Goal: Task Accomplishment & Management: Use online tool/utility

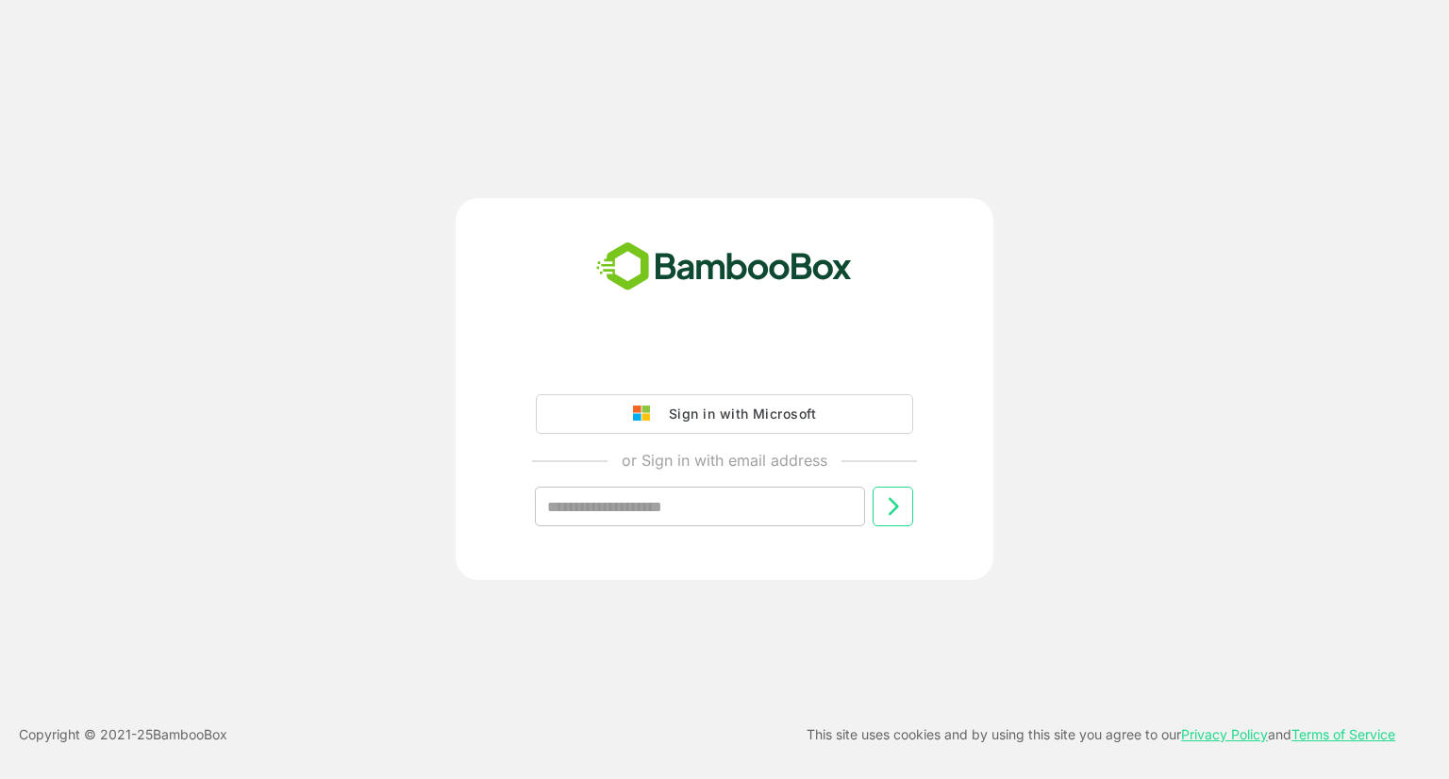
click at [848, 416] on button "Sign in with Microsoft" at bounding box center [724, 414] width 377 height 40
click at [779, 414] on div "Sign in with Microsoft" at bounding box center [737, 414] width 157 height 25
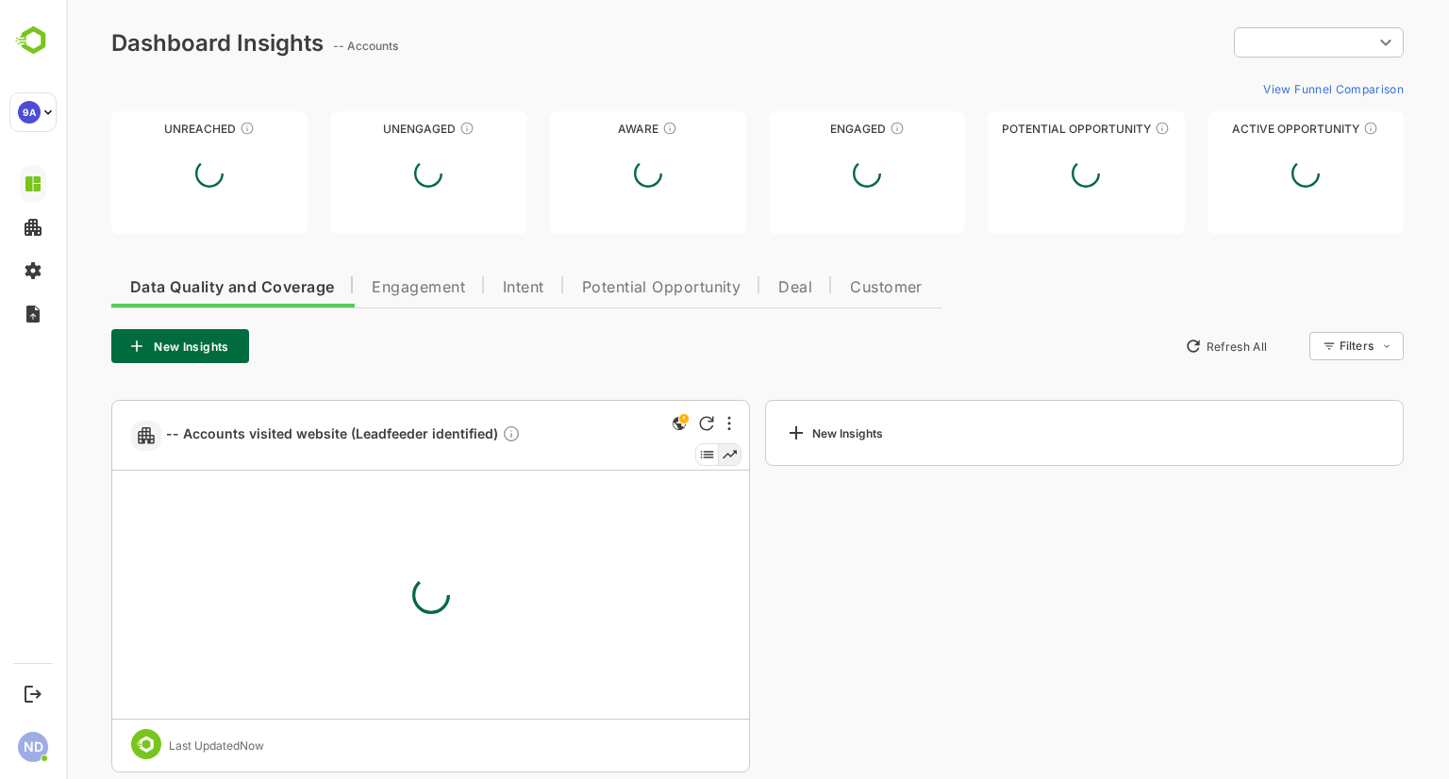
type input "**********"
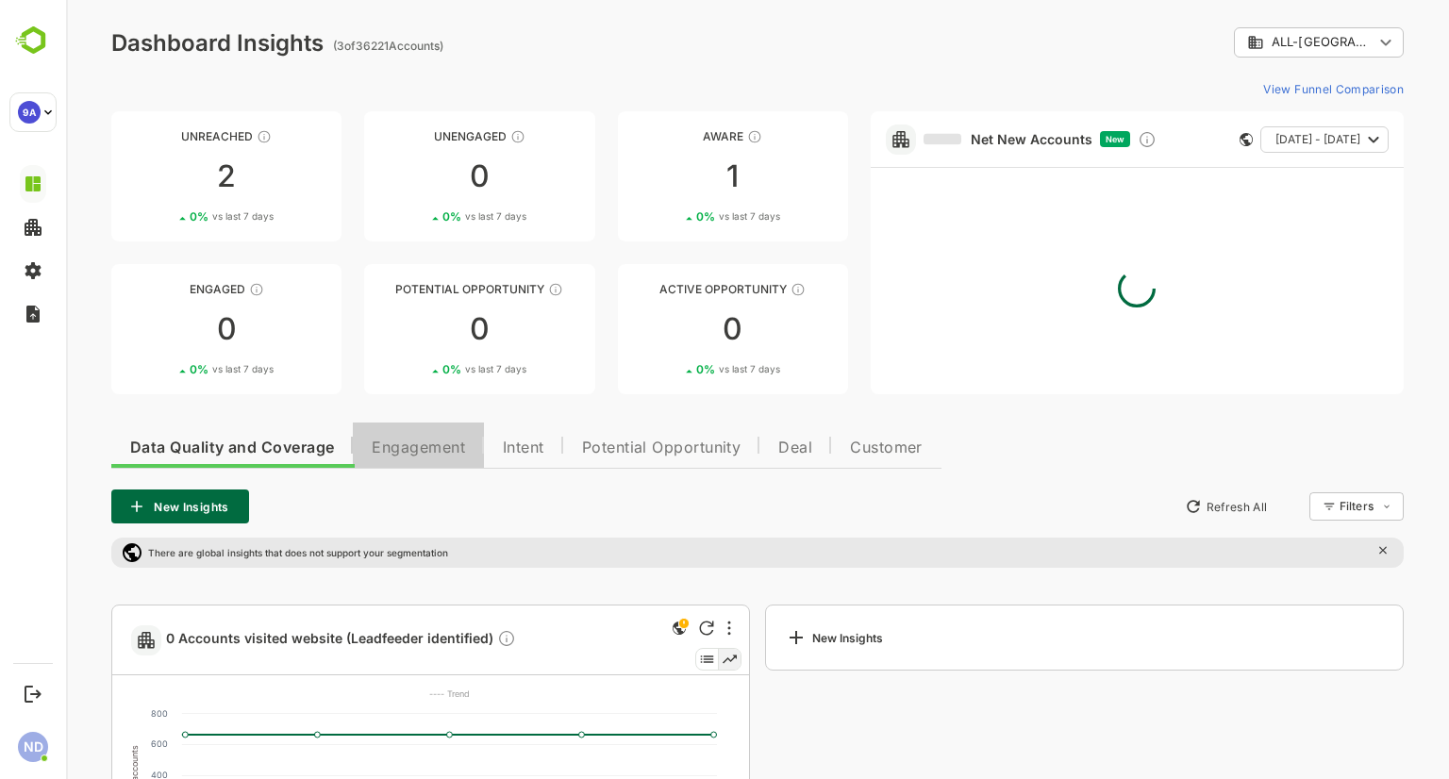
click at [432, 444] on span "Engagement" at bounding box center [418, 447] width 93 height 15
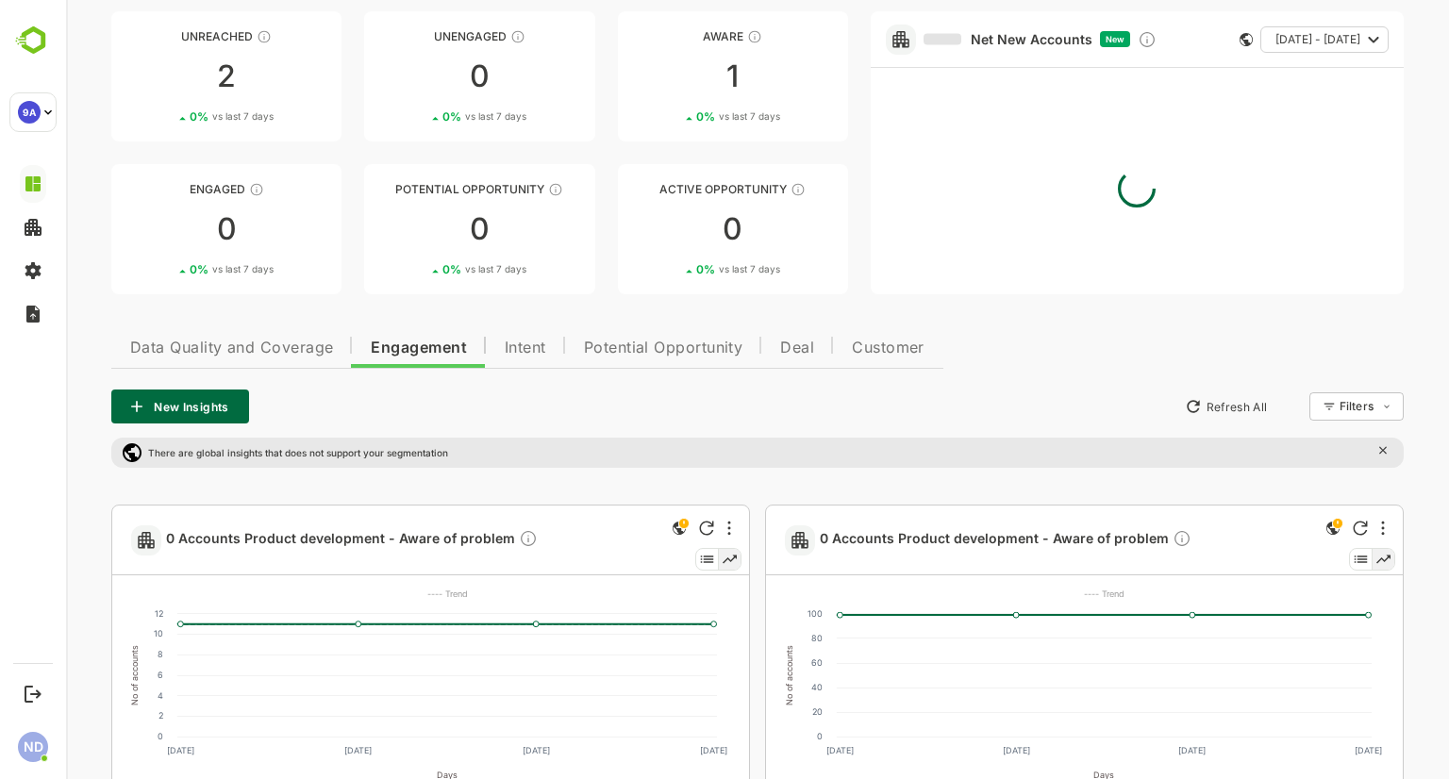
scroll to position [202, 0]
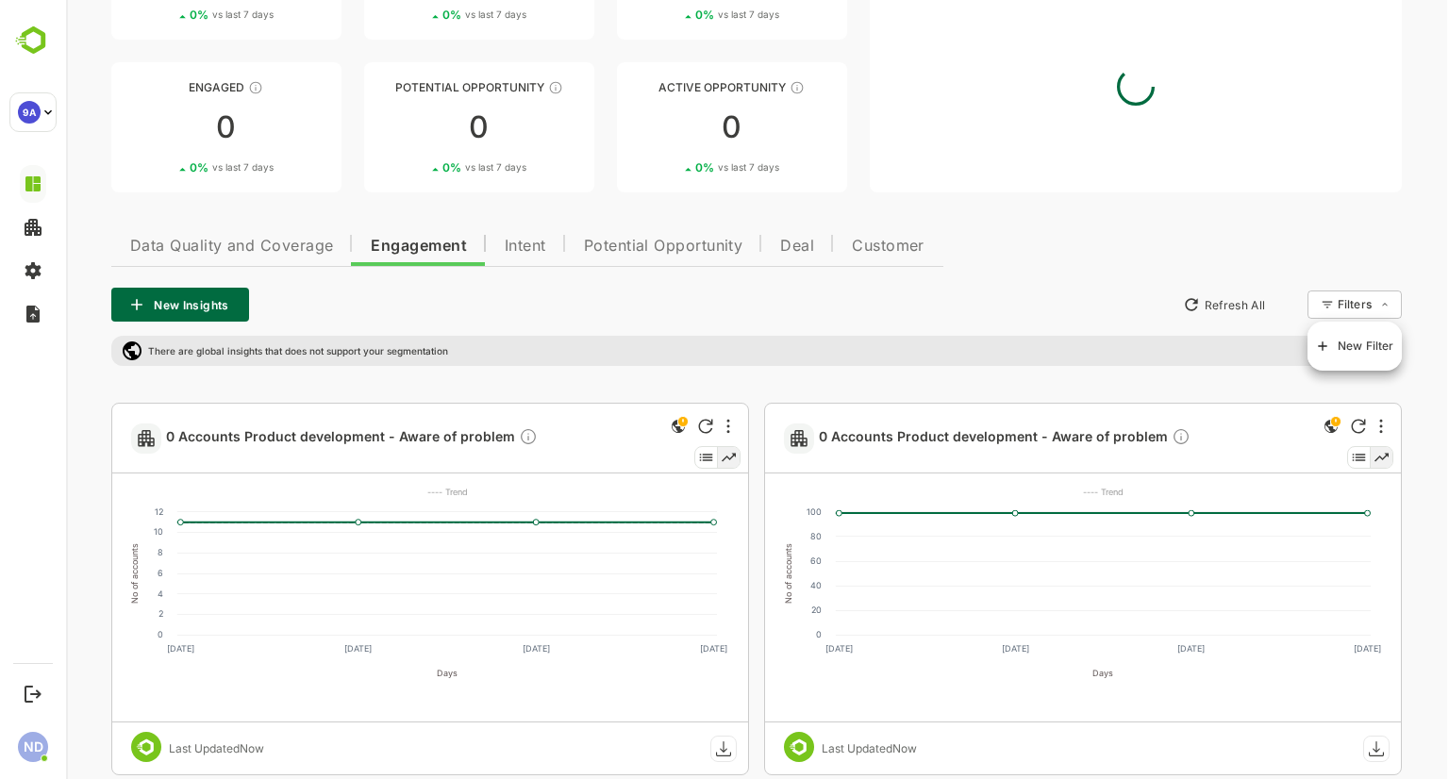
click at [1347, 356] on span "New Filter" at bounding box center [1365, 346] width 57 height 23
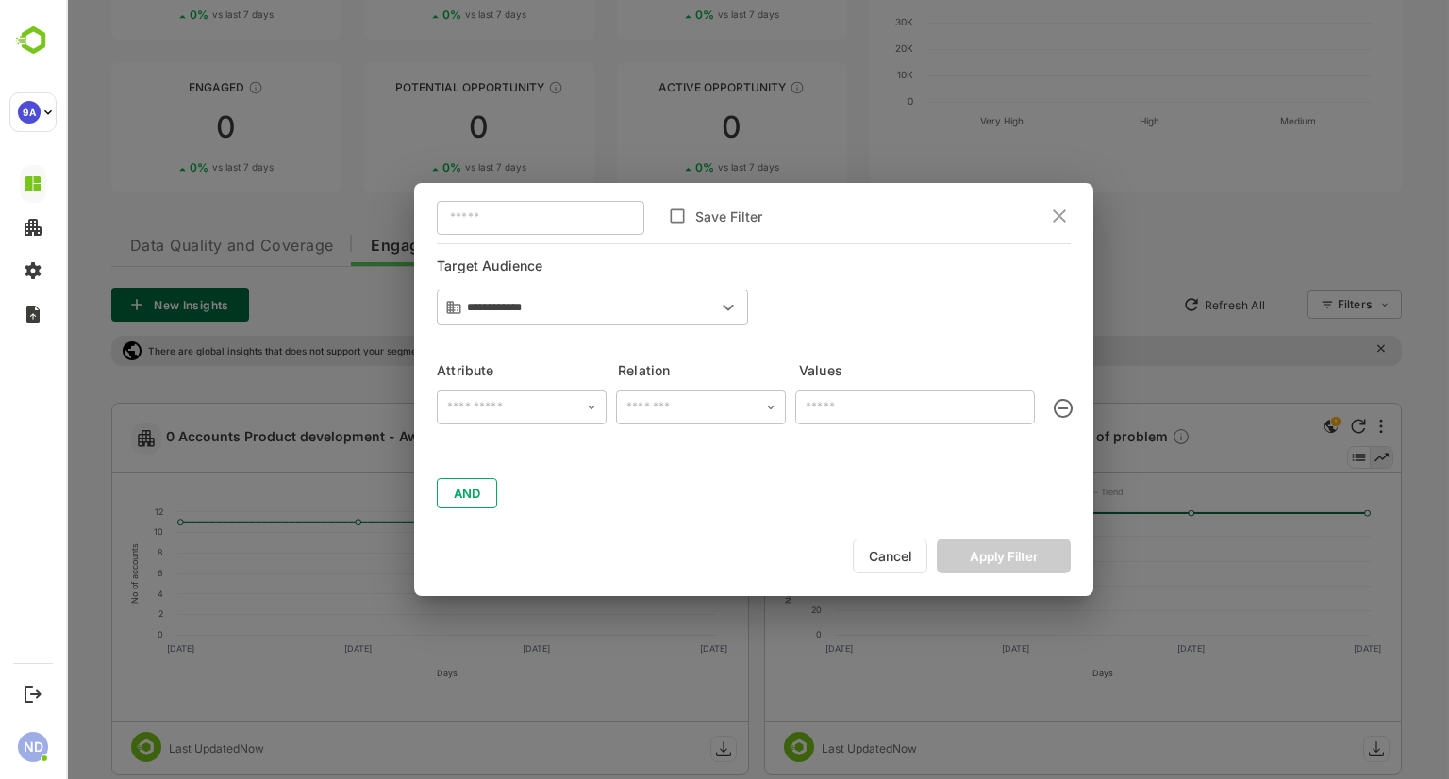
click at [538, 309] on input "**********" at bounding box center [586, 307] width 249 height 19
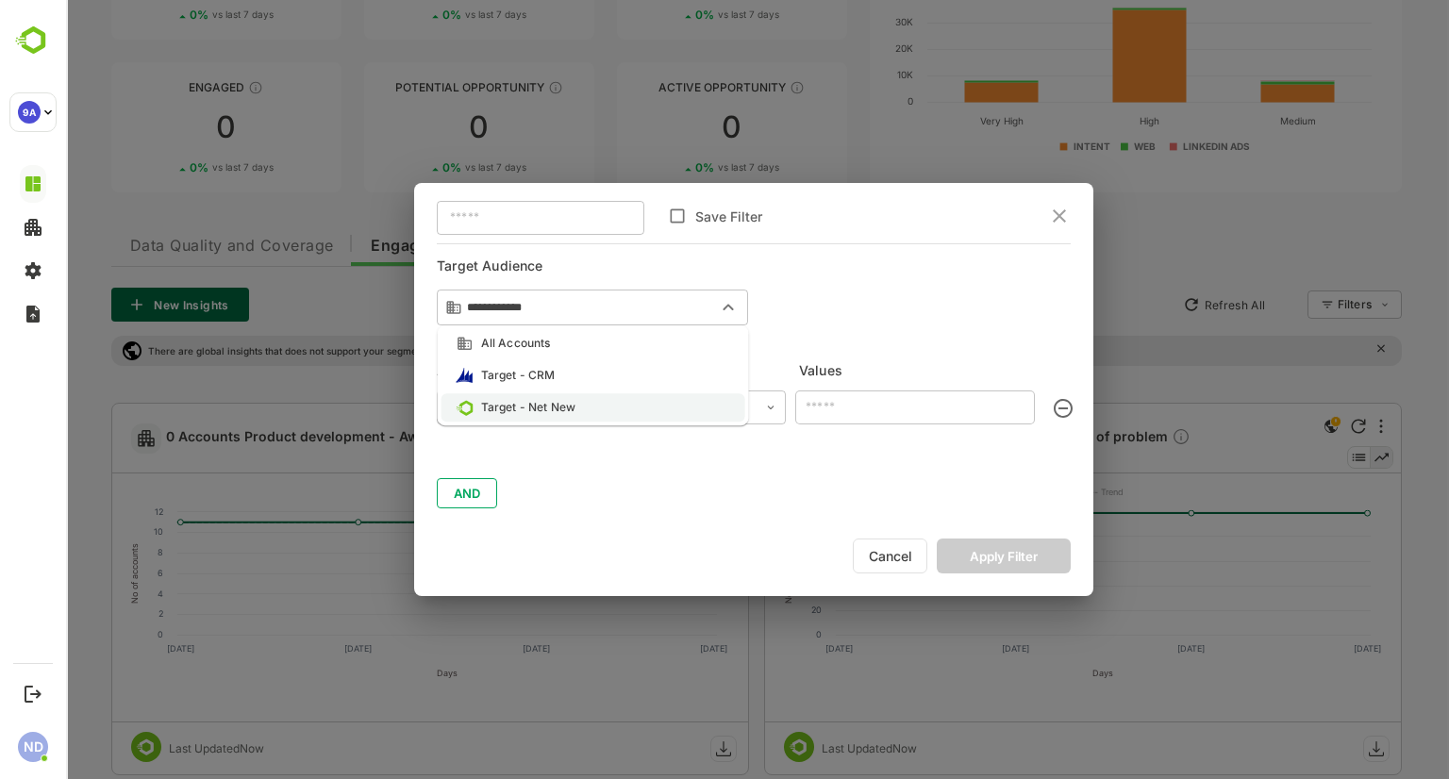
click at [557, 406] on div "Target - Net New" at bounding box center [528, 407] width 94 height 17
type input "**********"
click at [555, 409] on input "text" at bounding box center [521, 407] width 158 height 28
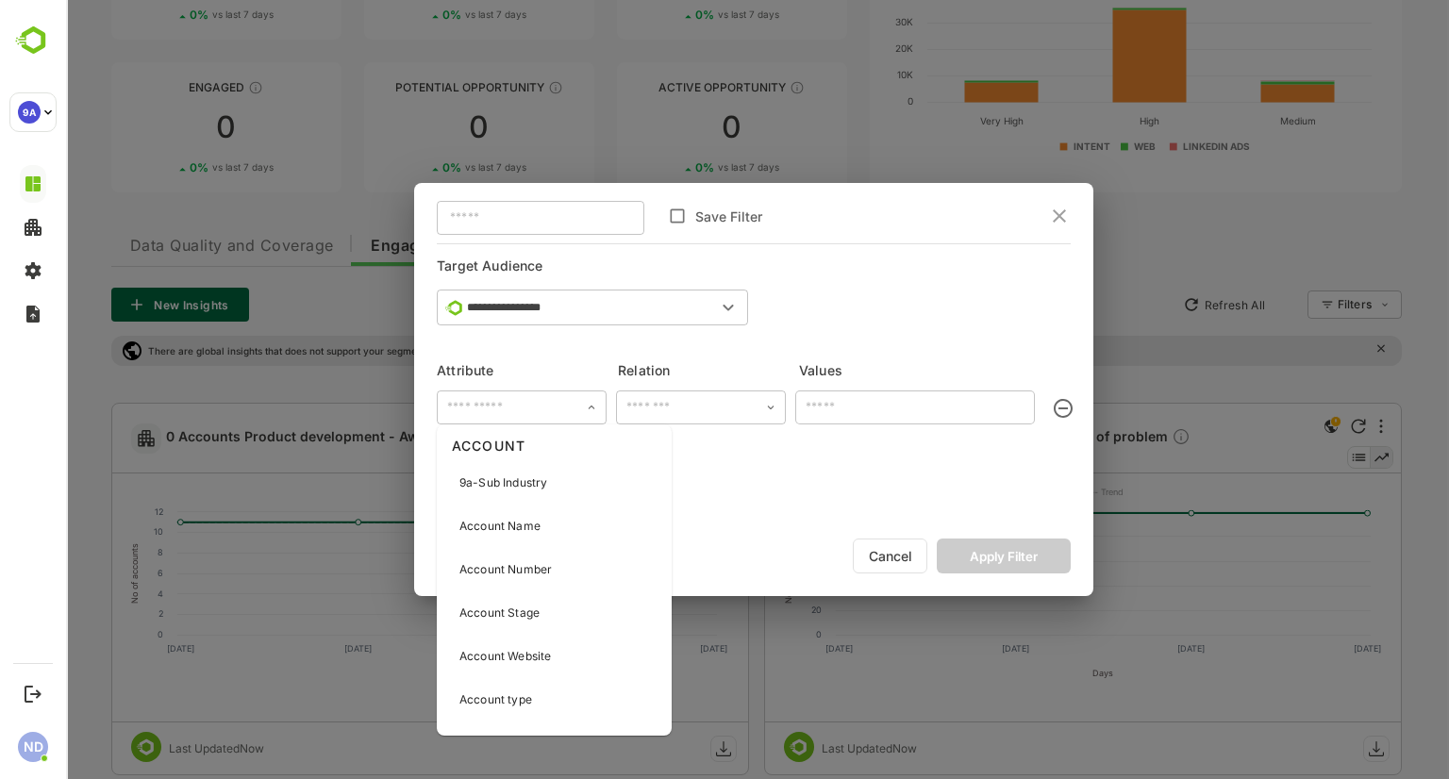
click at [686, 413] on input "text" at bounding box center [700, 407] width 158 height 28
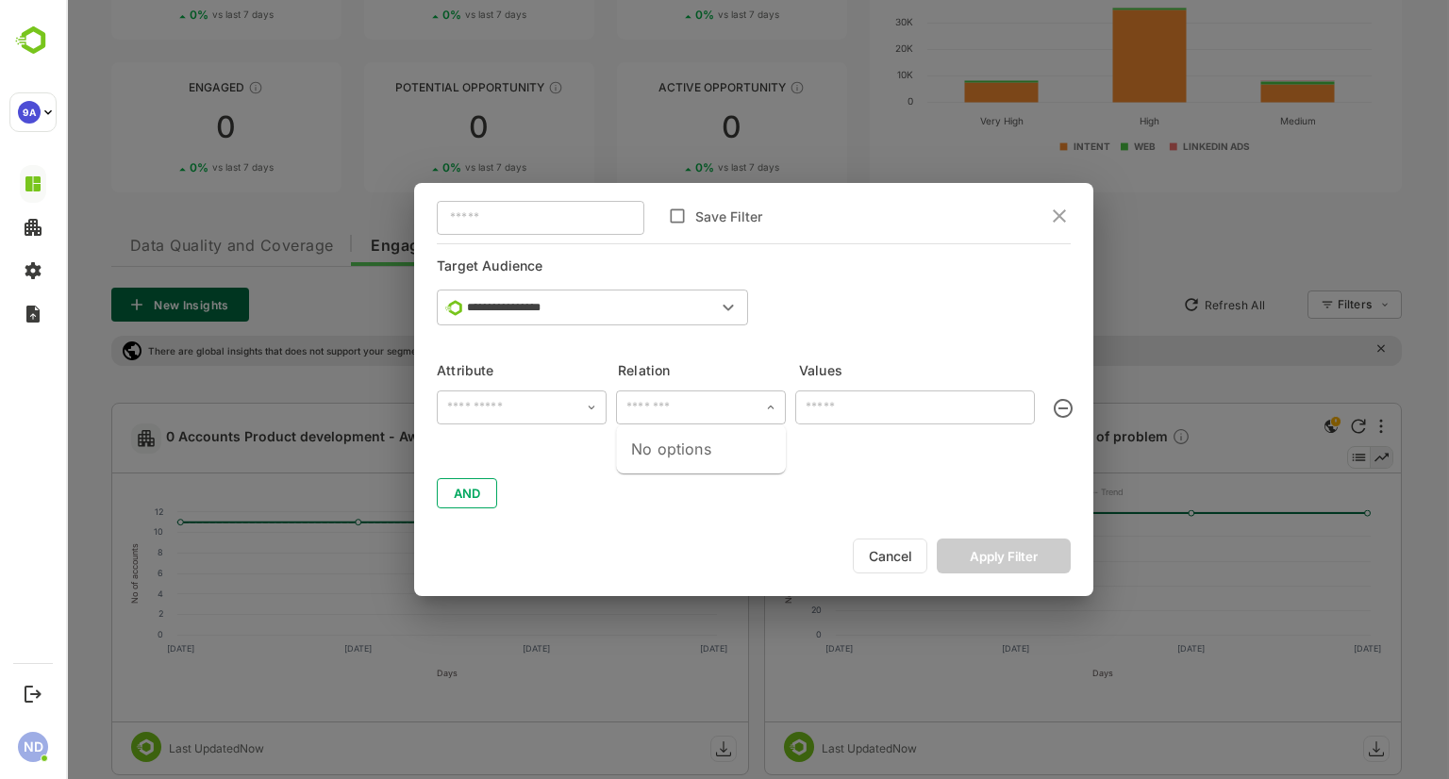
click at [902, 411] on input "text" at bounding box center [915, 407] width 240 height 34
click at [532, 411] on input "text" at bounding box center [521, 407] width 158 height 28
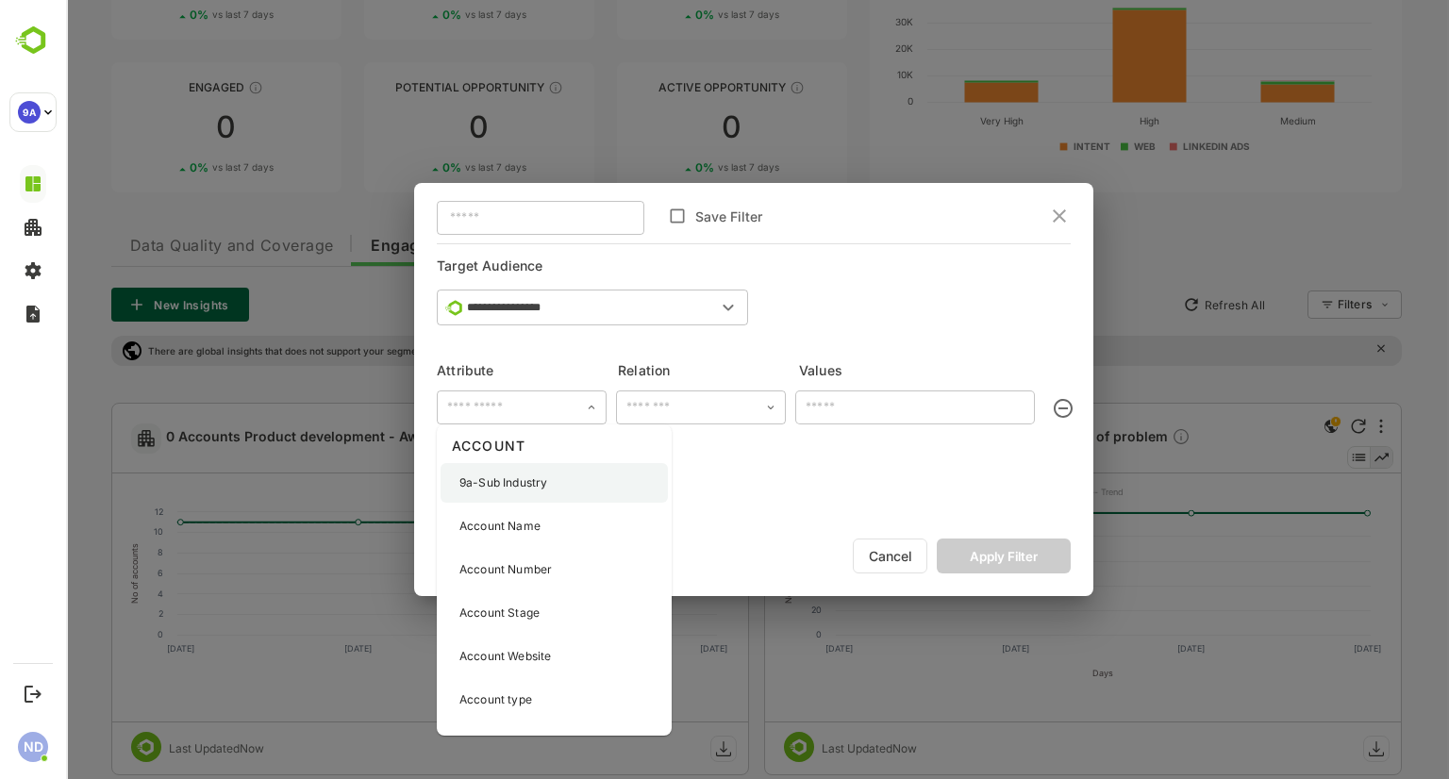
click at [514, 491] on div "9a-Sub Industry" at bounding box center [553, 483] width 227 height 40
type input "**********"
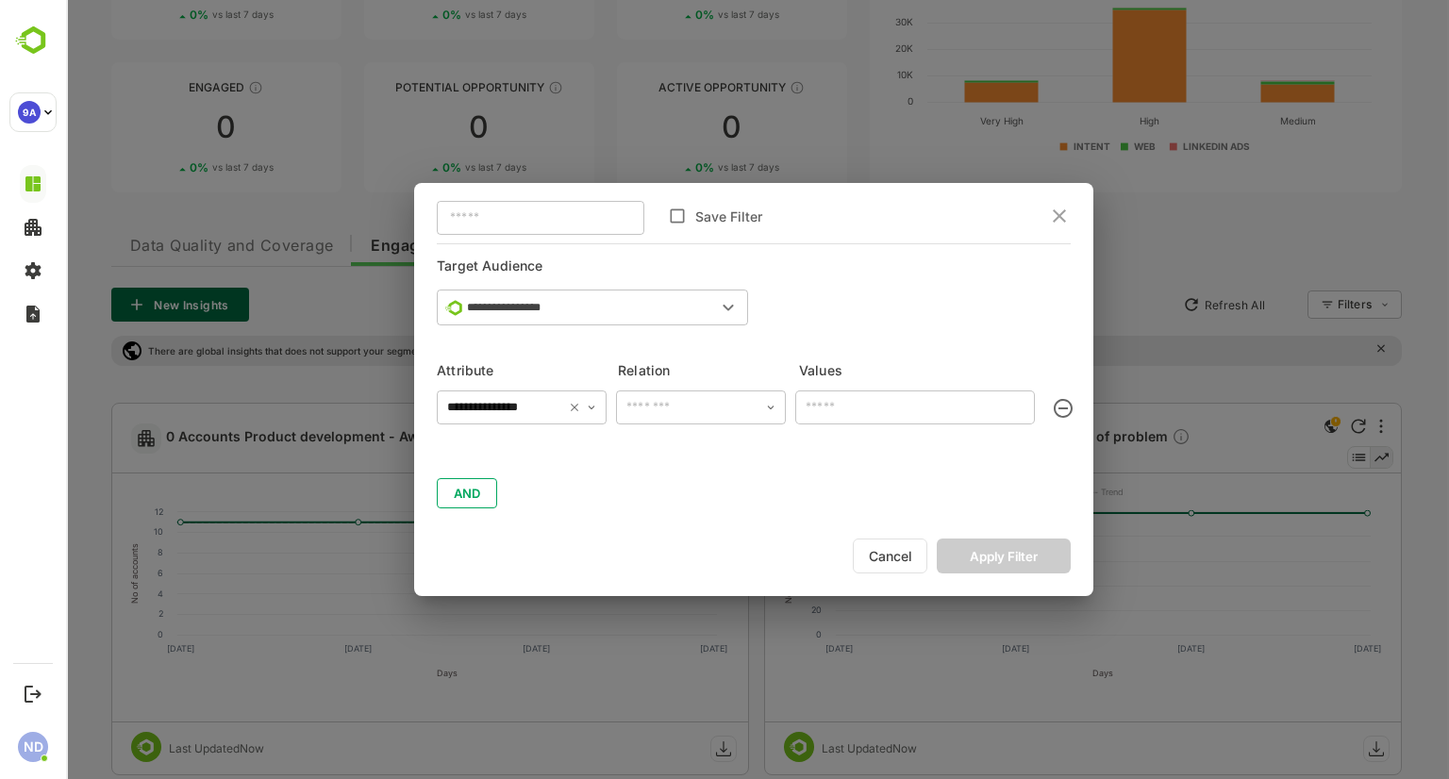
click at [732, 416] on input "text" at bounding box center [700, 407] width 158 height 28
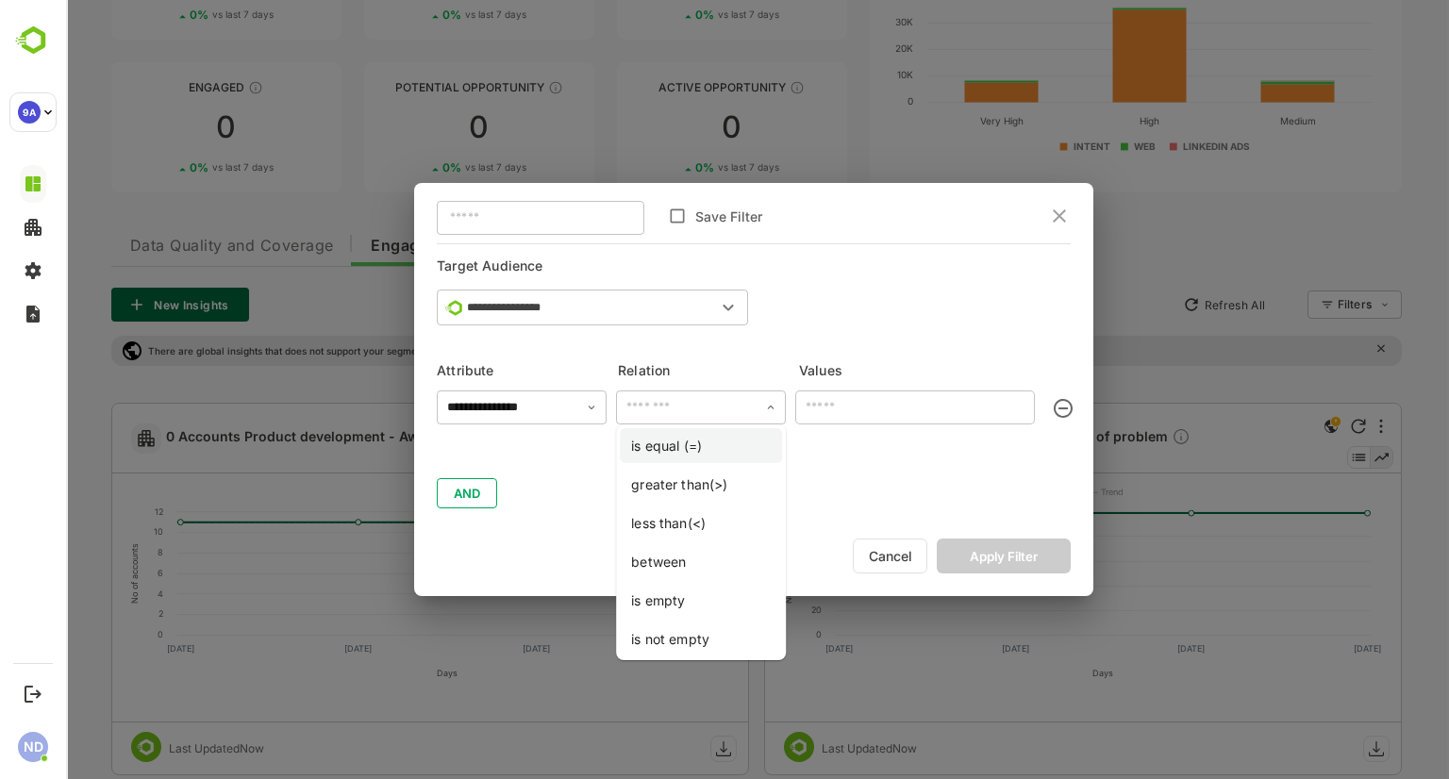
click at [683, 446] on li "is equal (=)" at bounding box center [701, 445] width 162 height 35
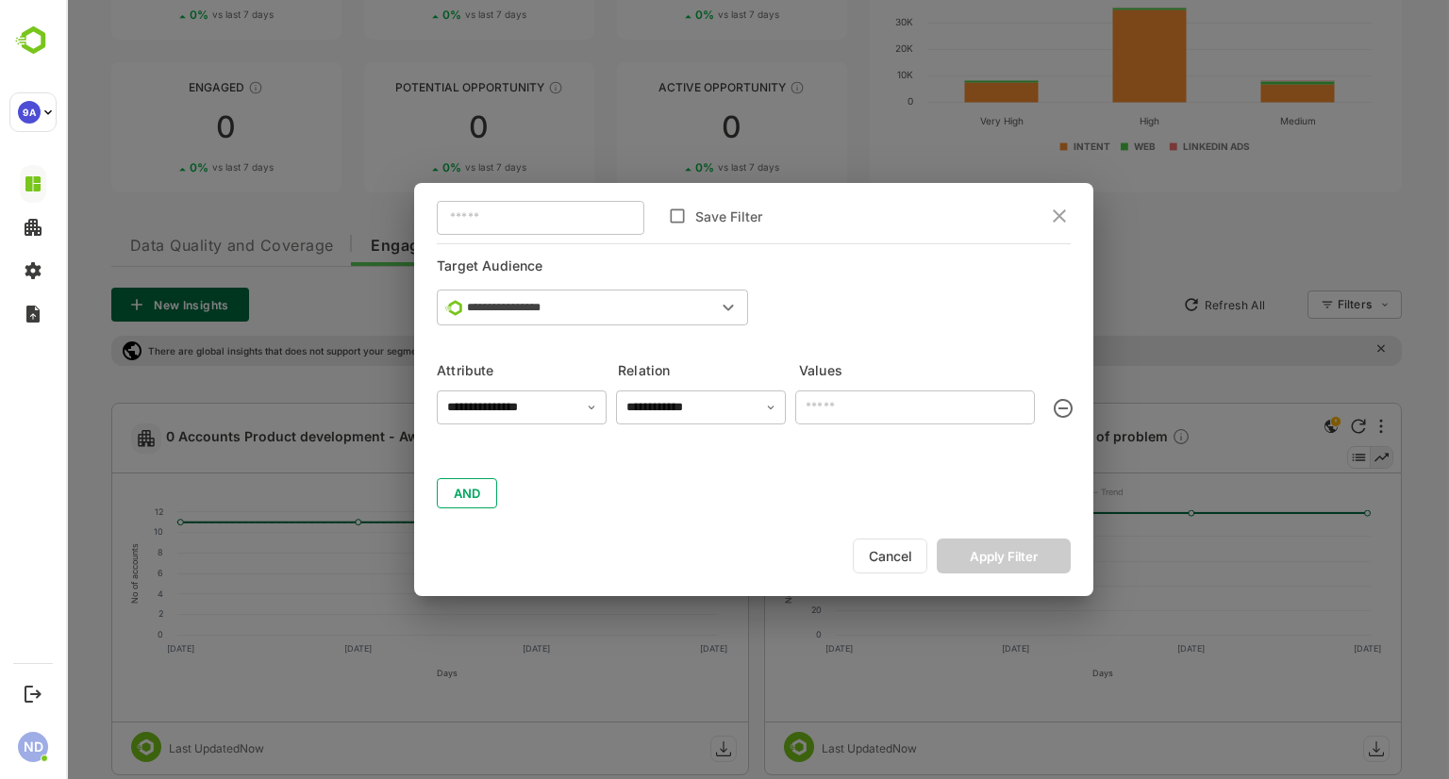
click at [919, 407] on input "number" at bounding box center [915, 407] width 240 height 34
click at [840, 398] on input "number" at bounding box center [915, 407] width 240 height 34
click at [671, 404] on input "**********" at bounding box center [700, 407] width 158 height 28
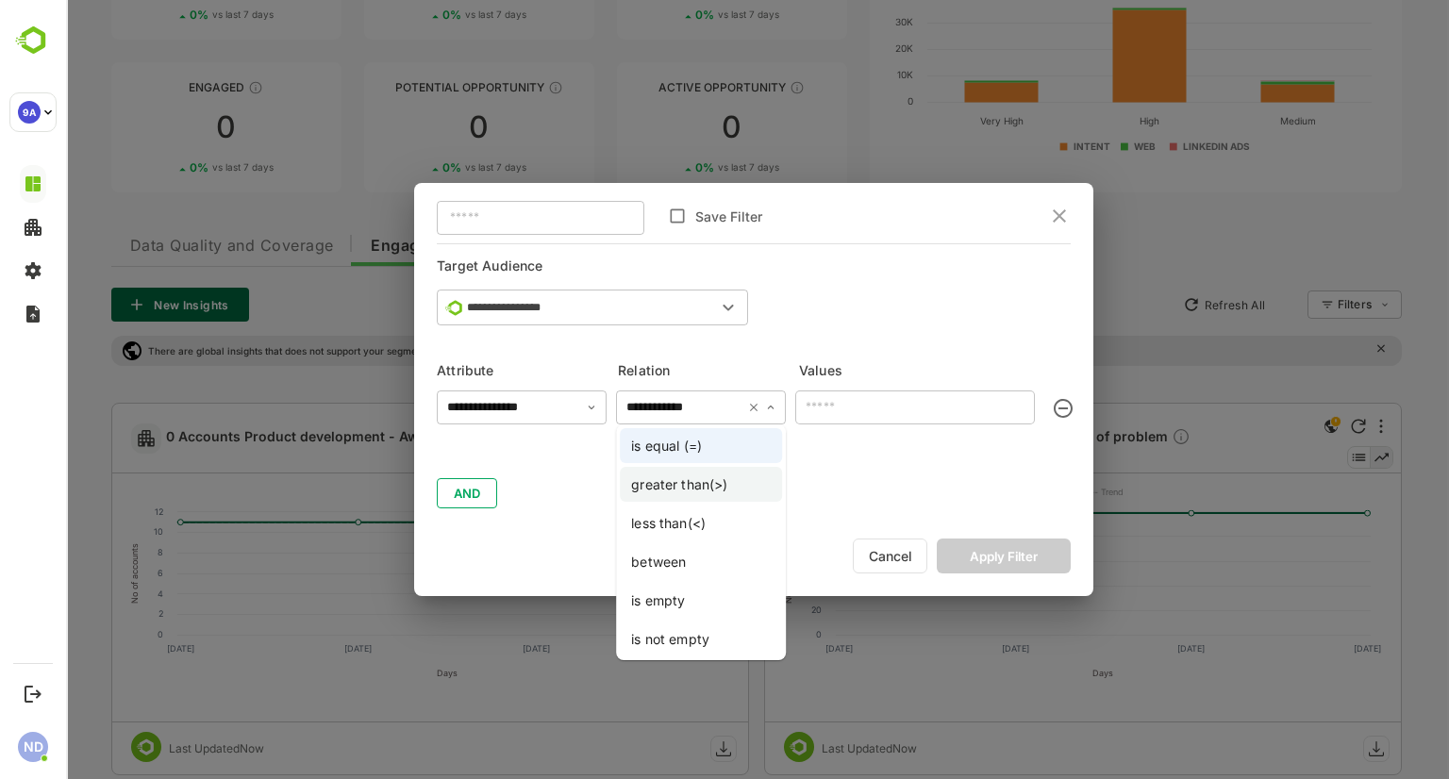
click at [688, 484] on li "greater than(>)" at bounding box center [701, 484] width 162 height 35
type input "**********"
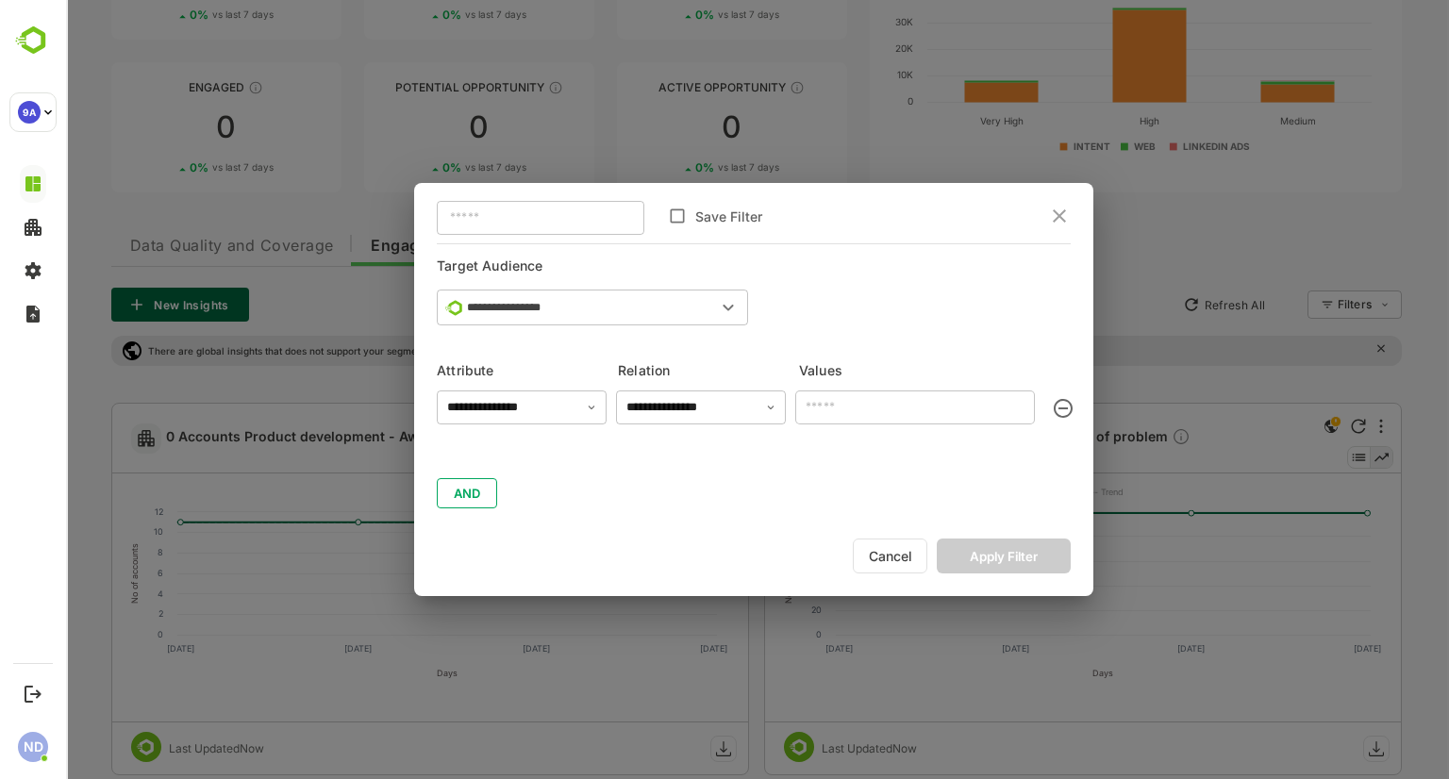
click at [872, 397] on input "number" at bounding box center [915, 407] width 240 height 34
type input "**"
click at [1018, 555] on button "Apply Filter" at bounding box center [1003, 555] width 134 height 35
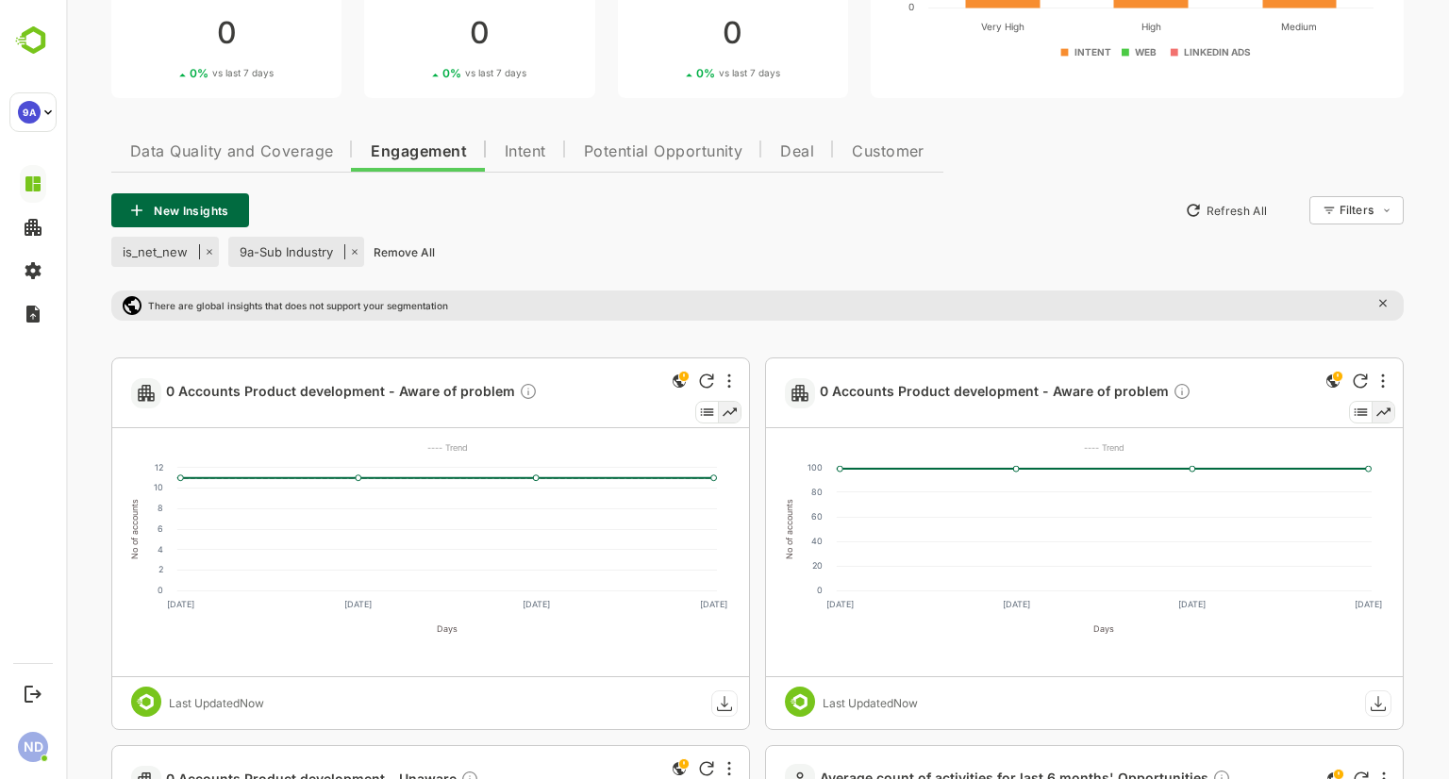
scroll to position [13, 0]
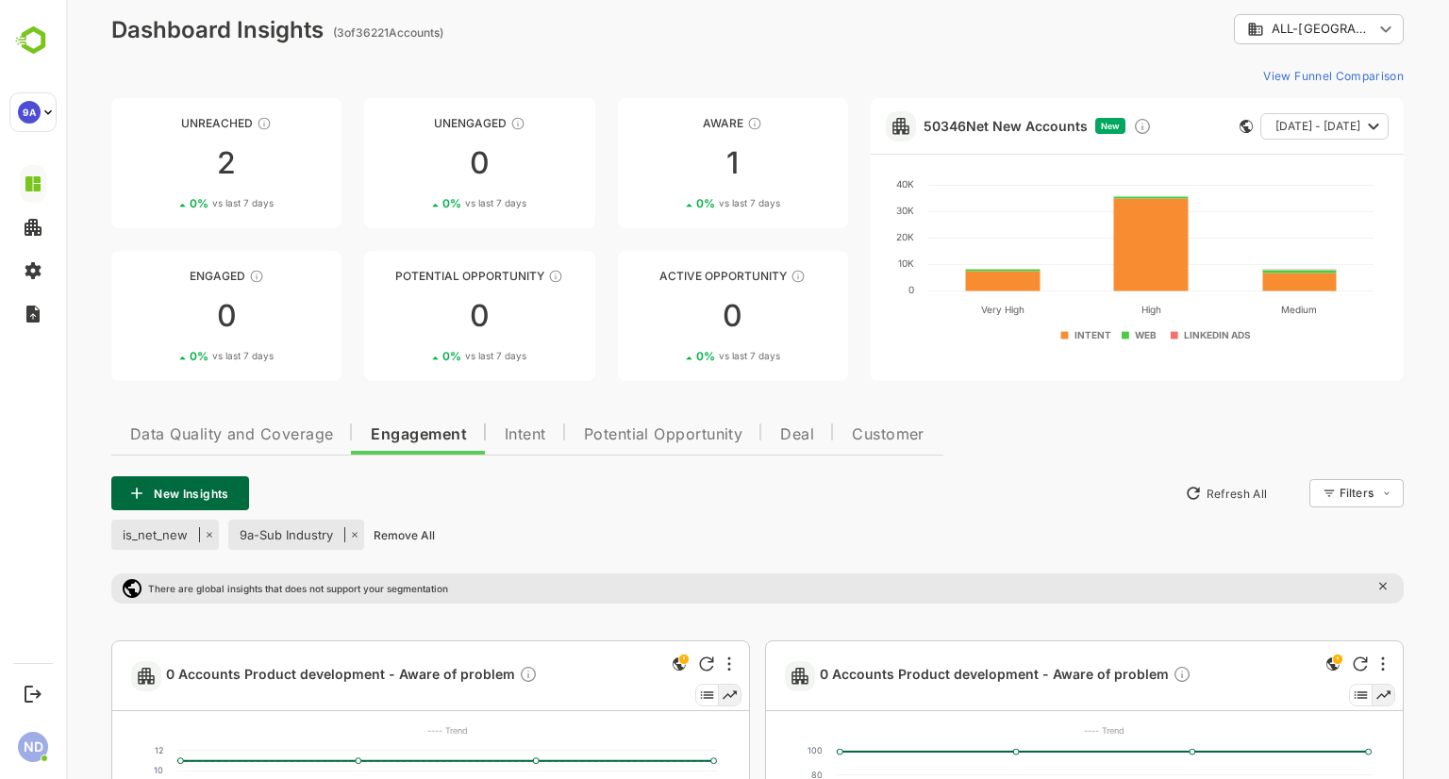
click at [221, 499] on button "New Insights" at bounding box center [180, 493] width 138 height 34
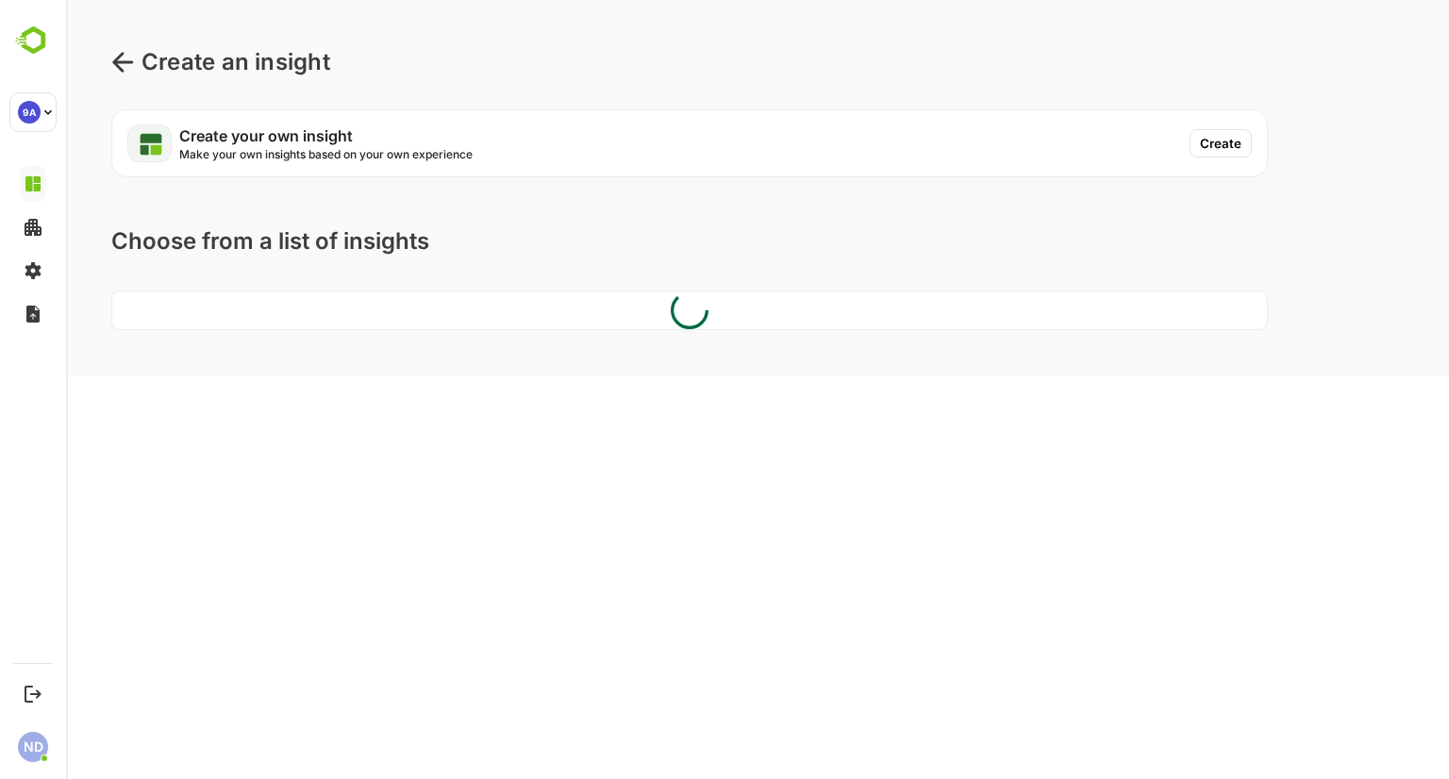
scroll to position [0, 0]
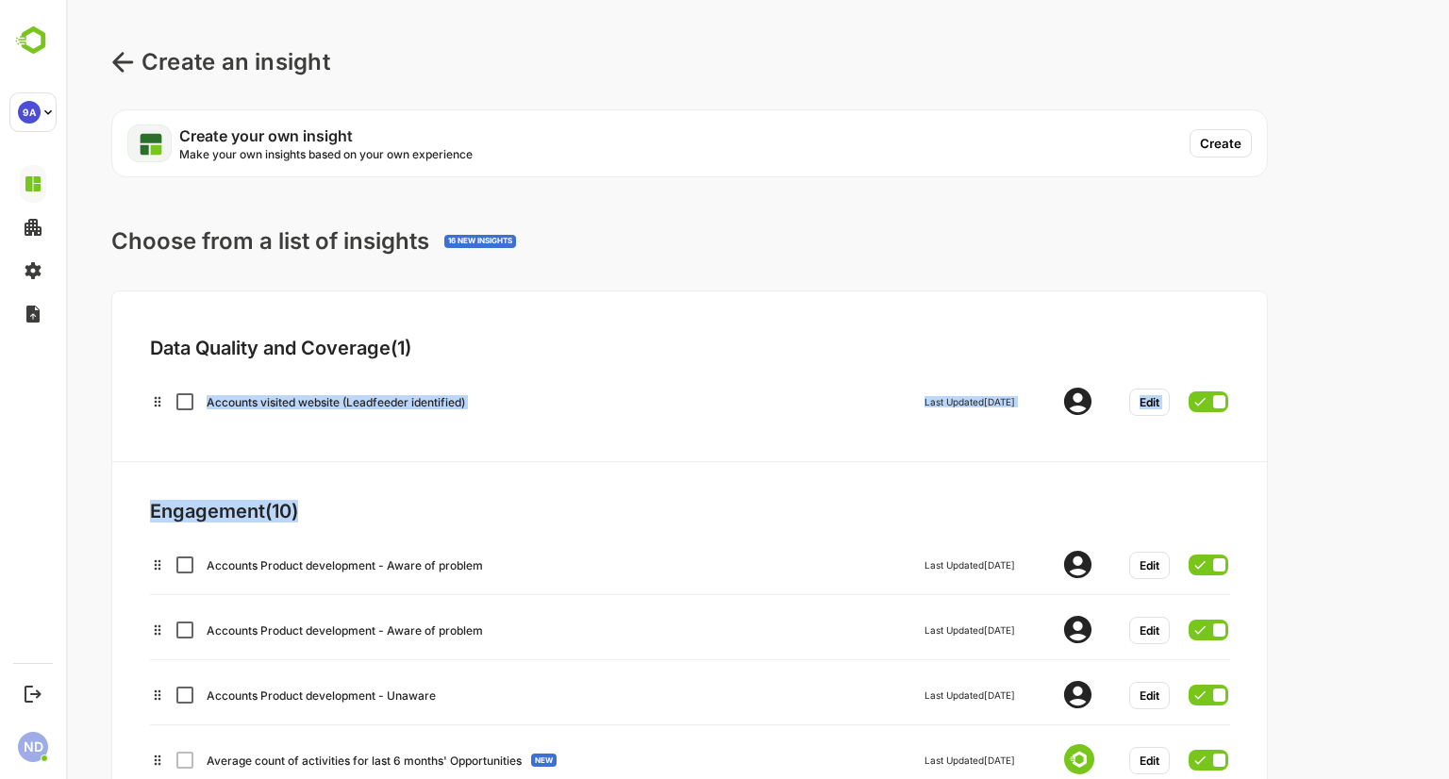
click at [571, 405] on div "Data Quality and Coverage ( 1 ) Accounts visited website (Leadfeeder identified…" at bounding box center [689, 623] width 1156 height 666
click at [675, 489] on div "Engagement ( 10 ) Accounts Product development - Aware of problem Last Updated …" at bounding box center [574, 666] width 924 height 423
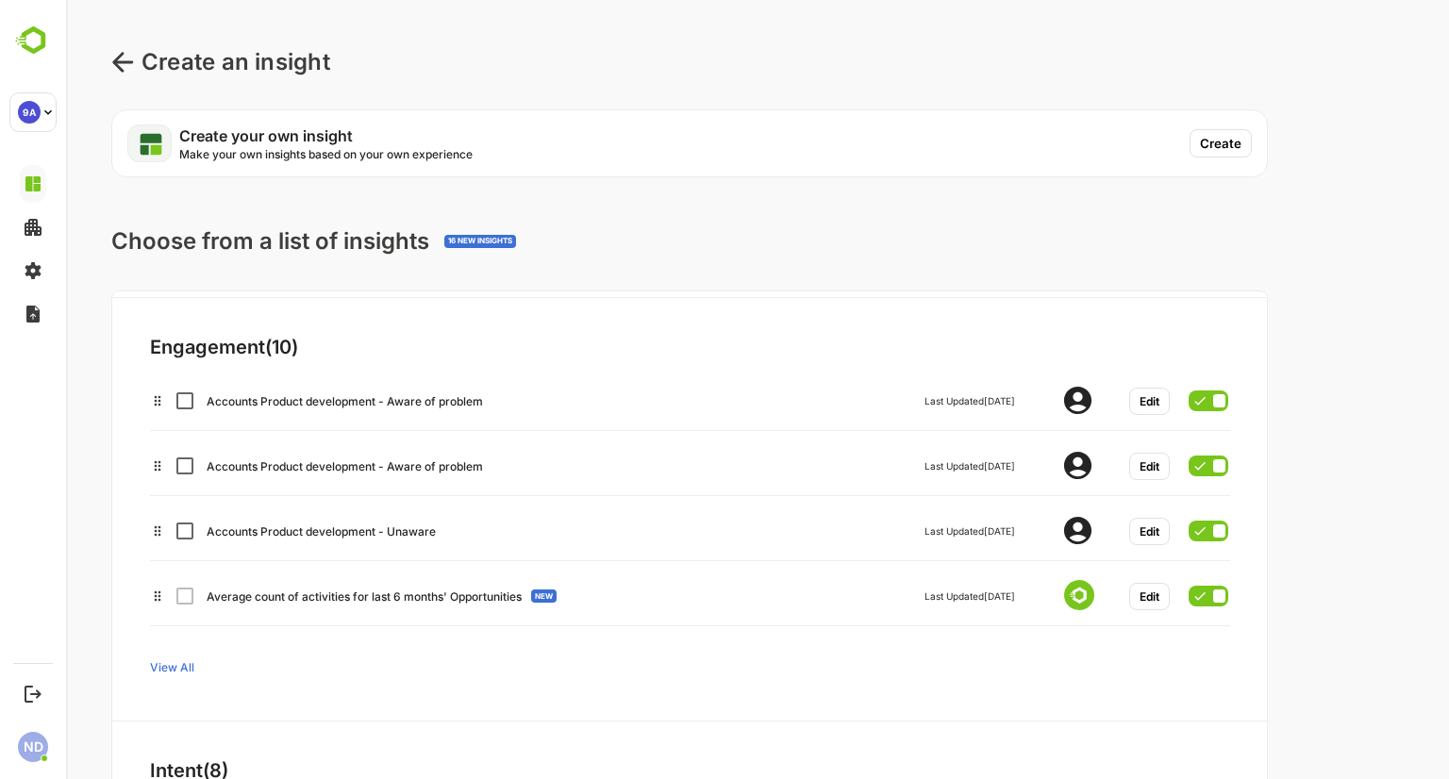
scroll to position [189, 0]
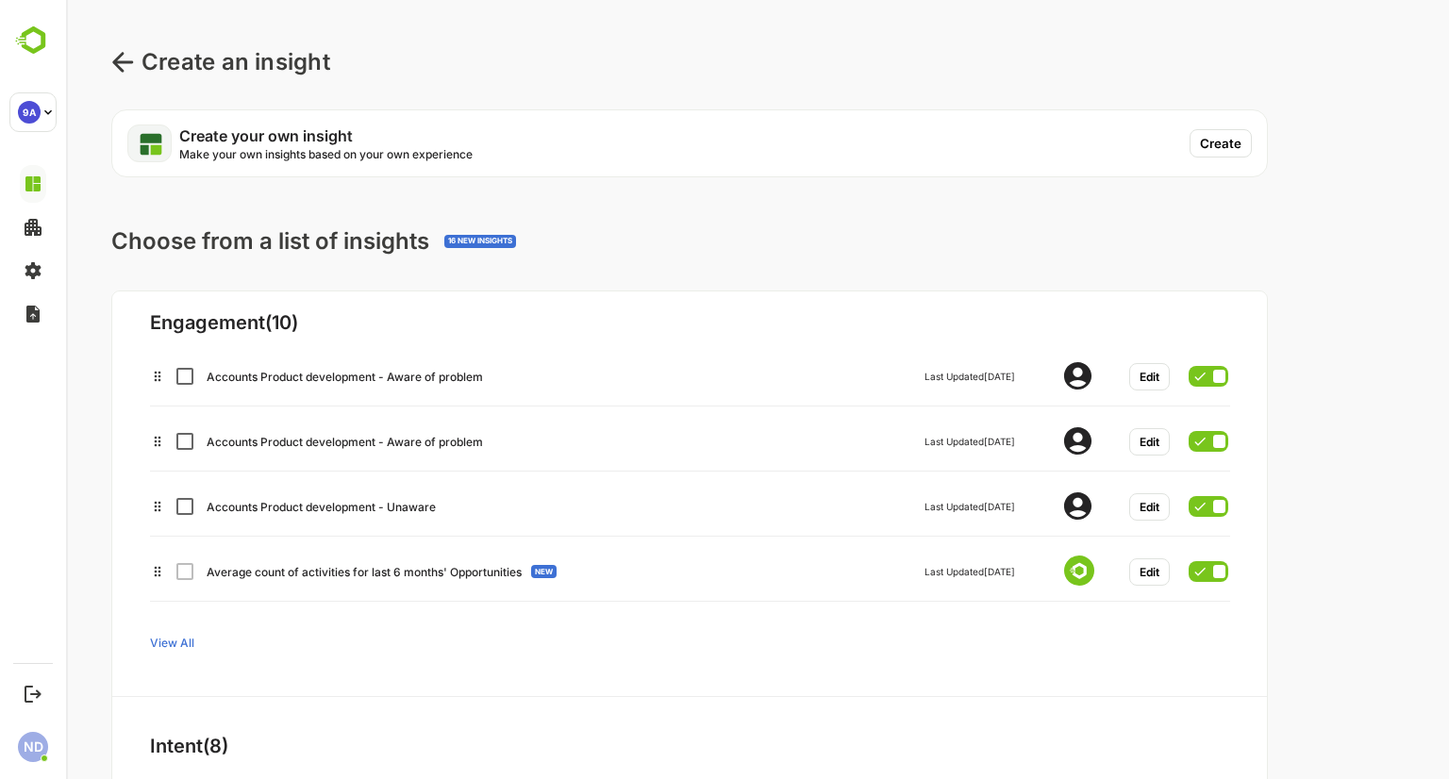
click at [118, 60] on icon at bounding box center [122, 62] width 23 height 23
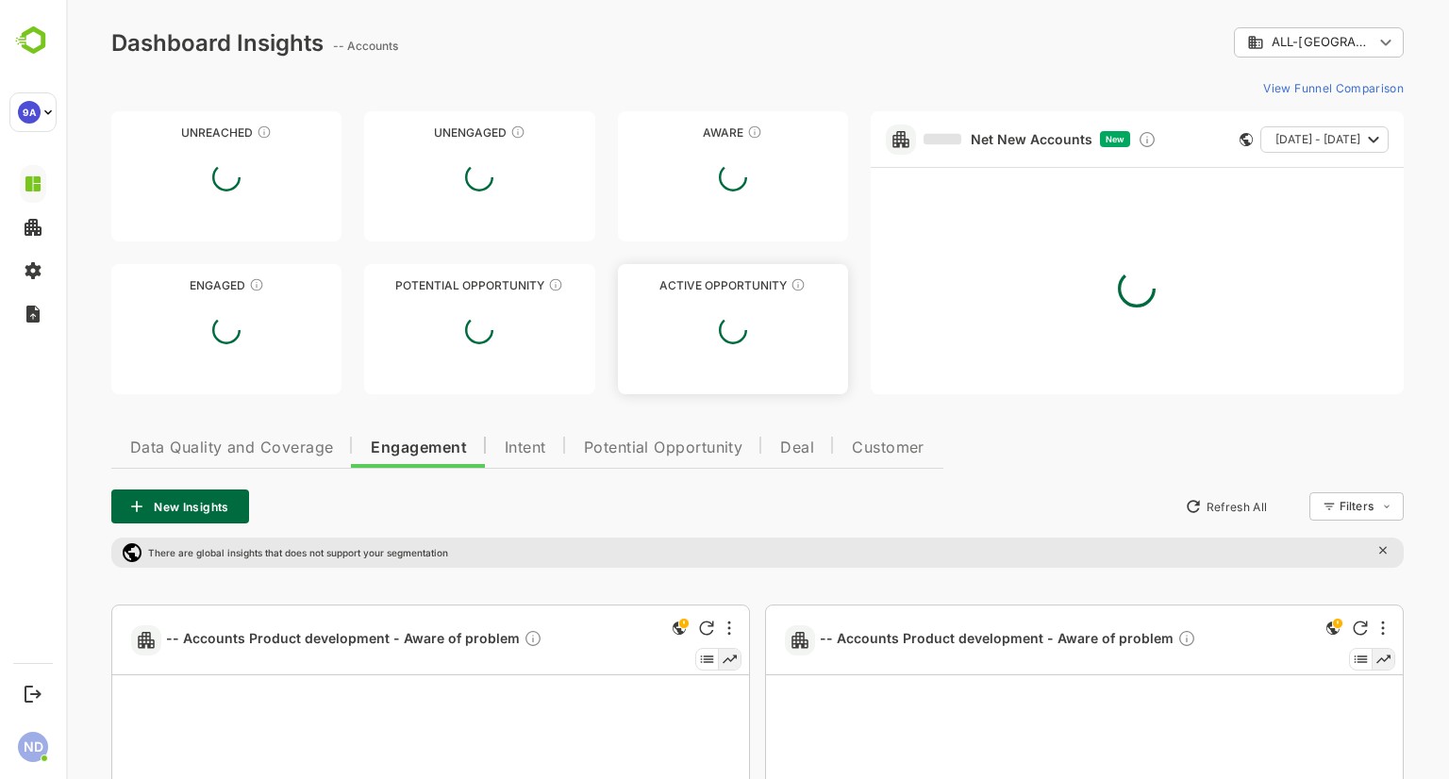
type input "**********"
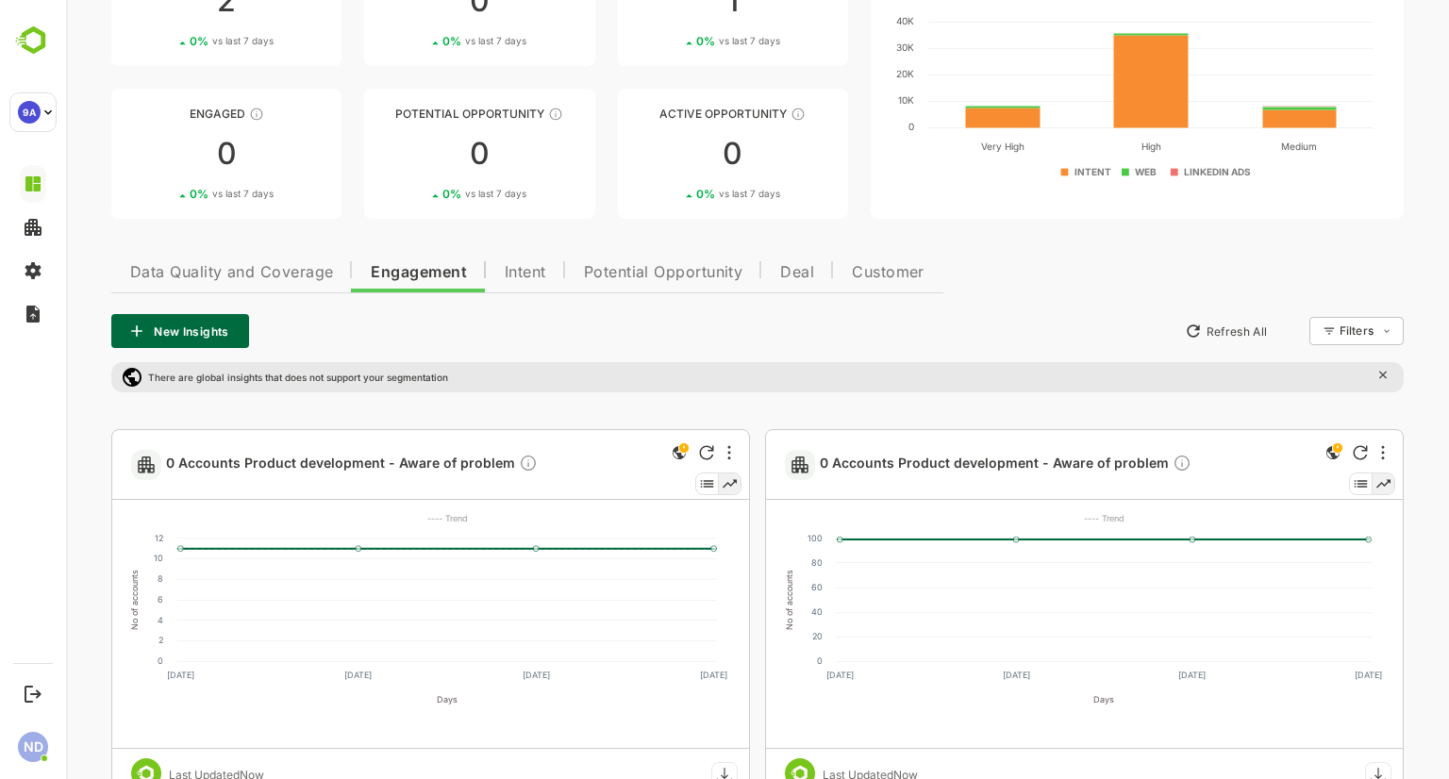
scroll to position [283, 0]
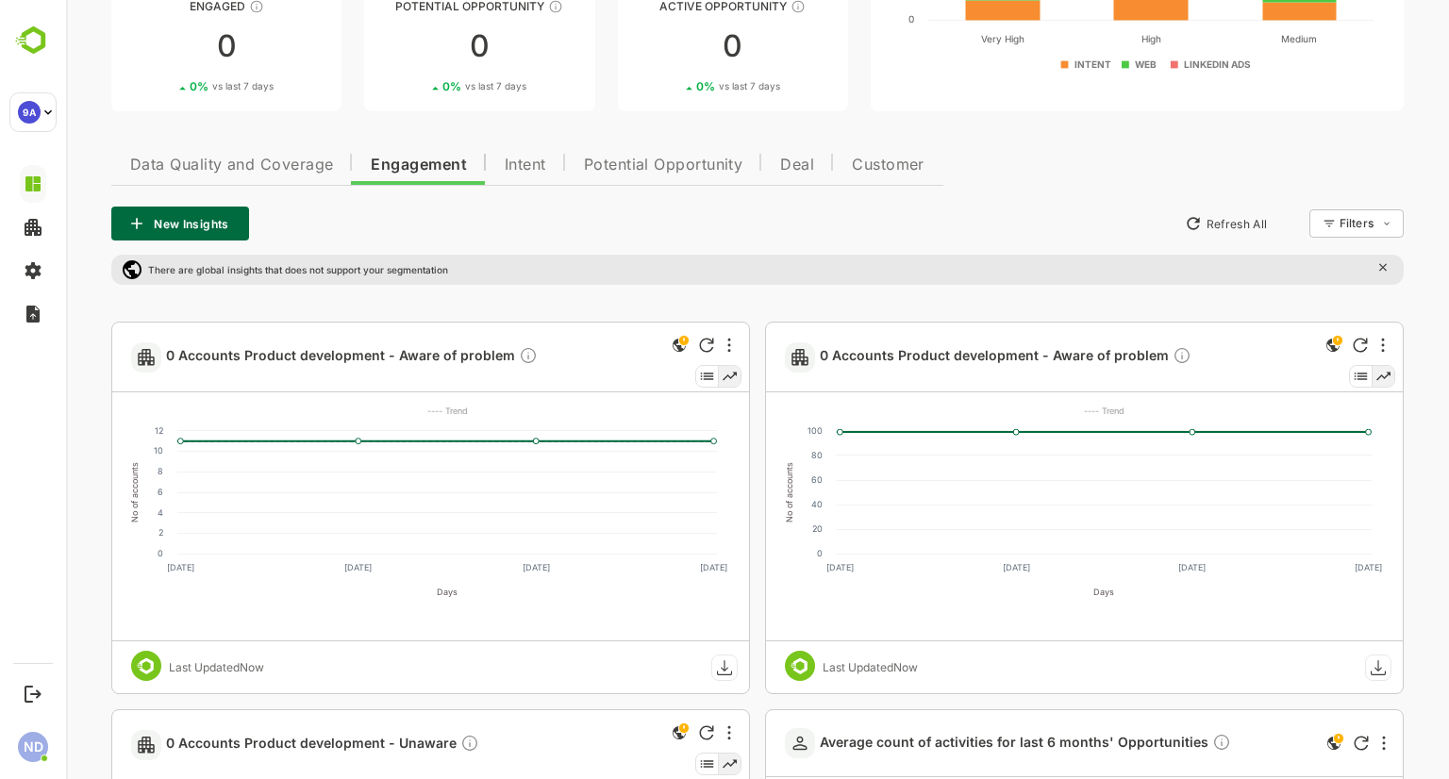
click at [1332, 227] on icon at bounding box center [1328, 223] width 13 height 13
click at [1323, 260] on icon at bounding box center [1322, 264] width 15 height 15
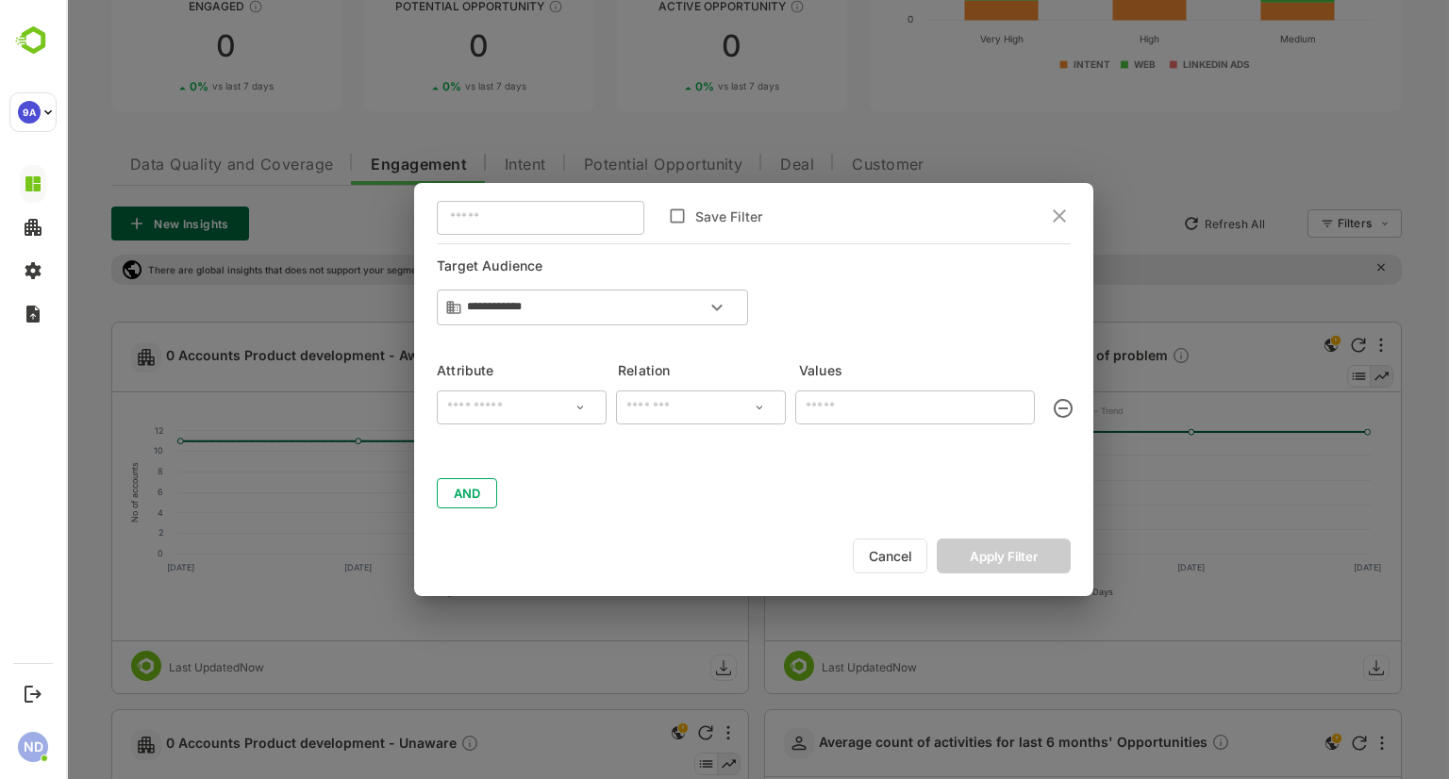
click at [519, 216] on input "text" at bounding box center [540, 217] width 207 height 49
type input "*******"
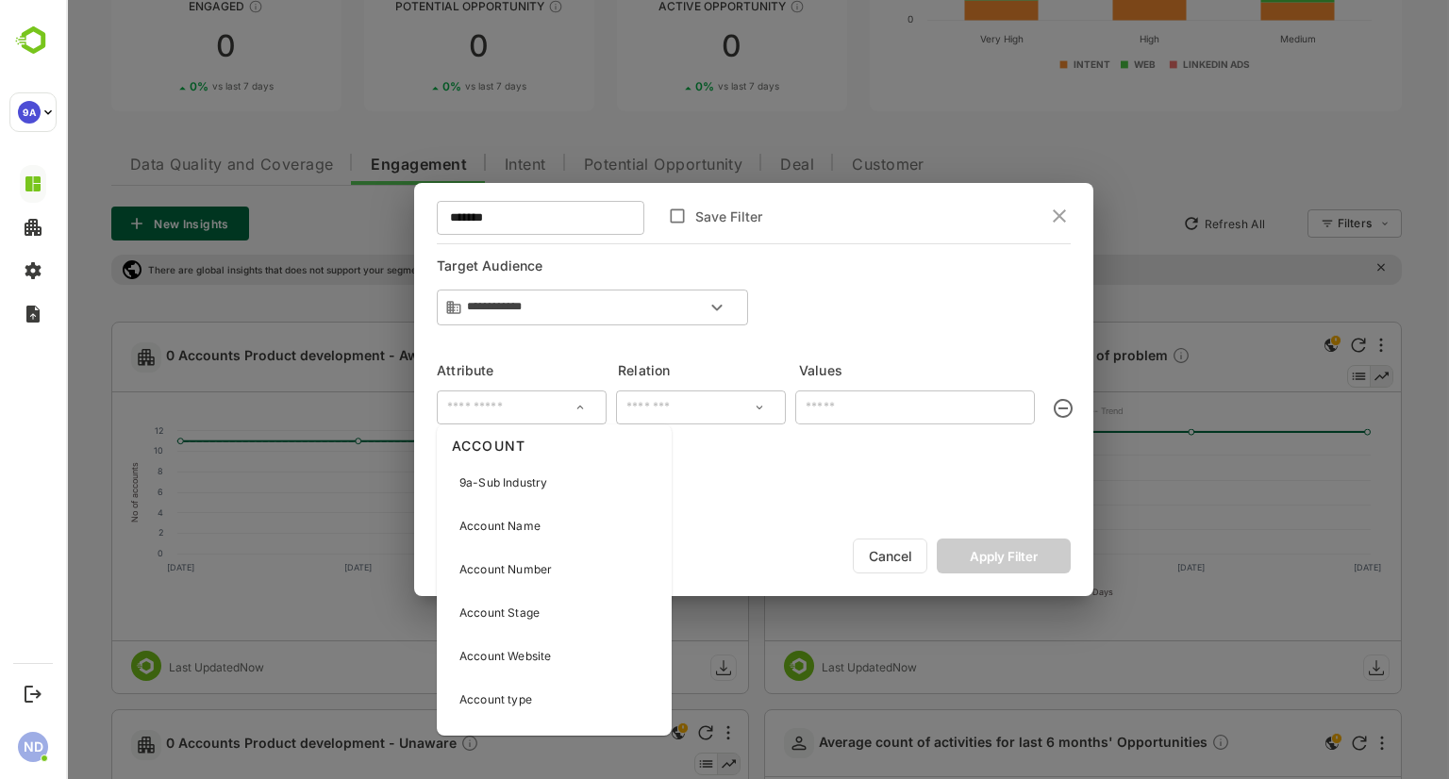
click at [535, 408] on input "text" at bounding box center [521, 407] width 158 height 28
click at [573, 650] on div "Account Website" at bounding box center [553, 657] width 227 height 40
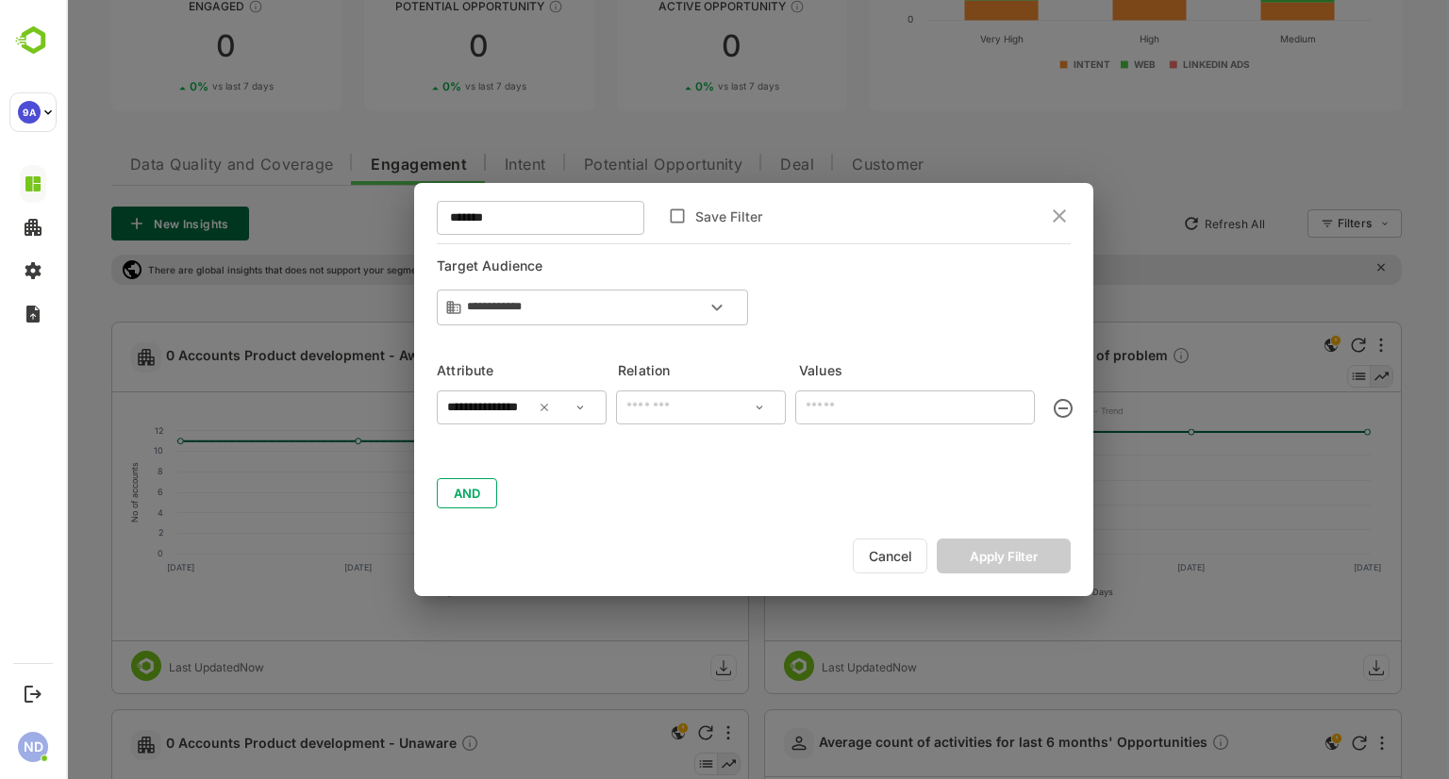
type input "**********"
click at [676, 416] on input "text" at bounding box center [700, 407] width 158 height 28
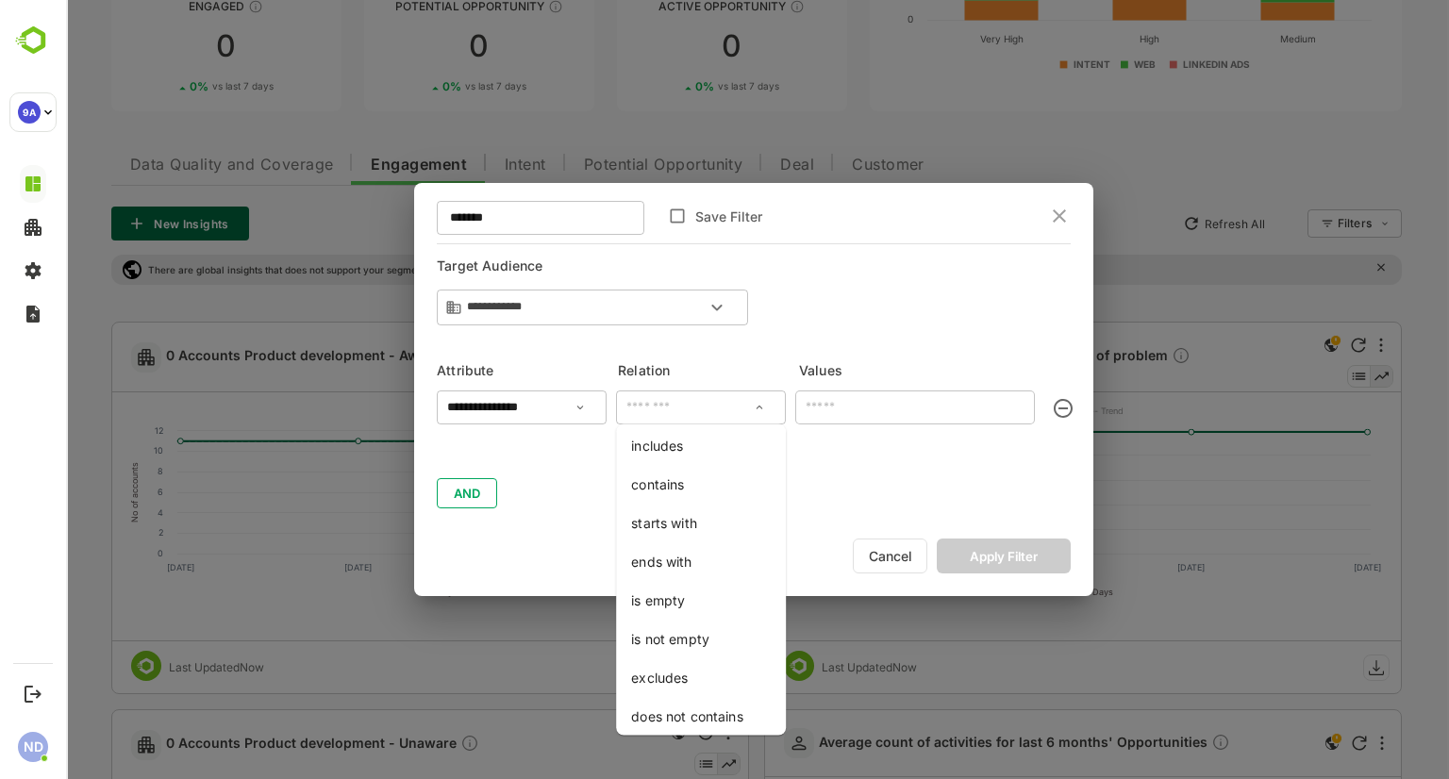
click at [683, 439] on li "includes" at bounding box center [701, 445] width 162 height 35
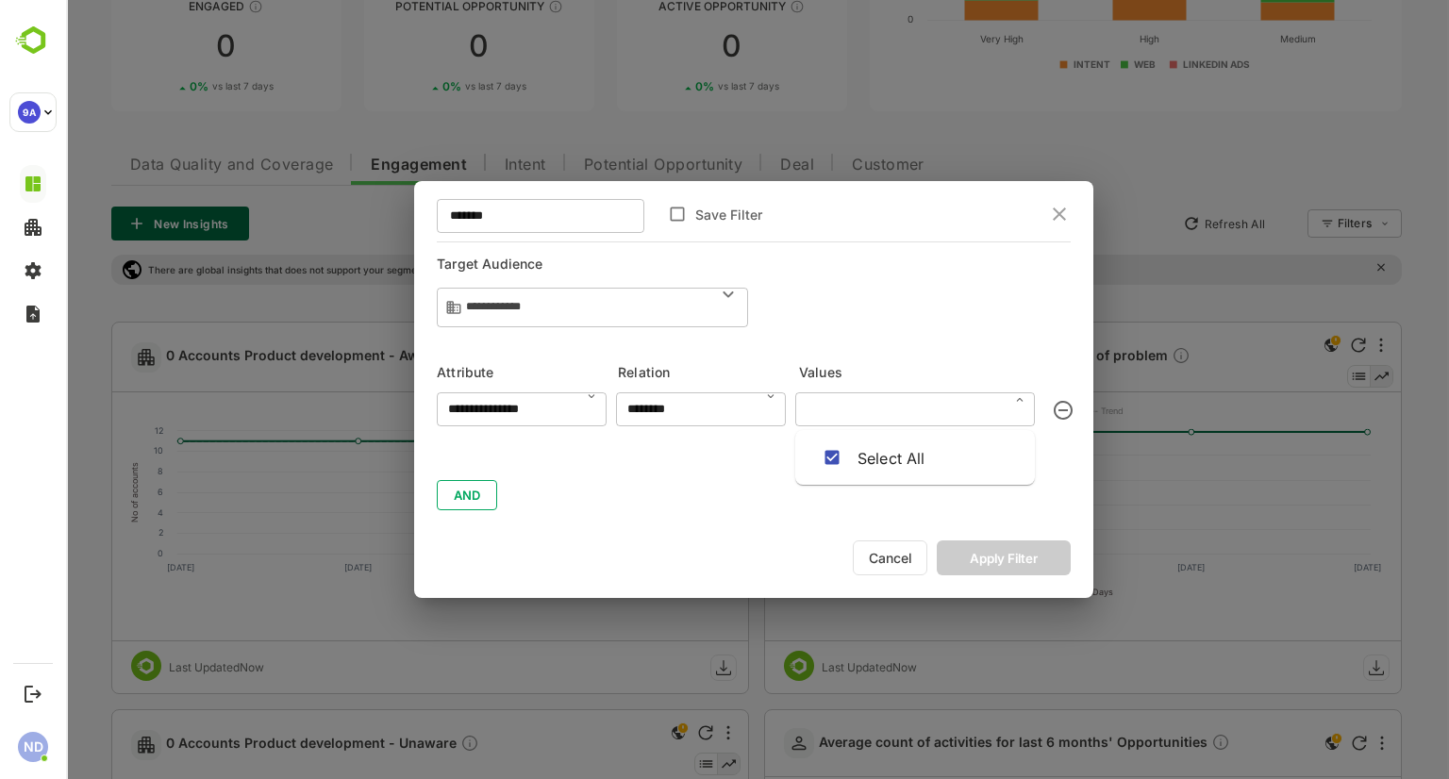
click at [848, 406] on input "text" at bounding box center [915, 409] width 228 height 32
click at [902, 453] on div "Select All" at bounding box center [891, 458] width 68 height 23
click at [900, 456] on div "Select All" at bounding box center [891, 458] width 68 height 23
click at [463, 495] on div "**********" at bounding box center [754, 450] width 634 height 119
click at [472, 494] on div "**********" at bounding box center [754, 450] width 634 height 119
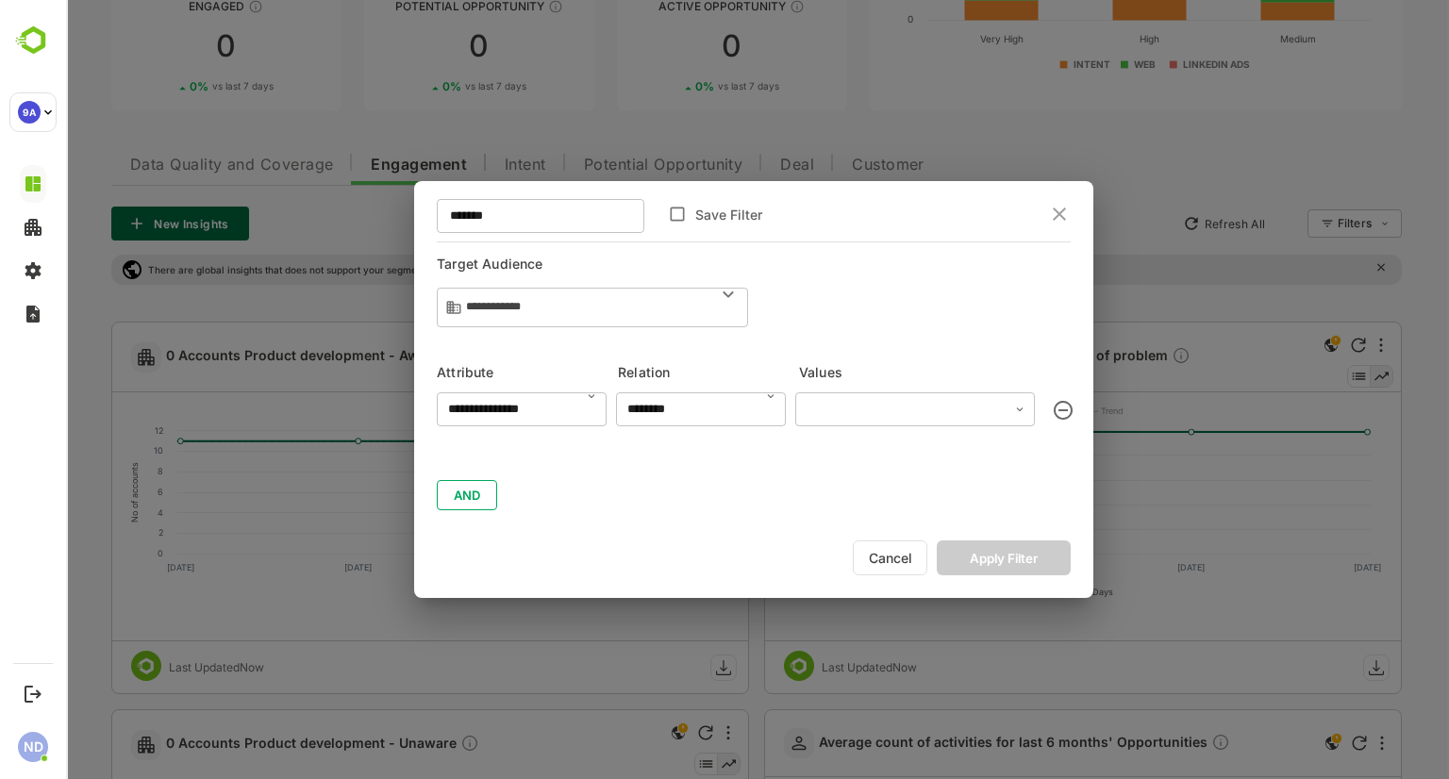
click at [887, 418] on input "text" at bounding box center [915, 409] width 228 height 32
click at [911, 468] on div "Select All" at bounding box center [891, 458] width 68 height 23
click at [911, 467] on div "Select All" at bounding box center [891, 458] width 68 height 23
click at [890, 457] on div "Select All" at bounding box center [891, 458] width 68 height 23
click at [635, 465] on div "**********" at bounding box center [754, 450] width 634 height 119
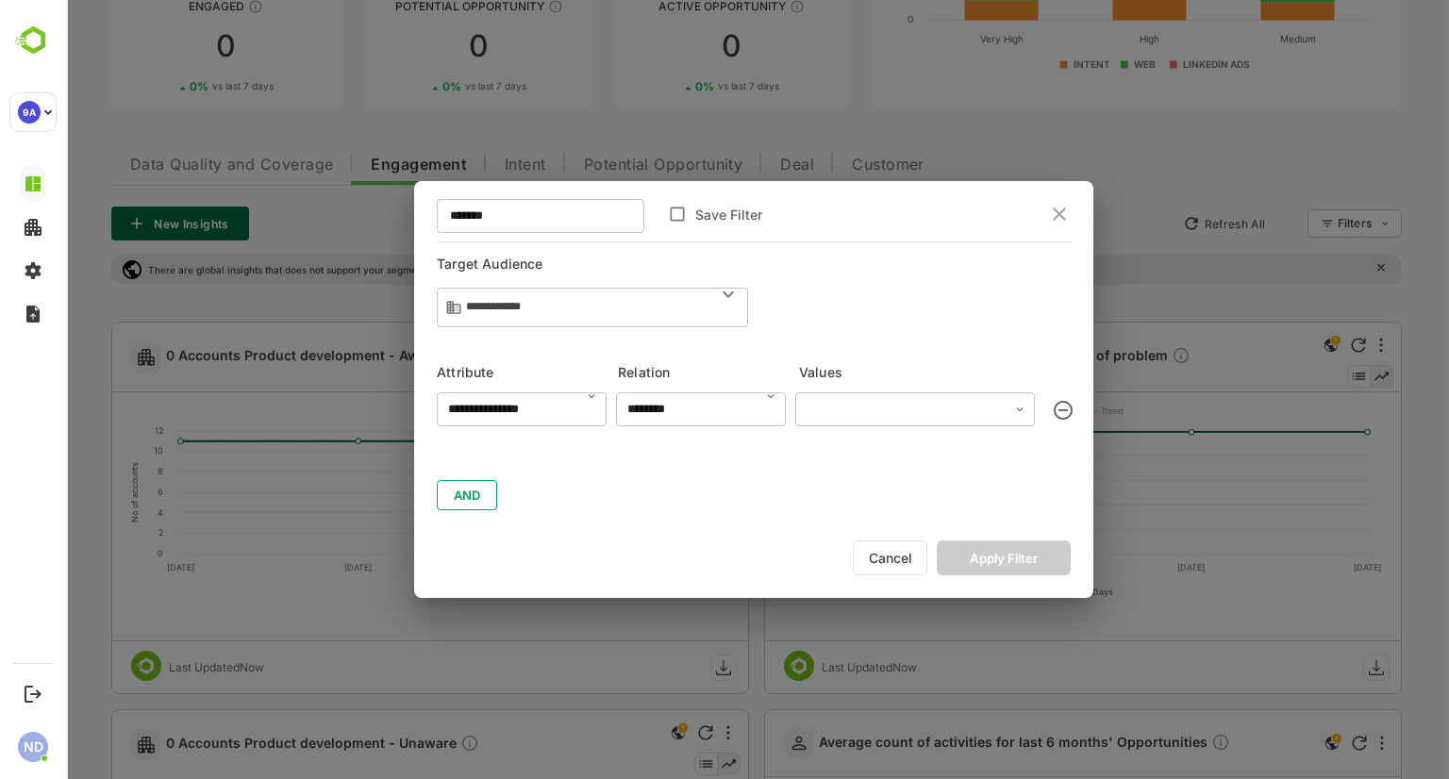
click at [847, 389] on div "**********" at bounding box center [763, 430] width 653 height 160
click at [863, 412] on input "text" at bounding box center [915, 409] width 228 height 32
click at [881, 468] on div "Select All" at bounding box center [891, 458] width 68 height 23
click at [881, 465] on div "Select All" at bounding box center [891, 458] width 68 height 23
click at [763, 405] on div at bounding box center [760, 396] width 34 height 21
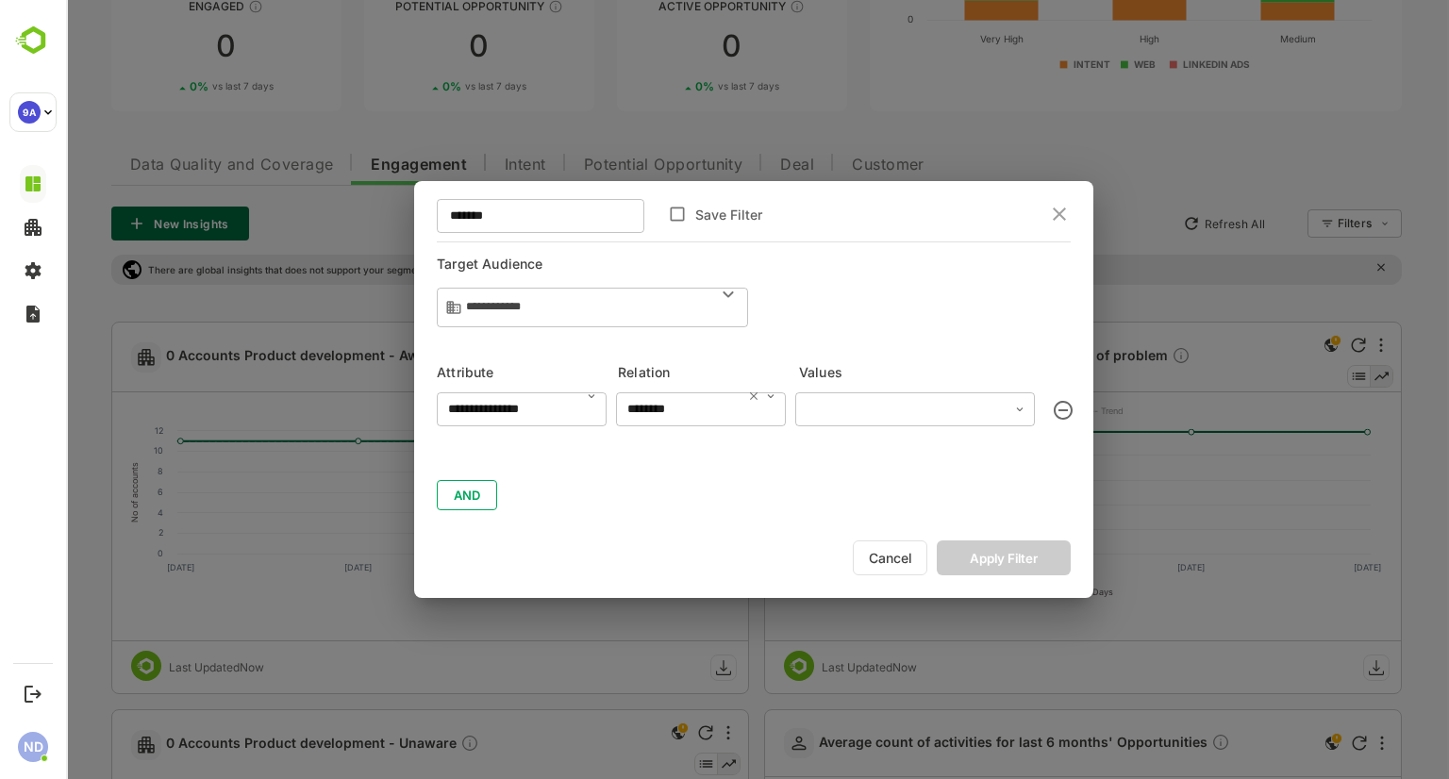
click at [778, 407] on input "********" at bounding box center [700, 409] width 158 height 32
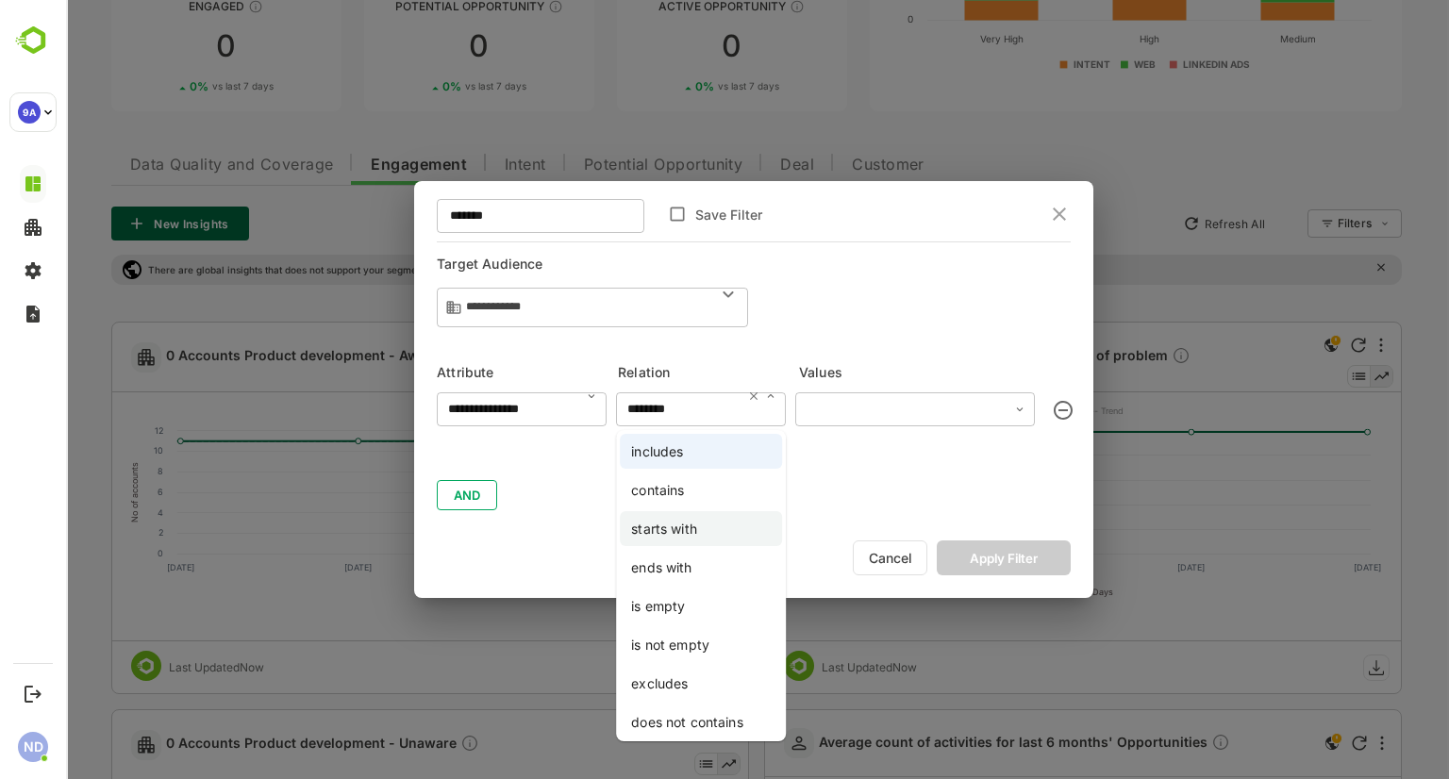
click at [671, 533] on li "starts with" at bounding box center [701, 528] width 162 height 35
type input "**********"
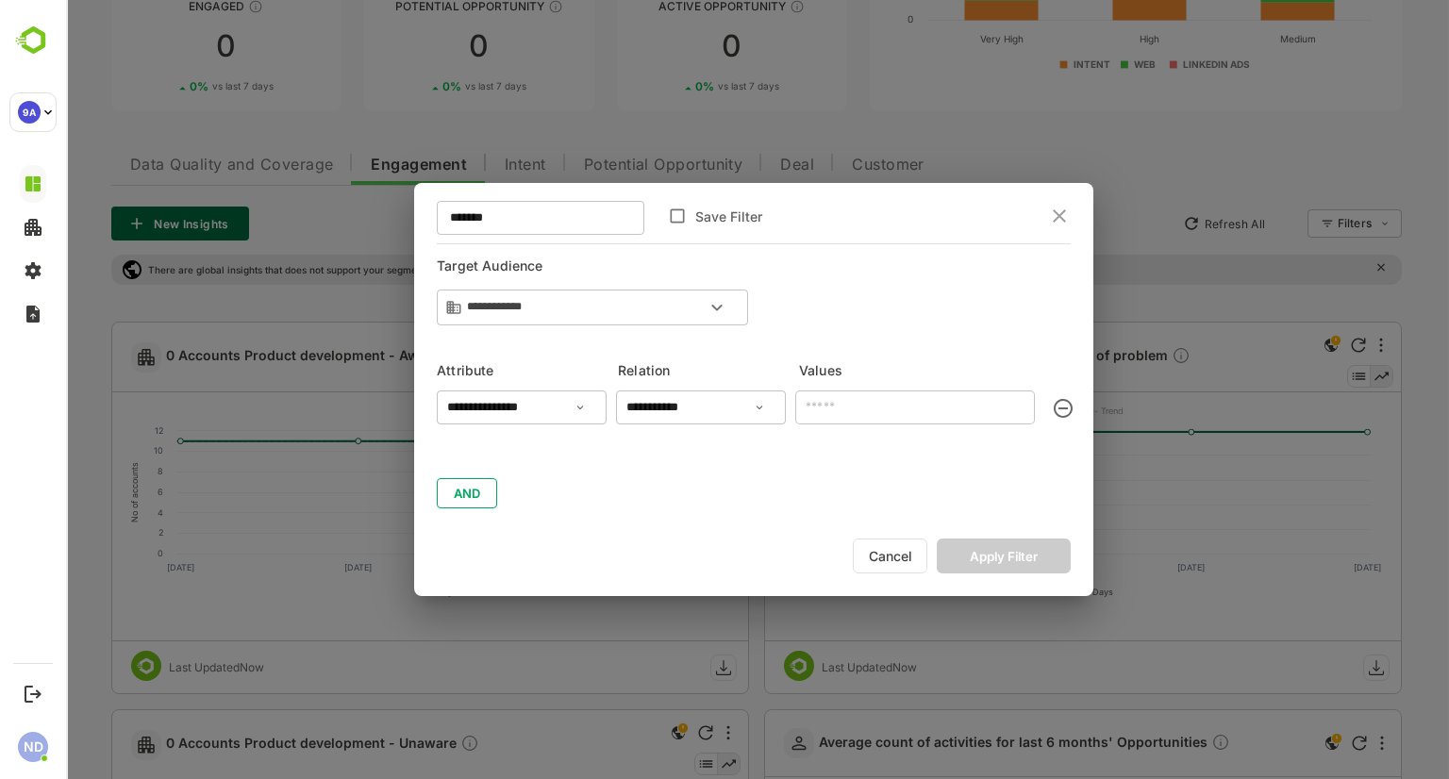
click at [936, 415] on input "text" at bounding box center [915, 407] width 240 height 34
click at [902, 411] on input "text" at bounding box center [915, 407] width 240 height 34
type input "***"
click at [1019, 571] on button "Apply Filter" at bounding box center [1003, 555] width 134 height 35
type input "*******"
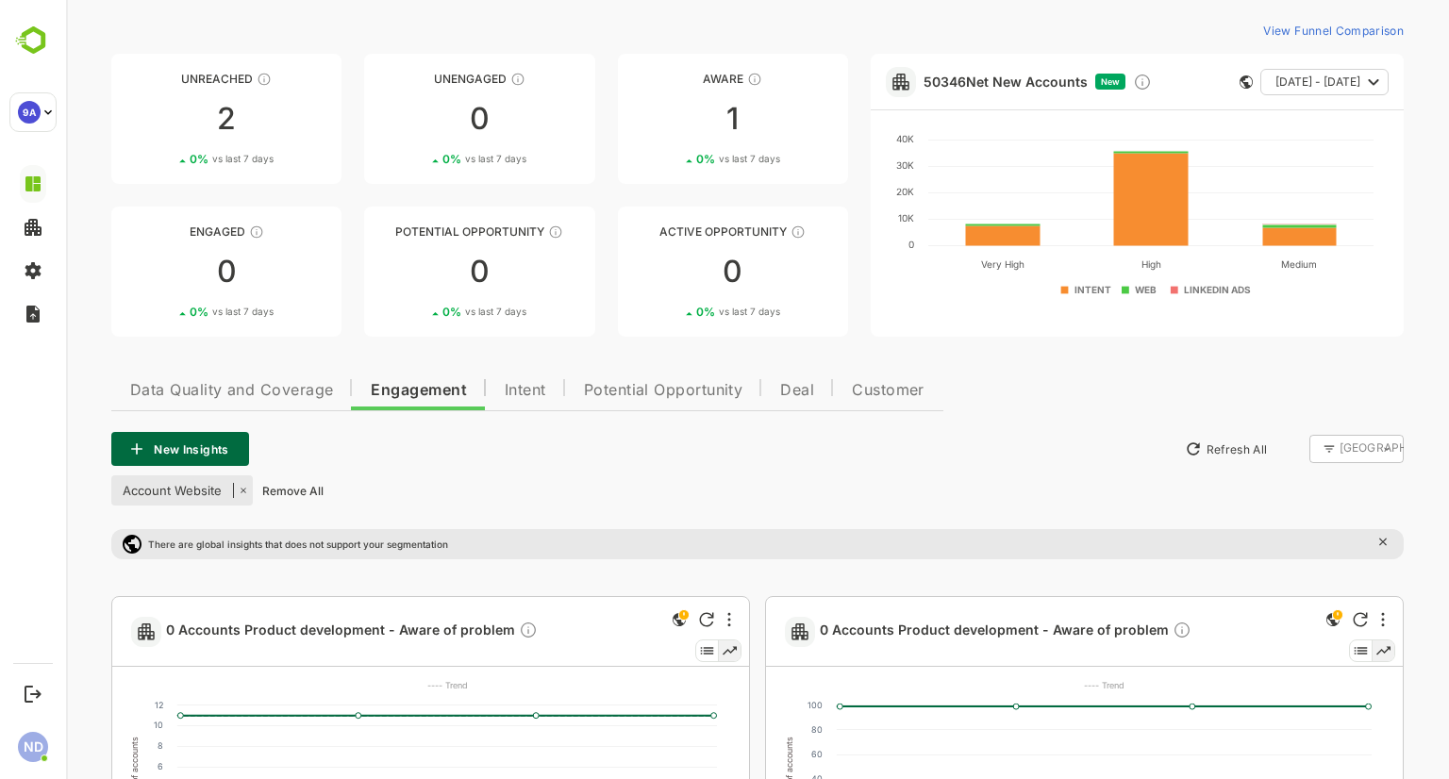
scroll to position [0, 0]
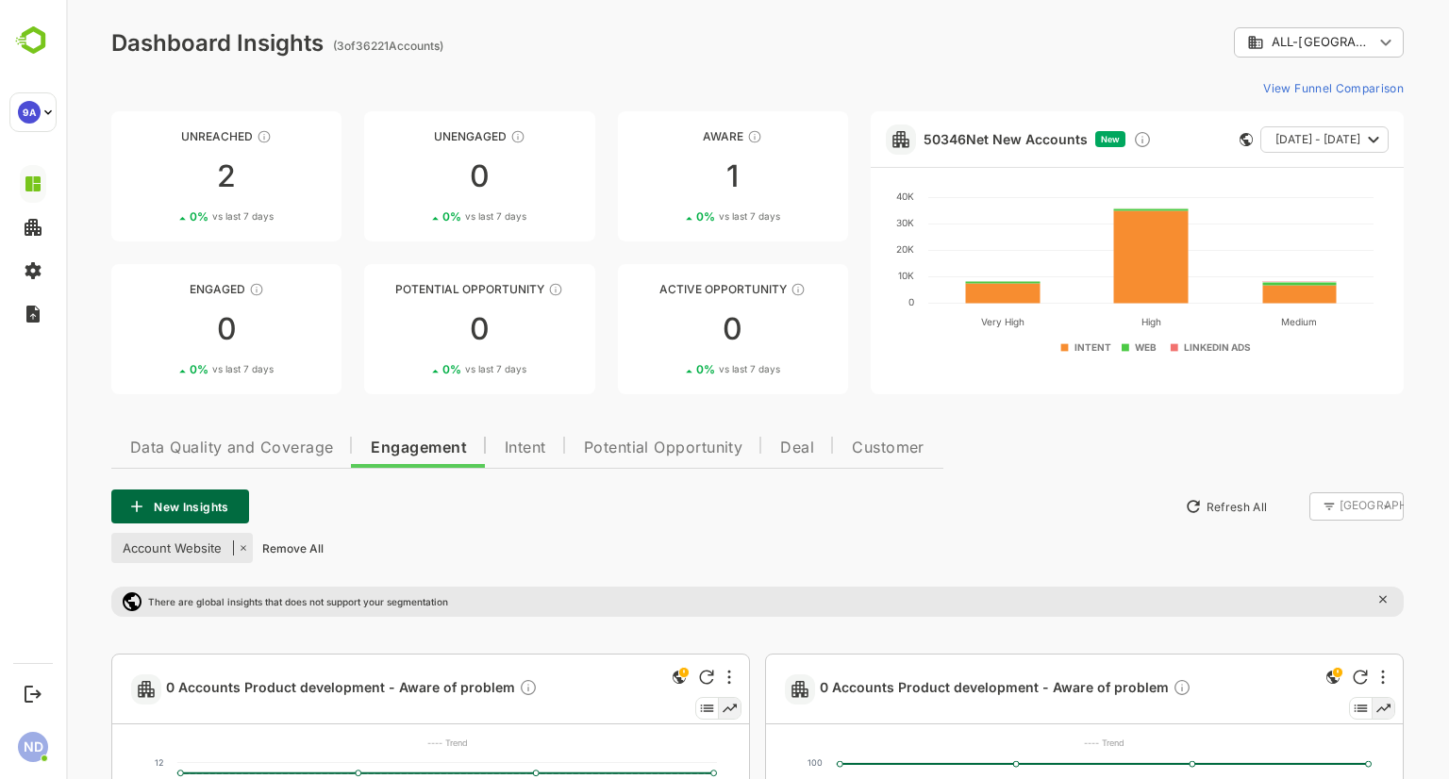
click at [200, 515] on button "New Insights" at bounding box center [180, 506] width 138 height 34
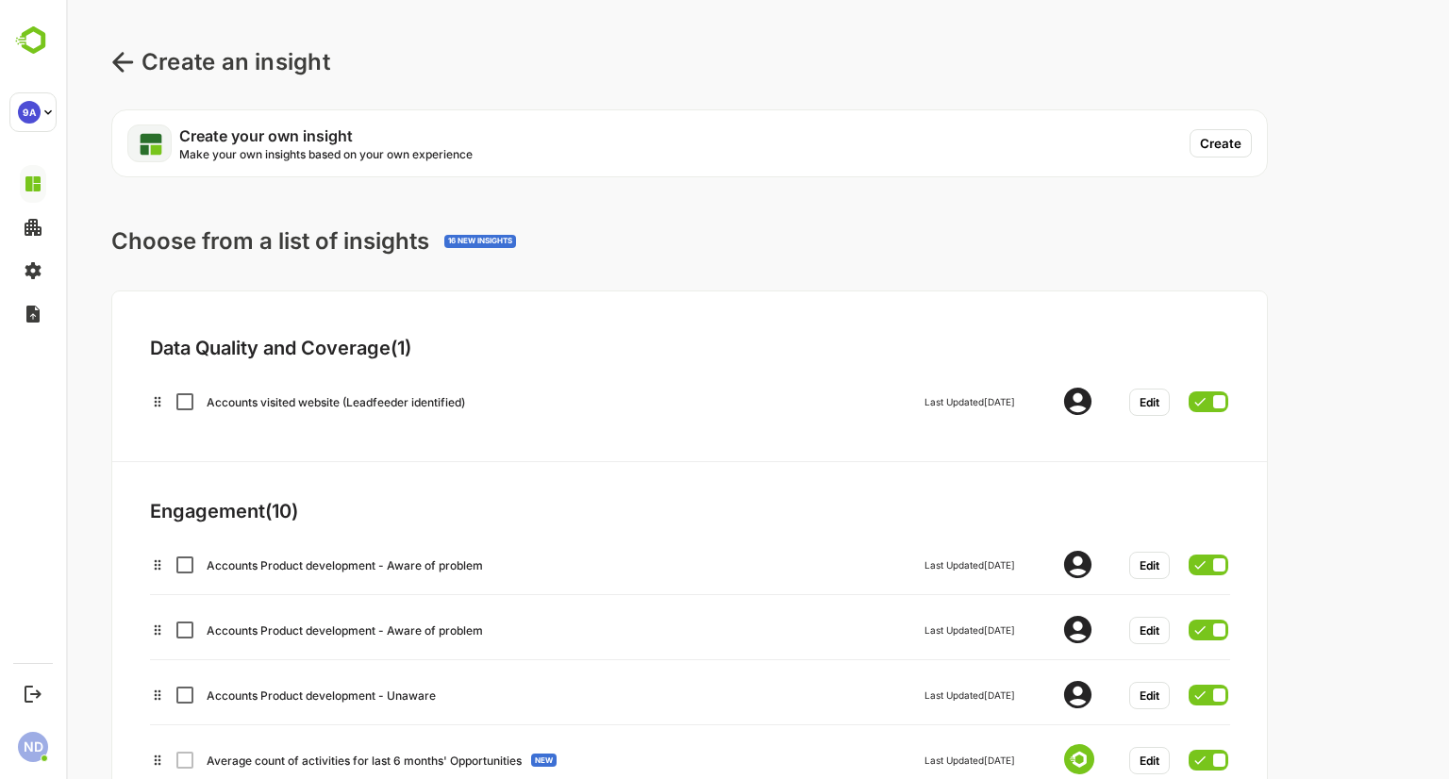
click at [111, 58] on icon at bounding box center [122, 62] width 23 height 23
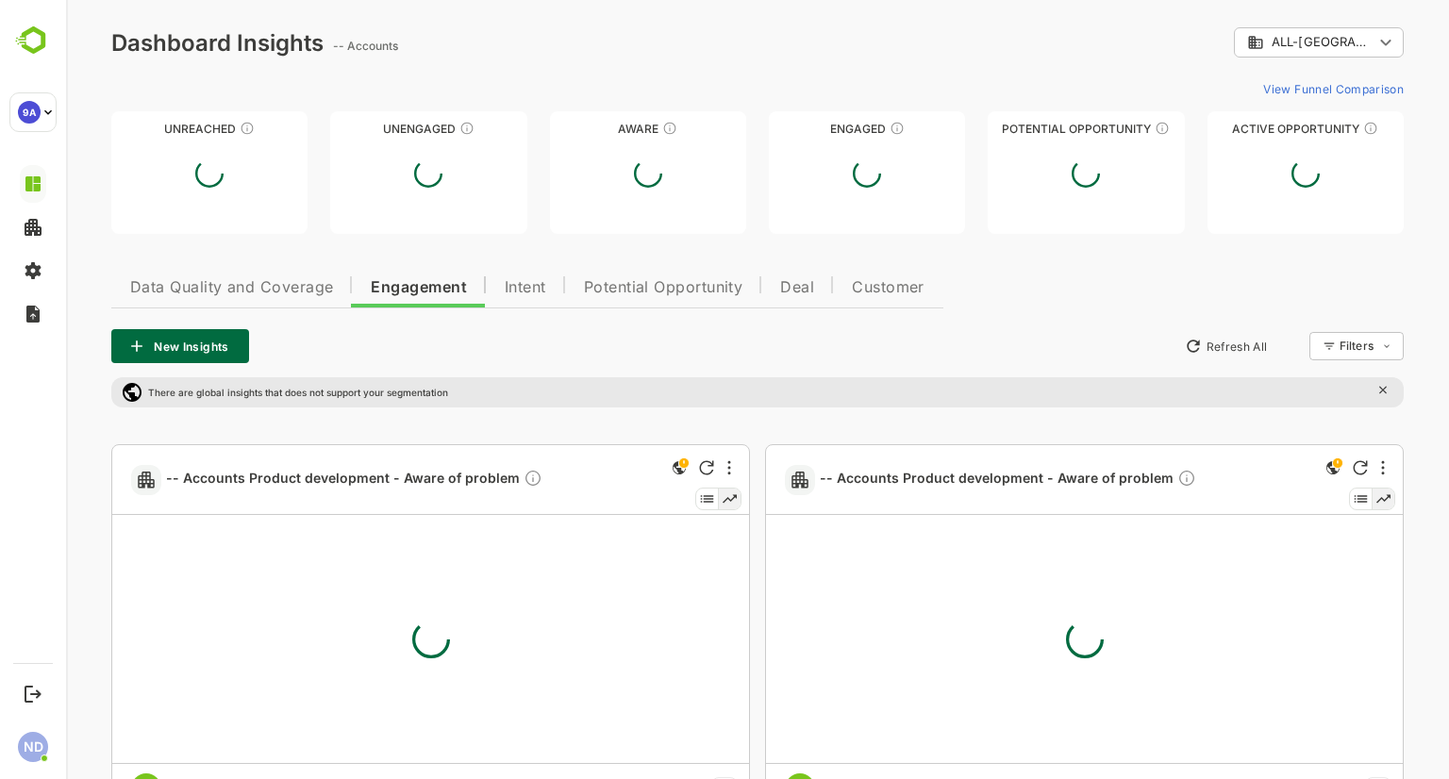
type input "**********"
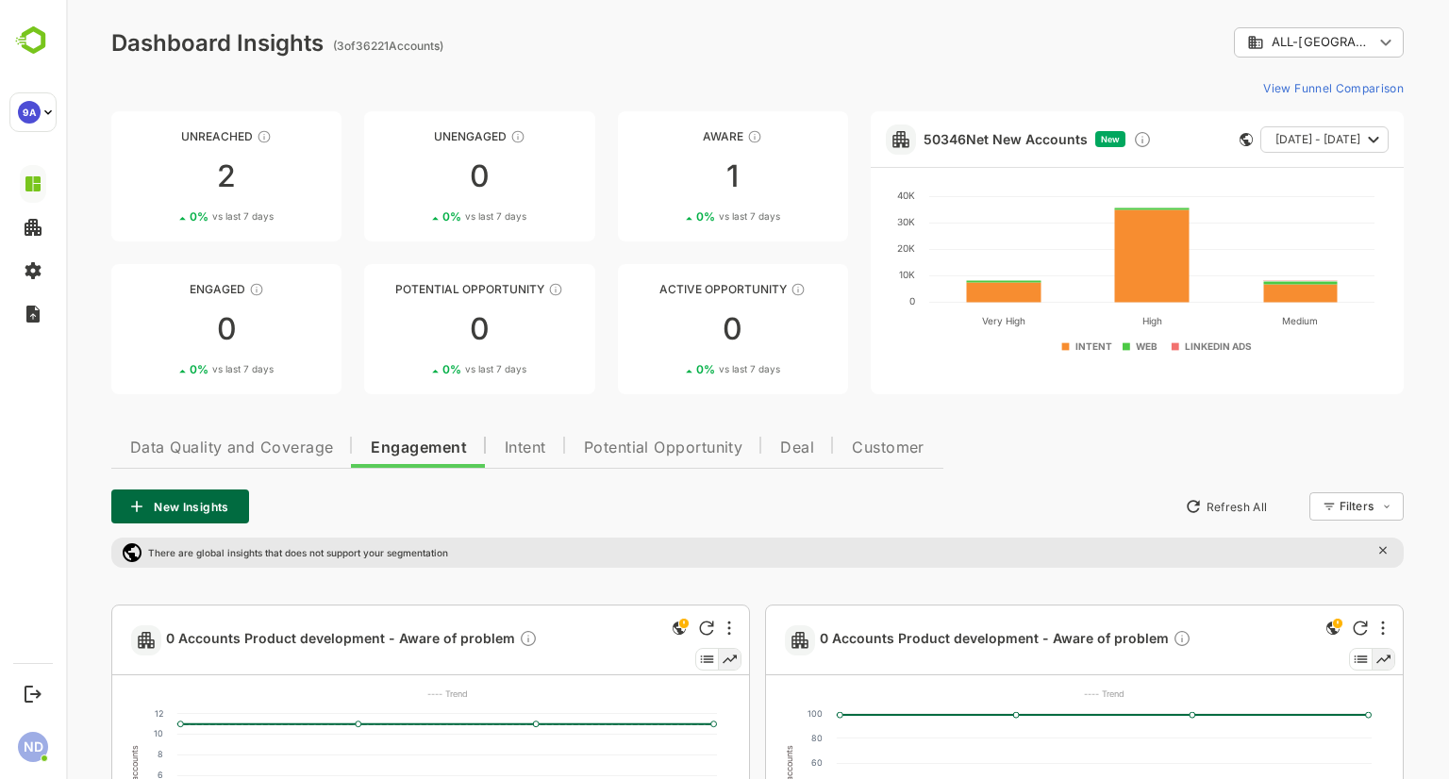
click at [275, 446] on span "Data Quality and Coverage" at bounding box center [231, 447] width 203 height 15
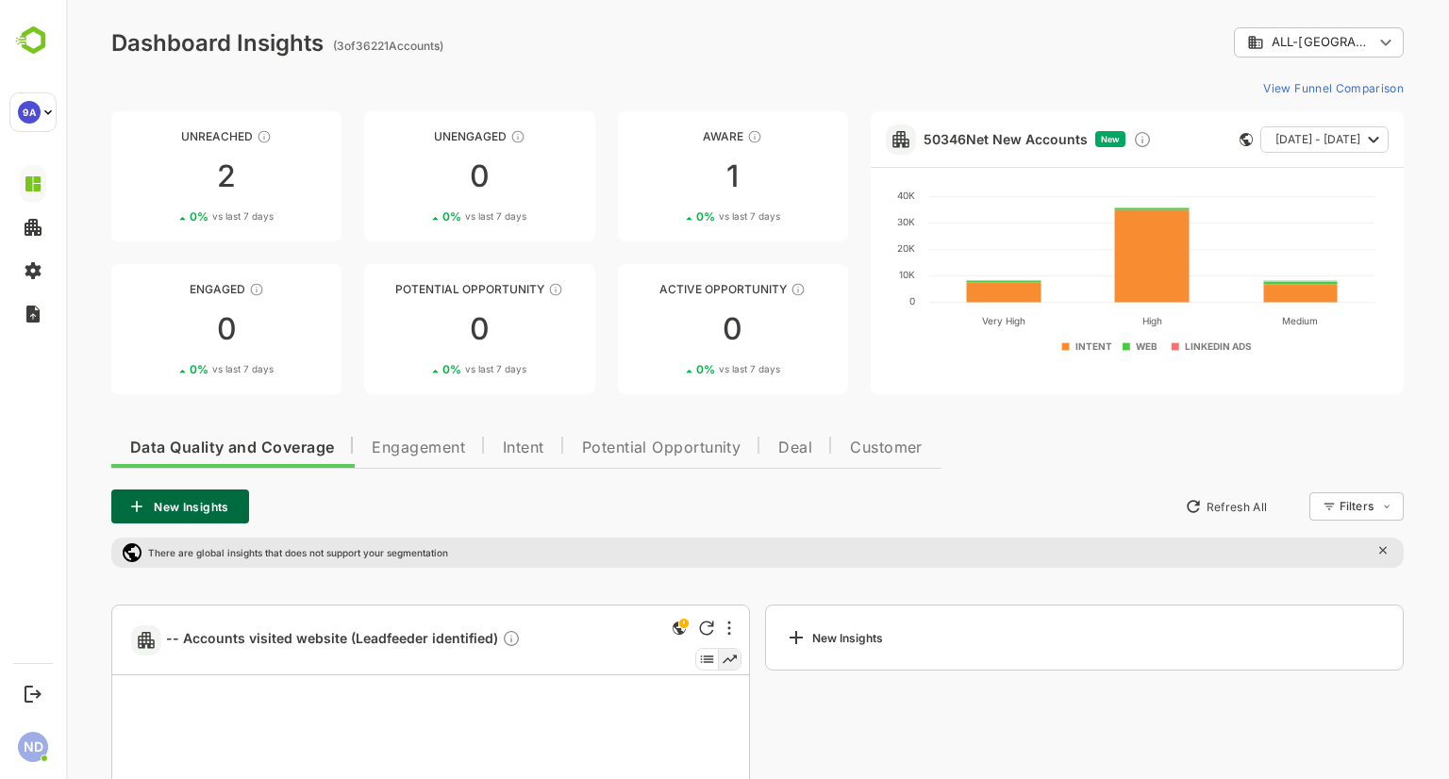
click at [683, 442] on span "Potential Opportunity" at bounding box center [661, 447] width 159 height 15
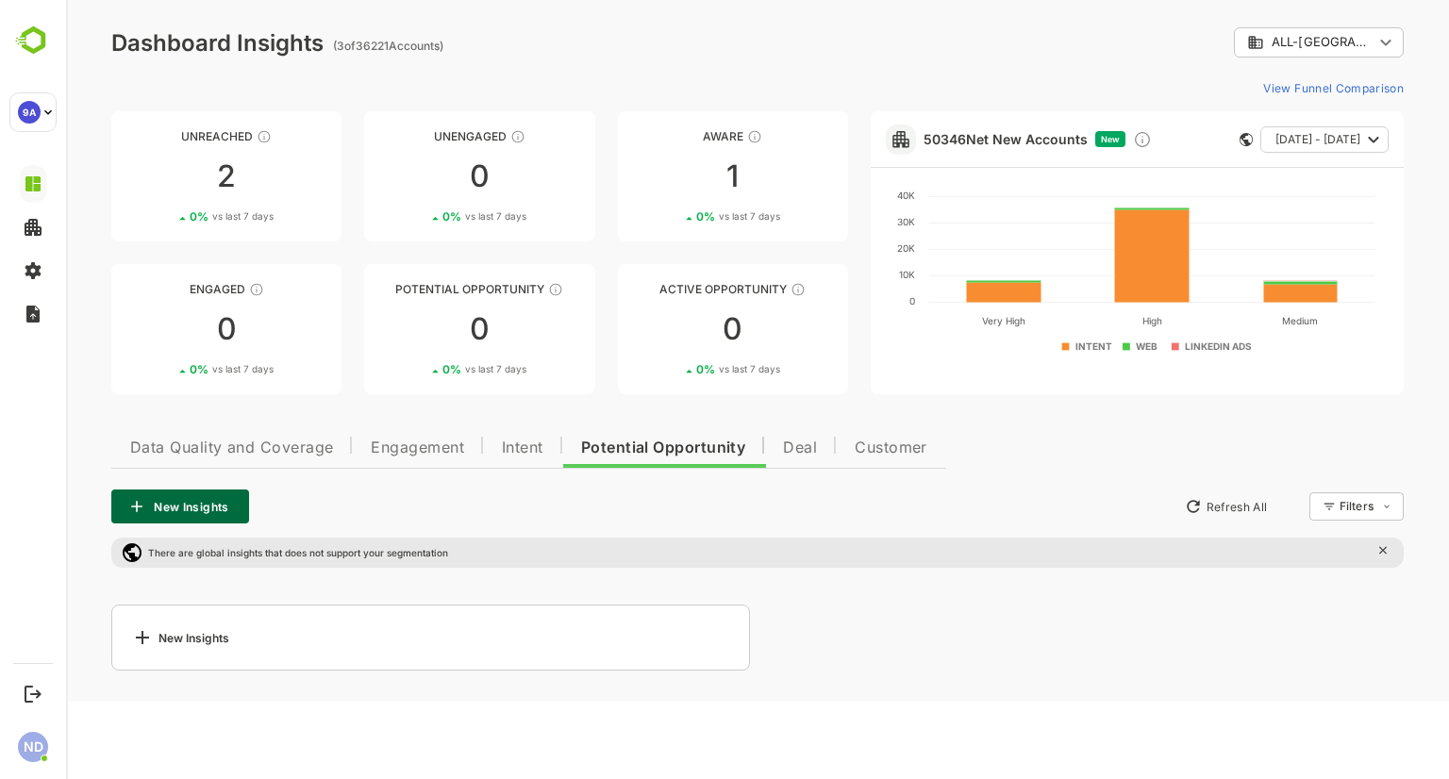
click at [231, 507] on button "New Insights" at bounding box center [180, 506] width 138 height 34
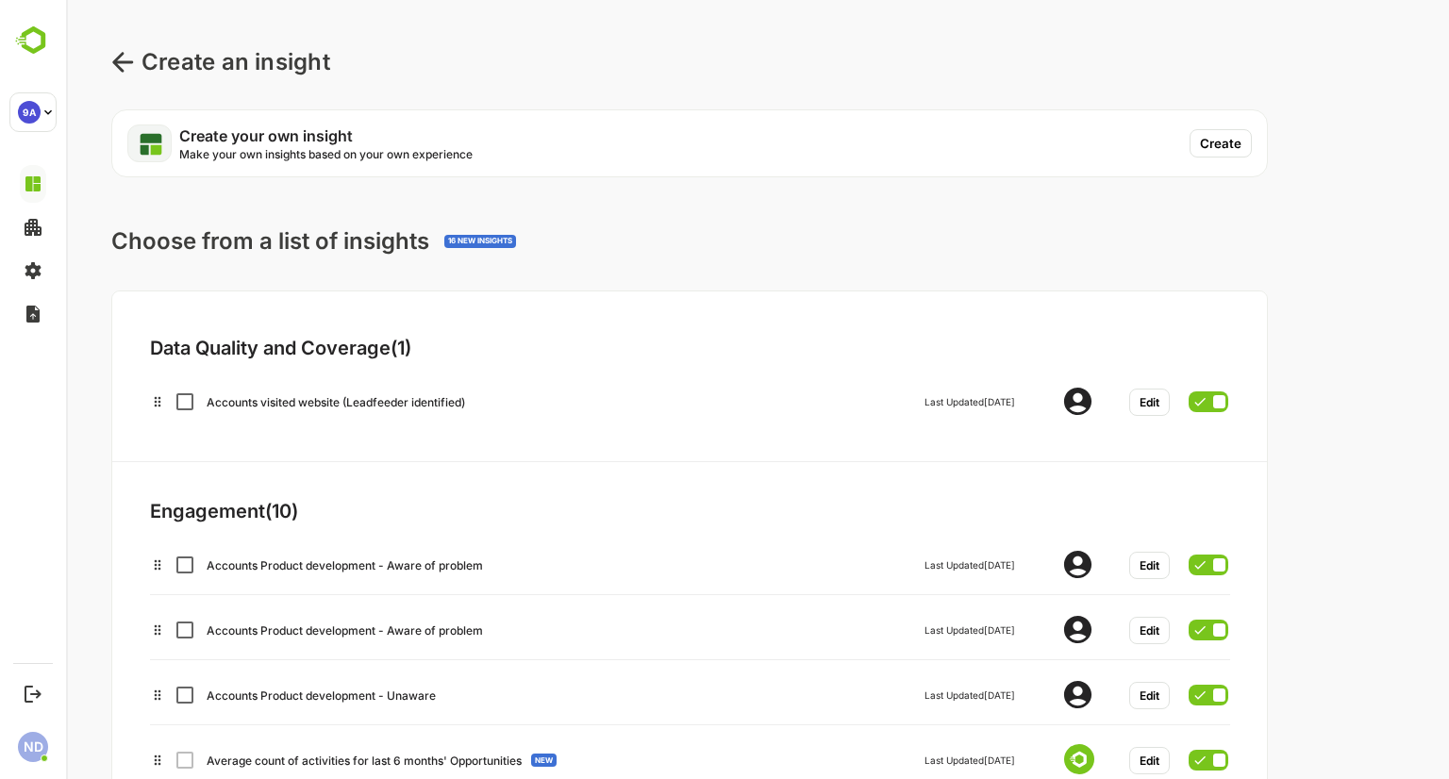
click at [130, 47] on div "Create an insight" at bounding box center [220, 62] width 219 height 34
click at [124, 59] on icon at bounding box center [122, 62] width 23 height 23
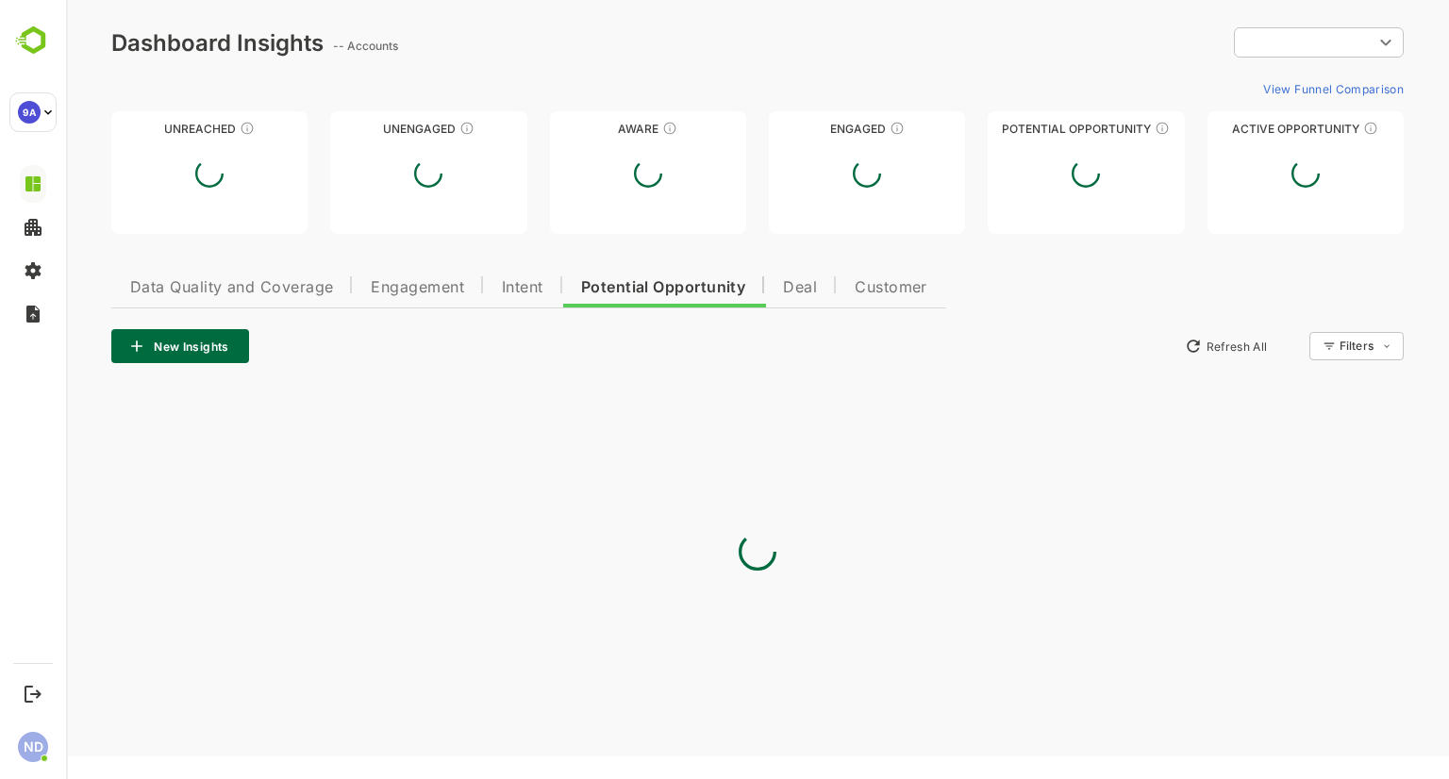
type input "**********"
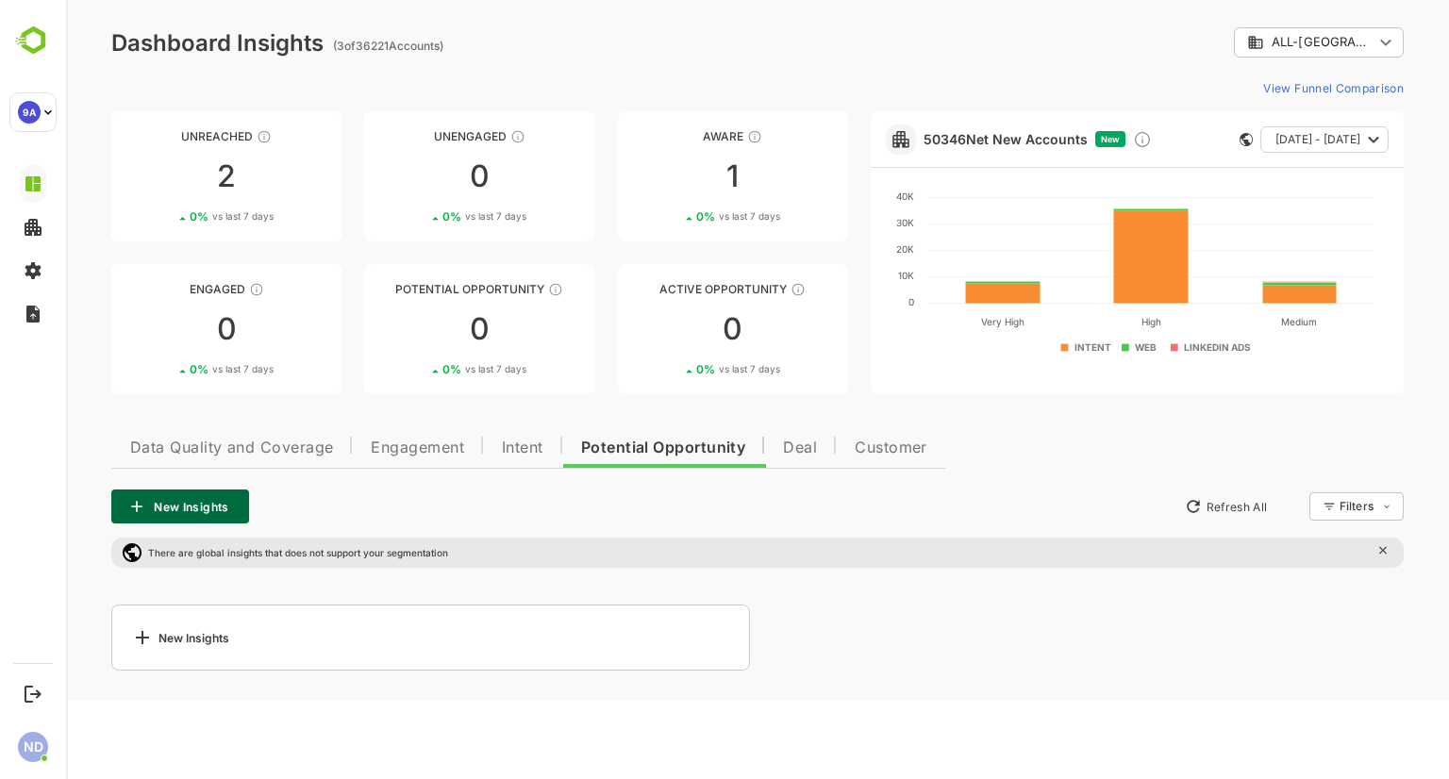
click at [174, 440] on span "Data Quality and Coverage" at bounding box center [231, 447] width 203 height 15
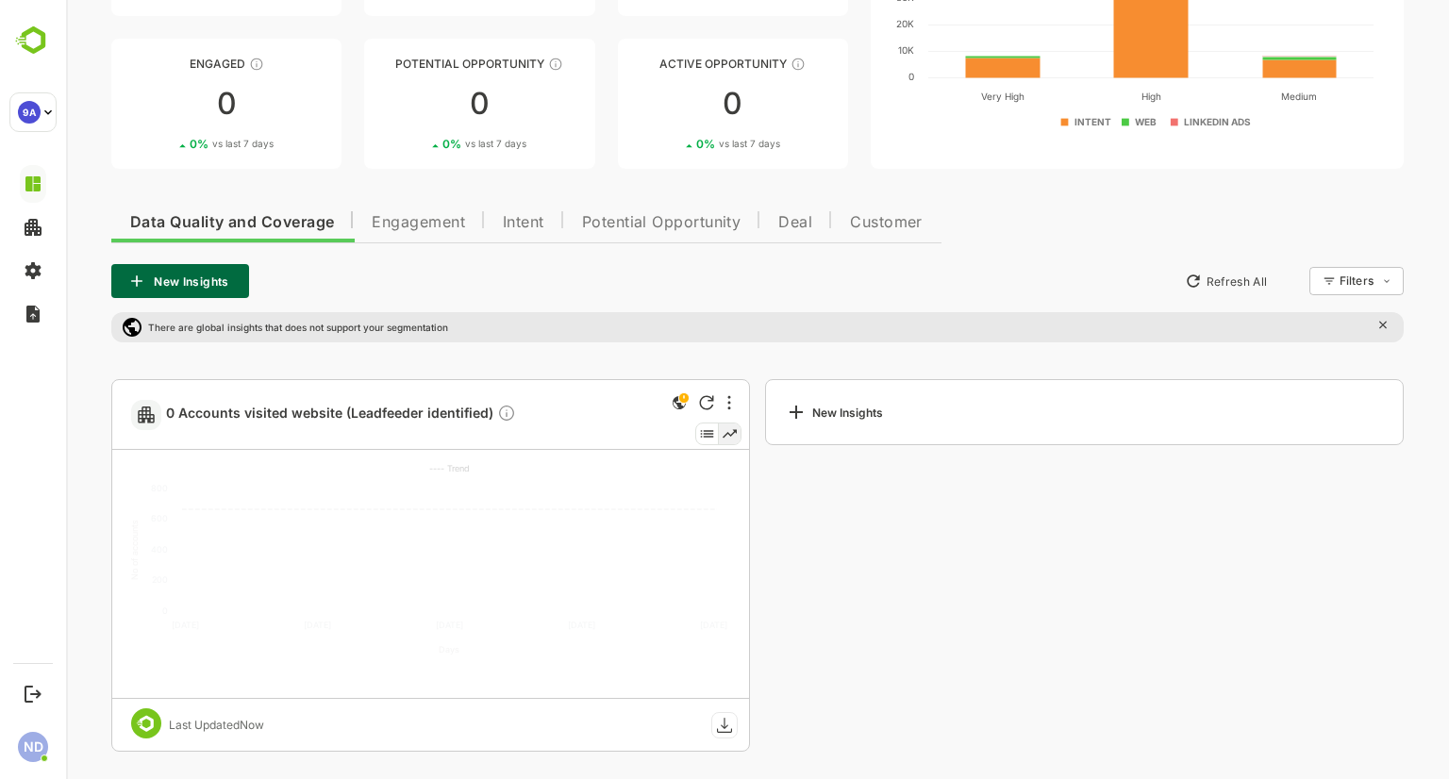
scroll to position [228, 0]
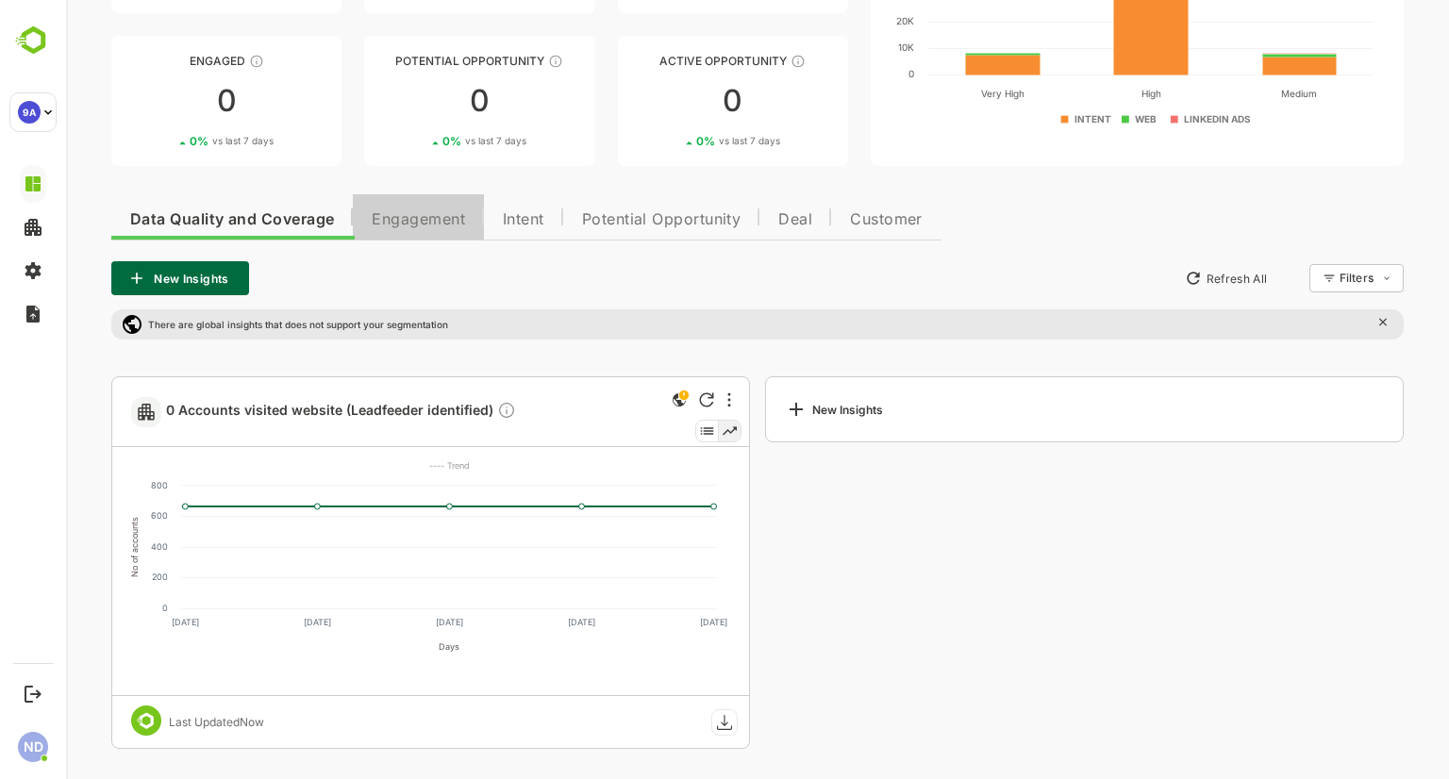
click at [422, 224] on span "Engagement" at bounding box center [418, 219] width 93 height 15
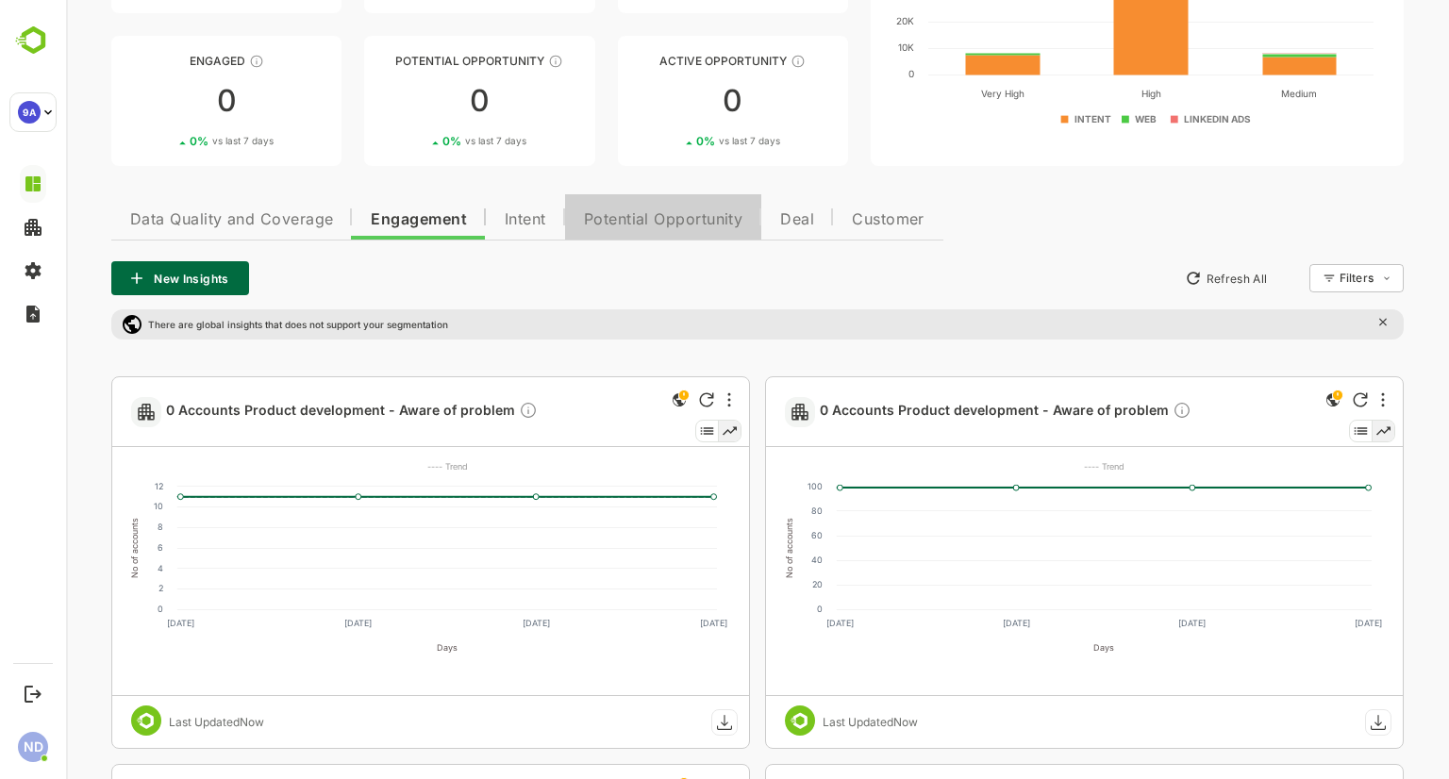
click at [639, 220] on span "Potential Opportunity" at bounding box center [663, 219] width 159 height 15
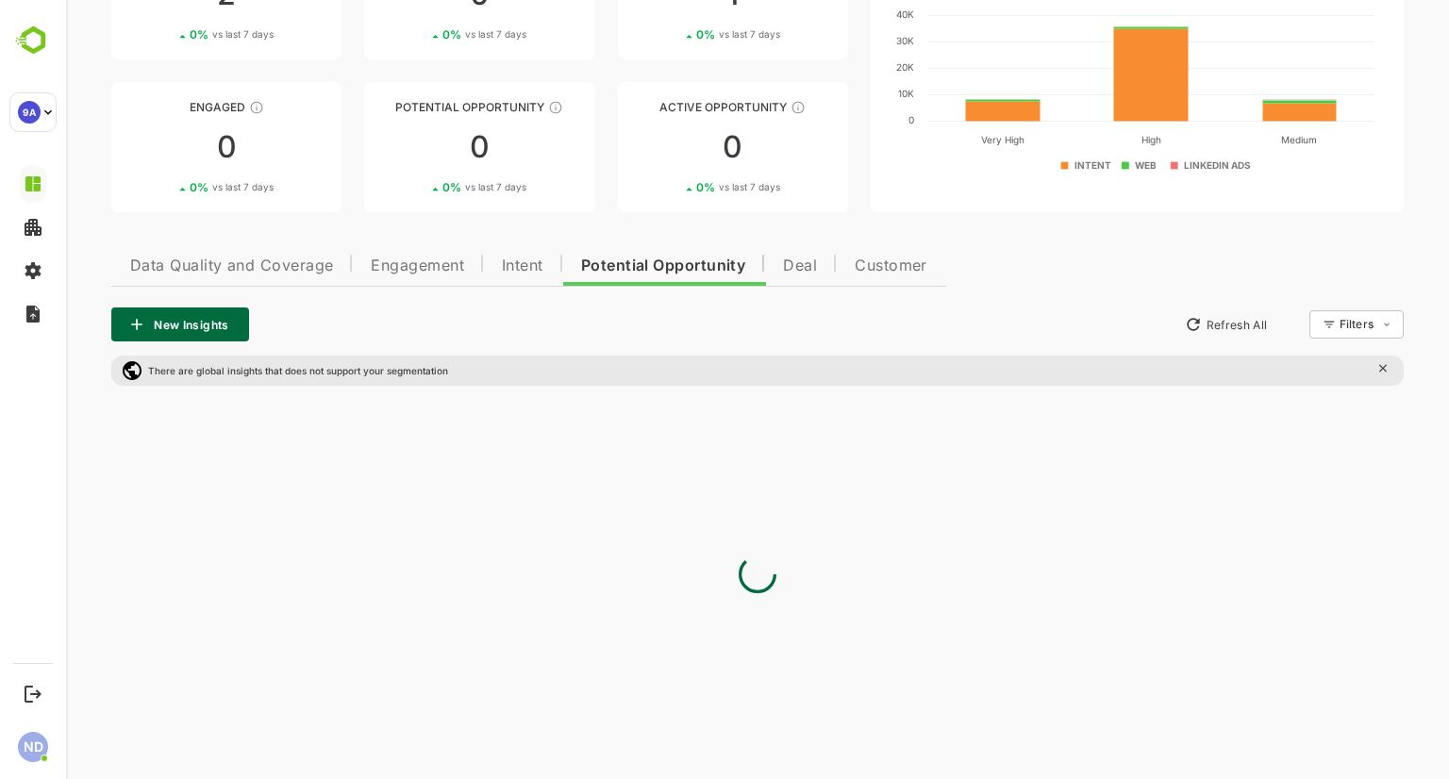
scroll to position [0, 0]
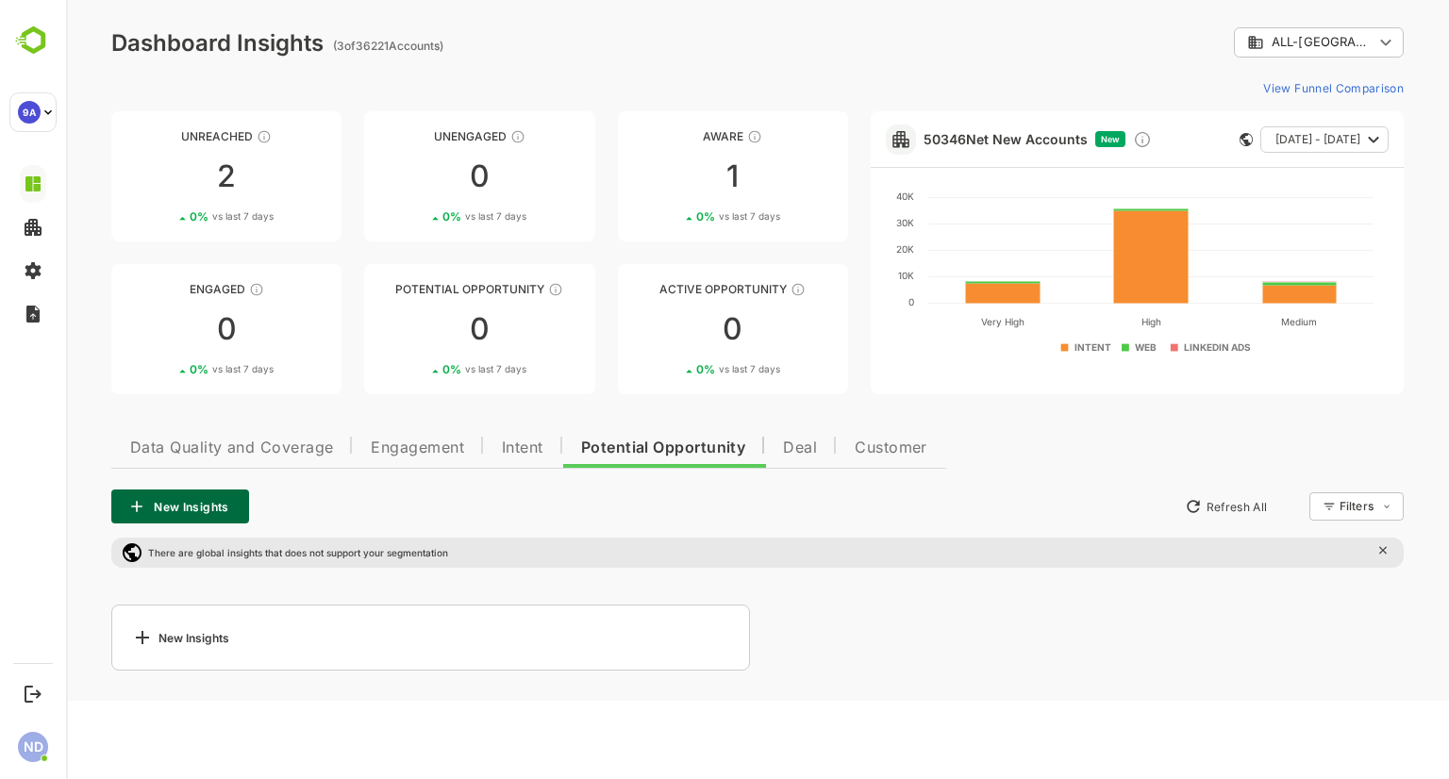
click at [322, 637] on div "New Insights" at bounding box center [430, 637] width 638 height 66
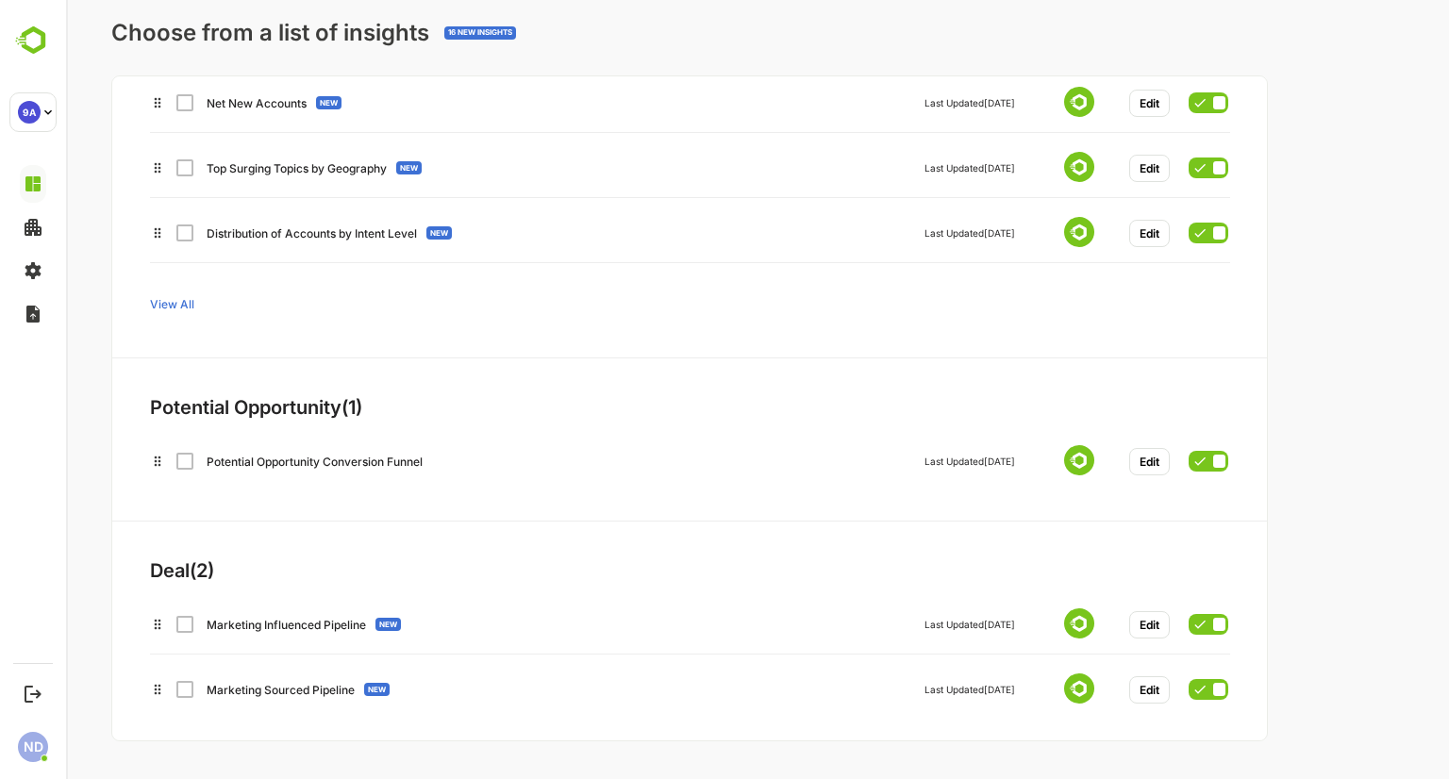
scroll to position [223, 0]
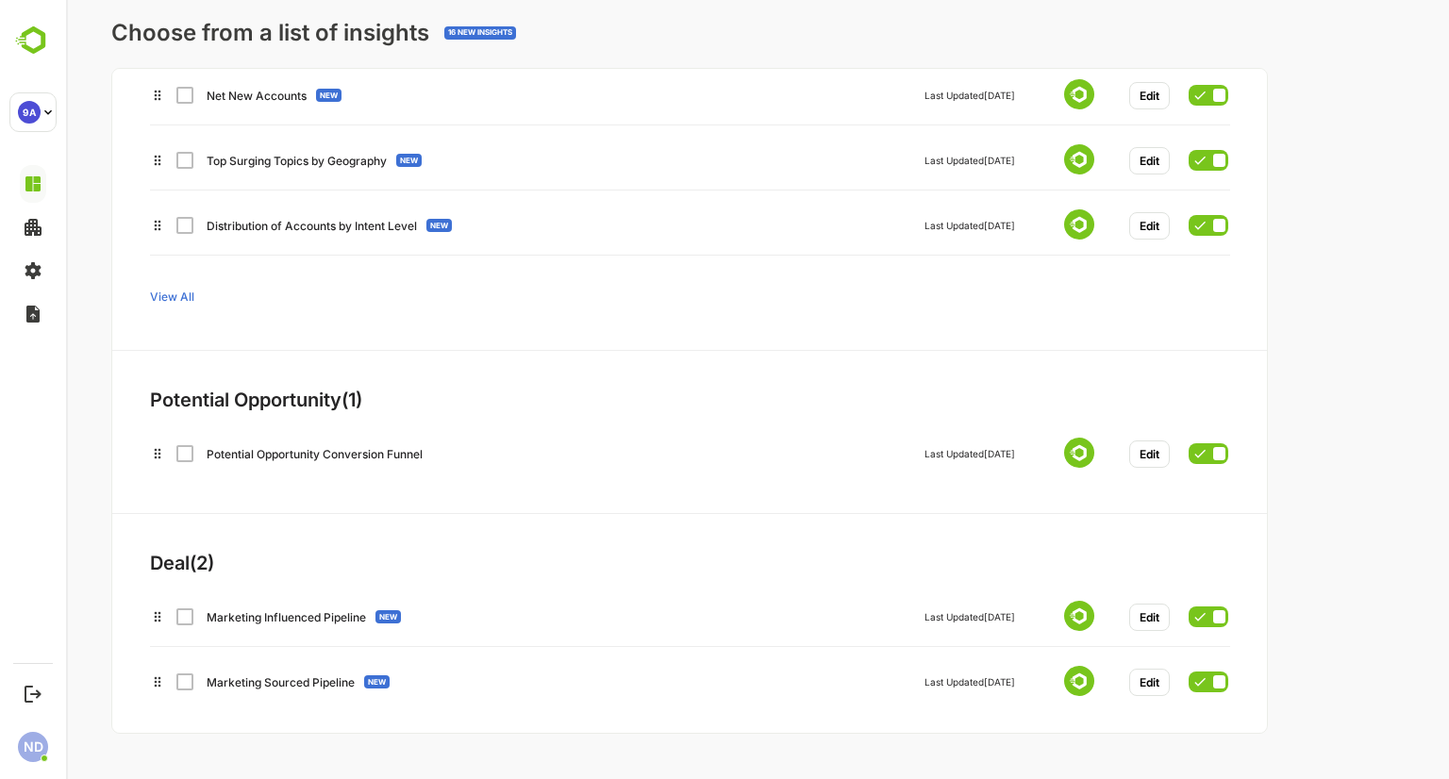
click at [183, 626] on div "Marketing Influenced Pipeline NEW Last Updated [DATE] Edit" at bounding box center [689, 614] width 1078 height 34
click at [189, 623] on div "Marketing Influenced Pipeline NEW Last Updated [DATE] Edit" at bounding box center [689, 614] width 1078 height 34
click at [183, 610] on div "Marketing Influenced Pipeline NEW Last Updated [DATE] Edit" at bounding box center [689, 614] width 1078 height 34
click at [186, 620] on div "Marketing Influenced Pipeline NEW Last Updated [DATE] Edit" at bounding box center [689, 614] width 1078 height 34
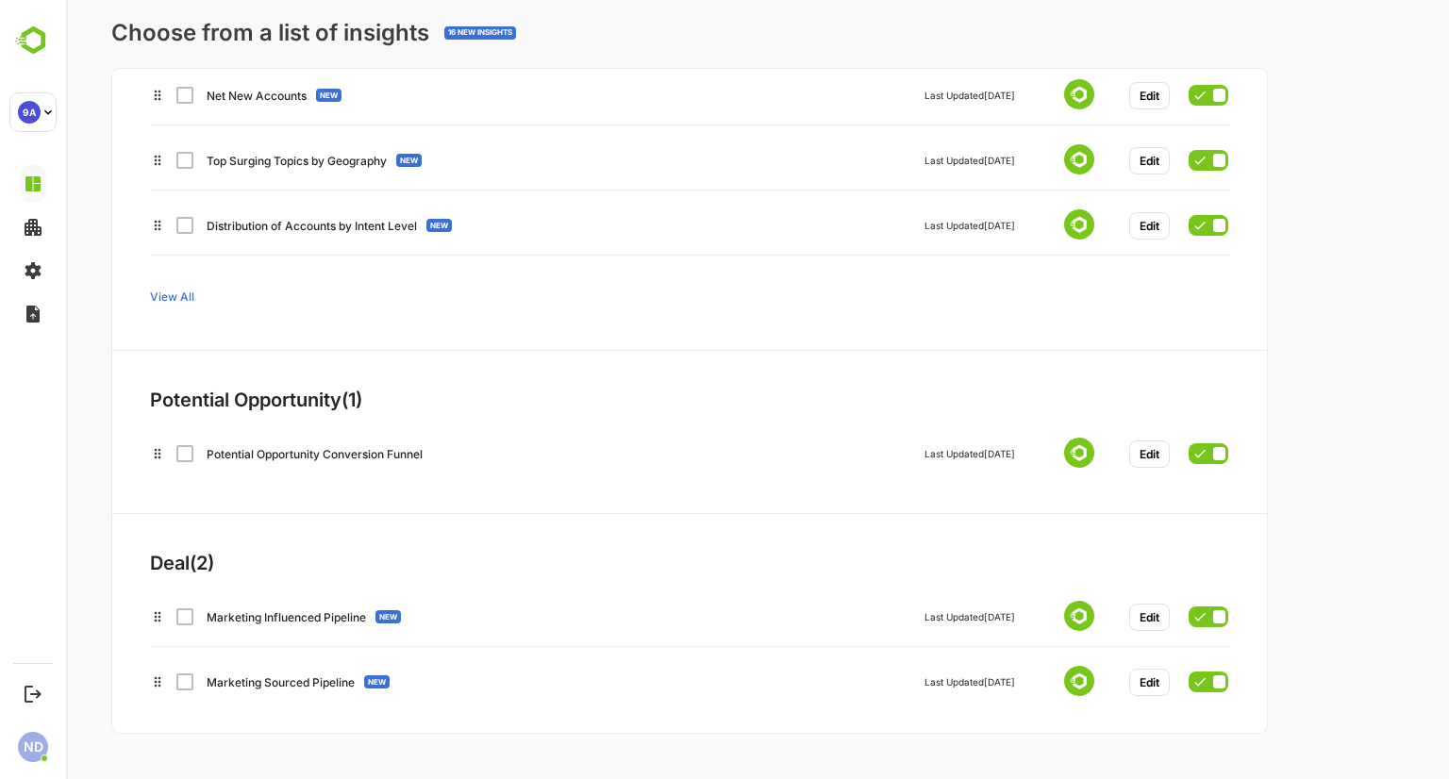
click at [186, 620] on div "Marketing Influenced Pipeline NEW Last Updated [DATE] Edit" at bounding box center [689, 614] width 1078 height 34
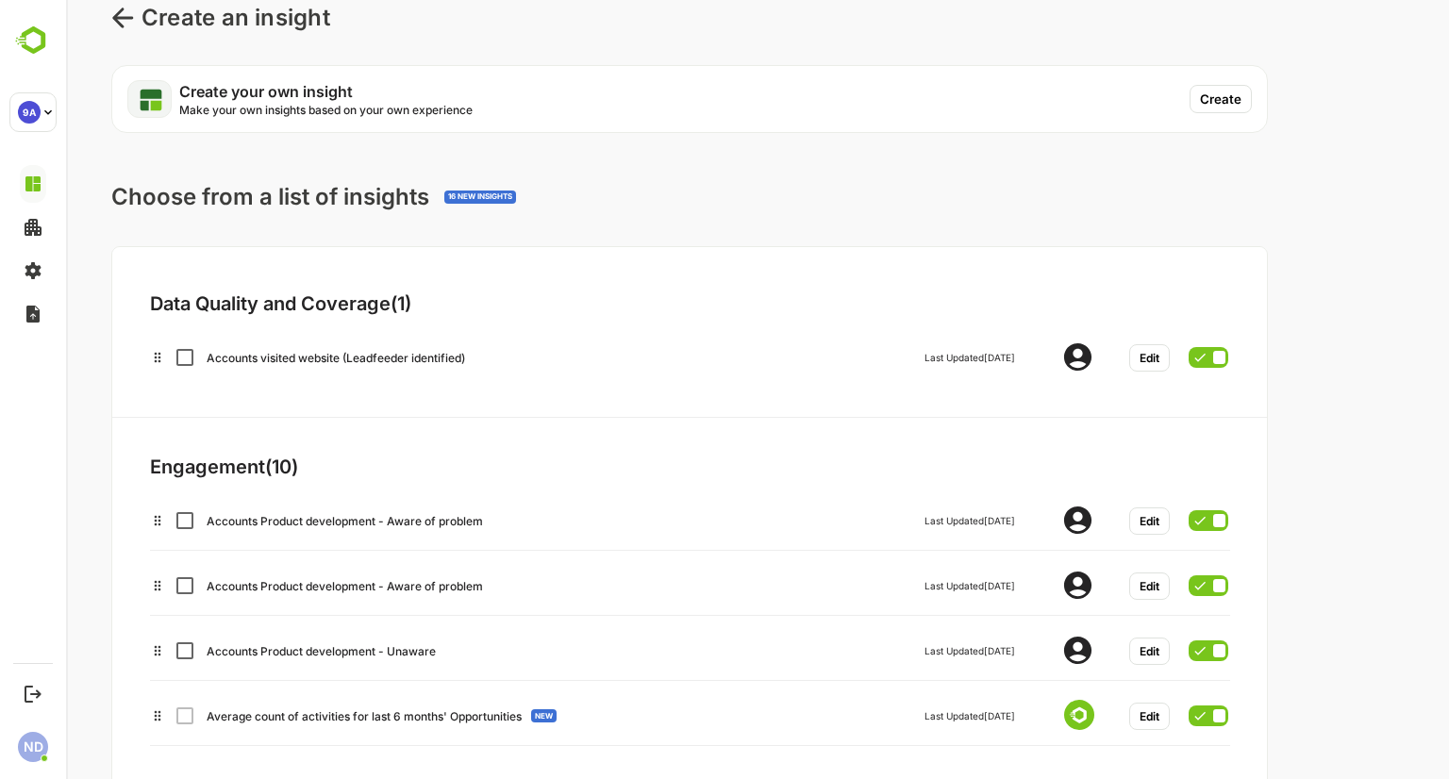
scroll to position [0, 0]
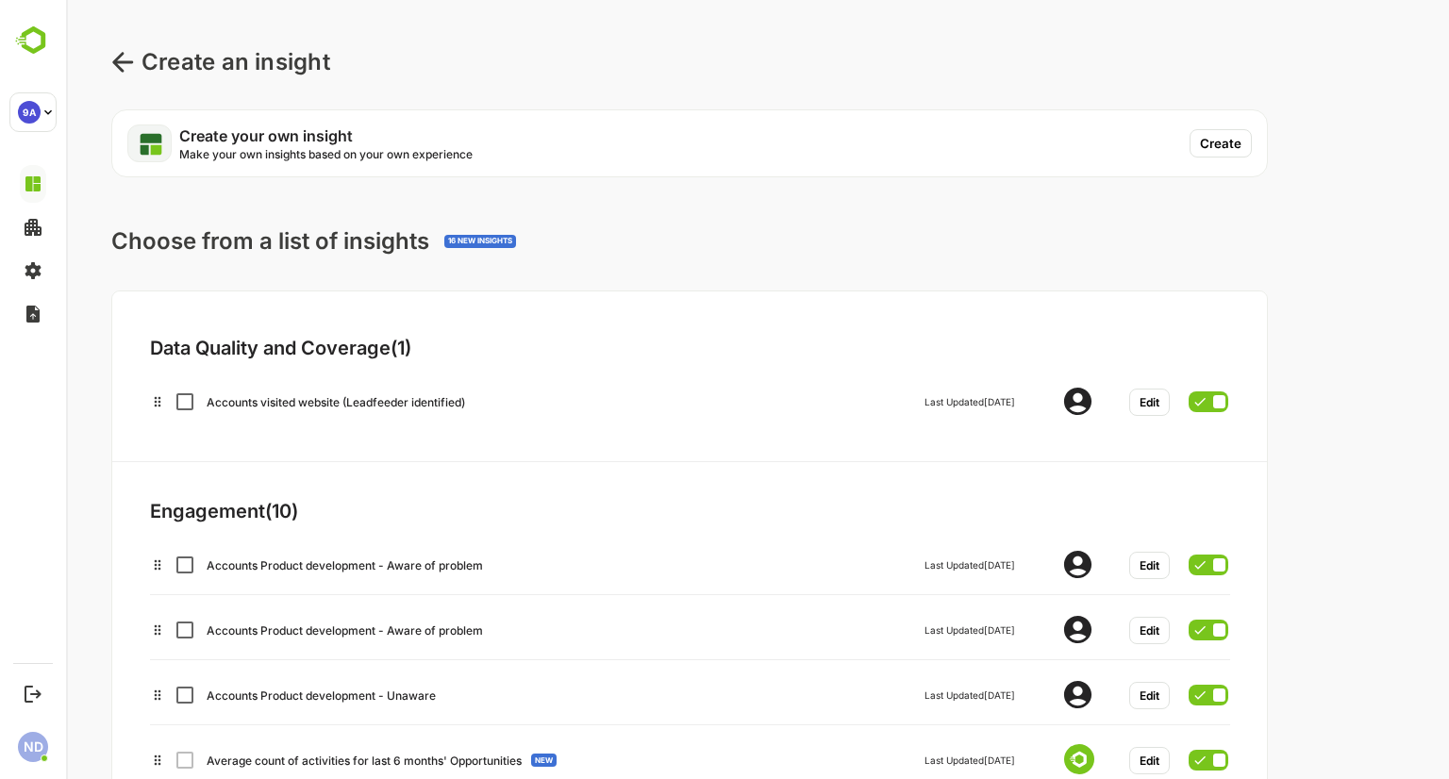
click at [108, 64] on div "Create an insight Create your own insight Make your own insights based on your …" at bounding box center [757, 501] width 1383 height 1002
click at [124, 58] on icon at bounding box center [122, 62] width 23 height 23
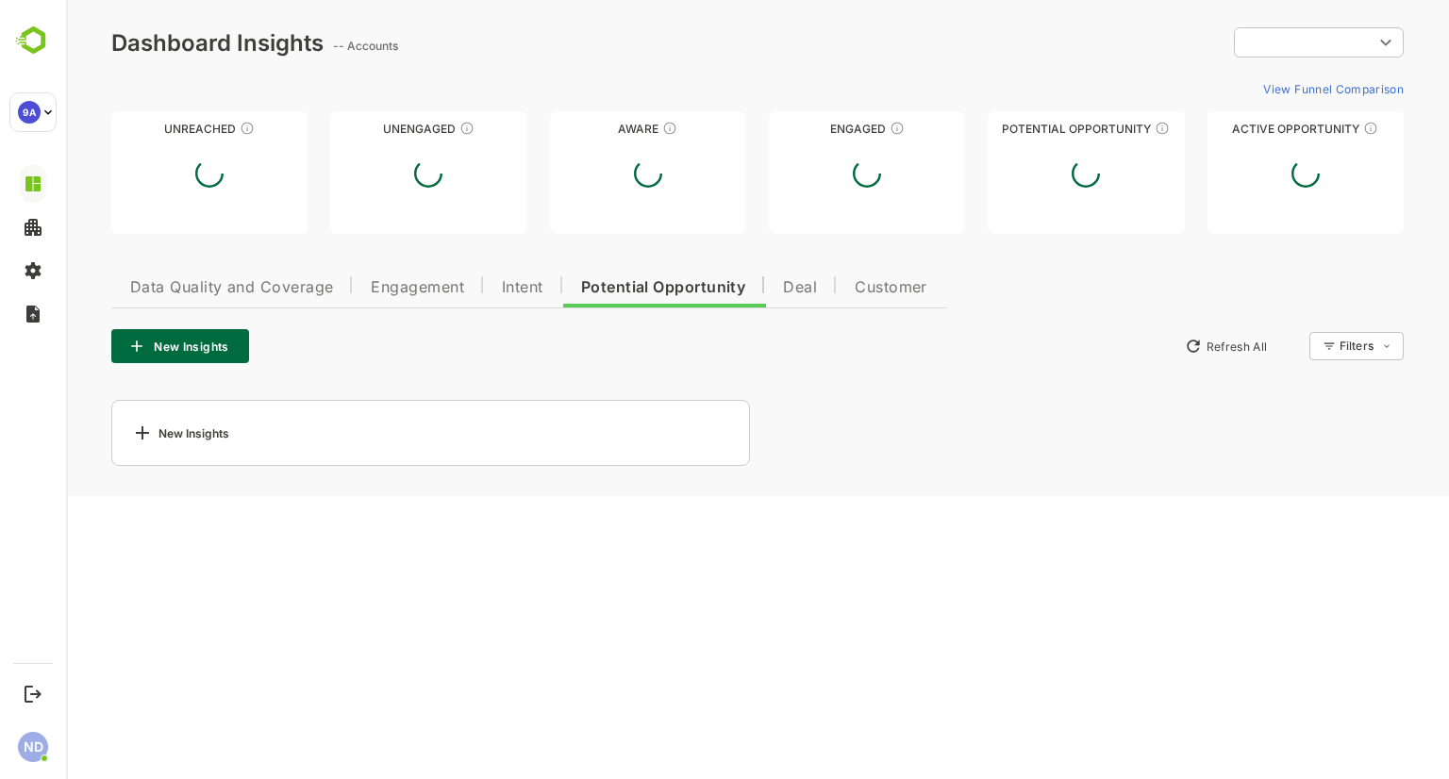
type input "**********"
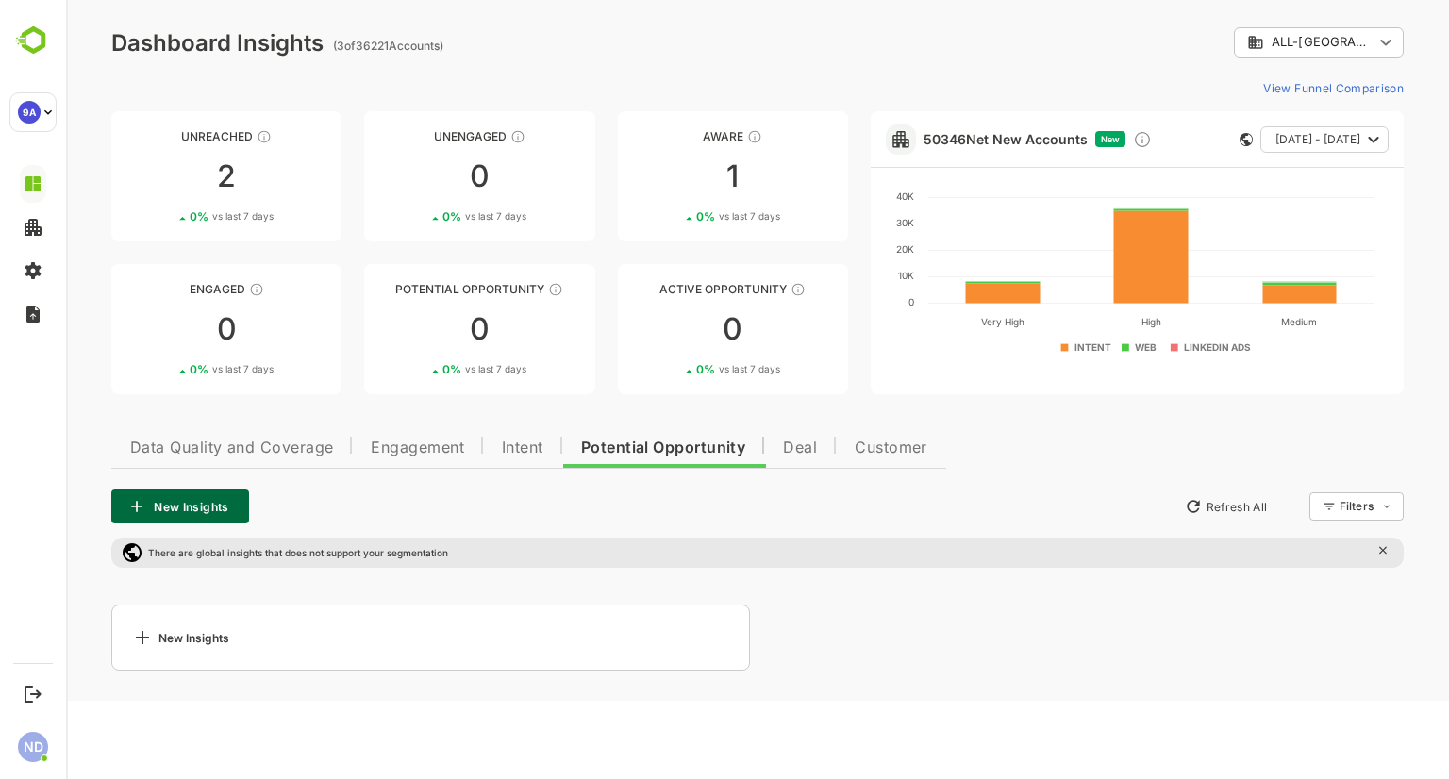
click at [196, 643] on div "New Insights" at bounding box center [180, 637] width 98 height 23
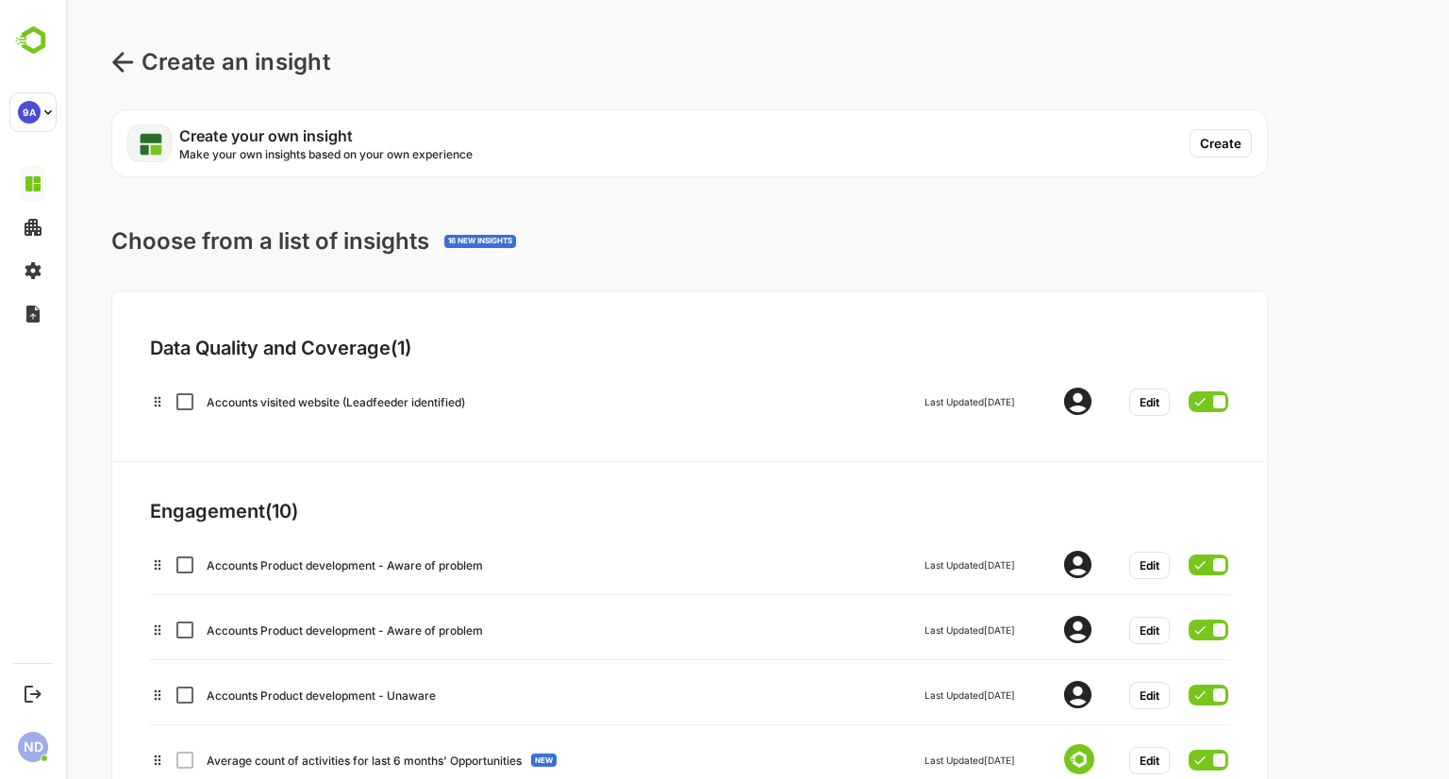
click at [103, 38] on div "Create an insight Create your own insight Make your own insights based on your …" at bounding box center [757, 501] width 1383 height 1002
click at [121, 59] on icon at bounding box center [122, 62] width 23 height 23
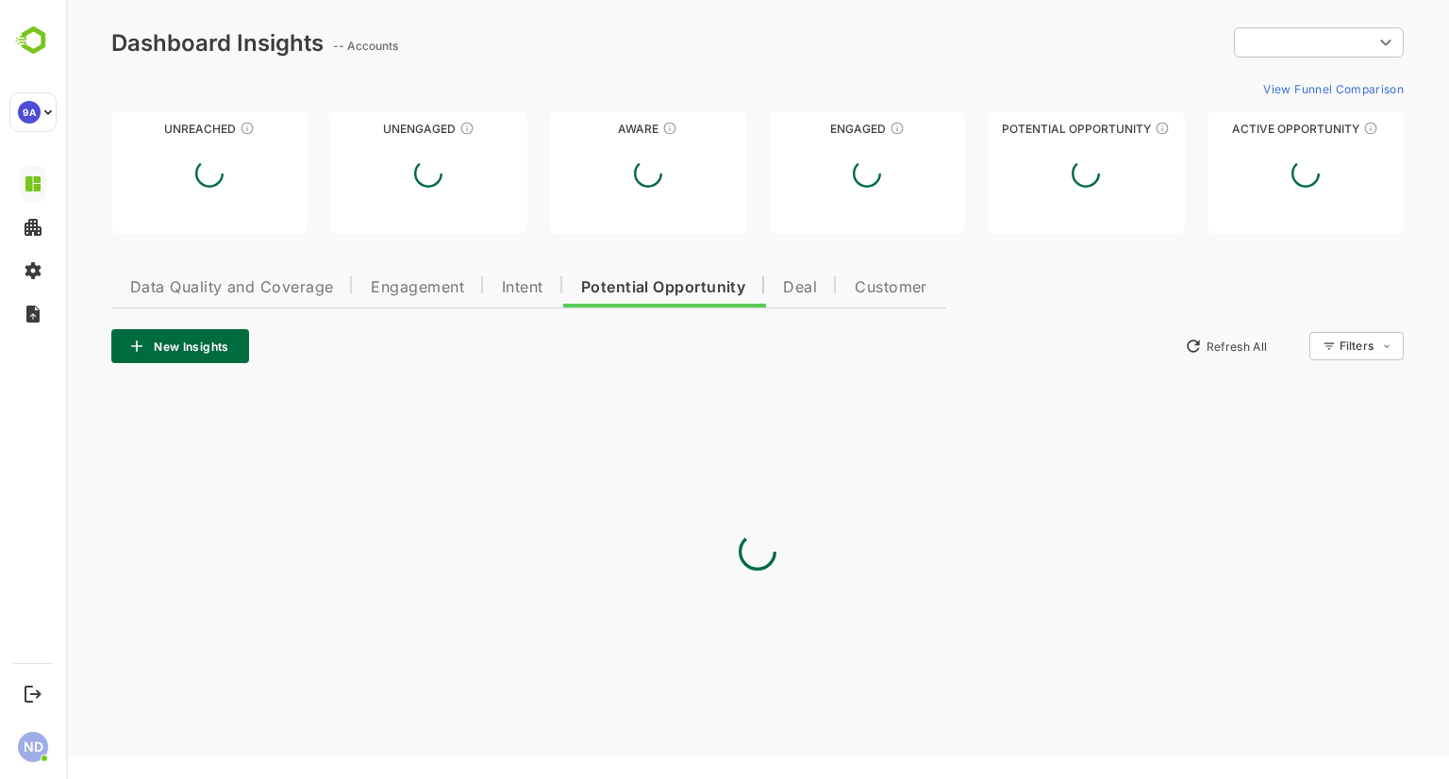
type input "**********"
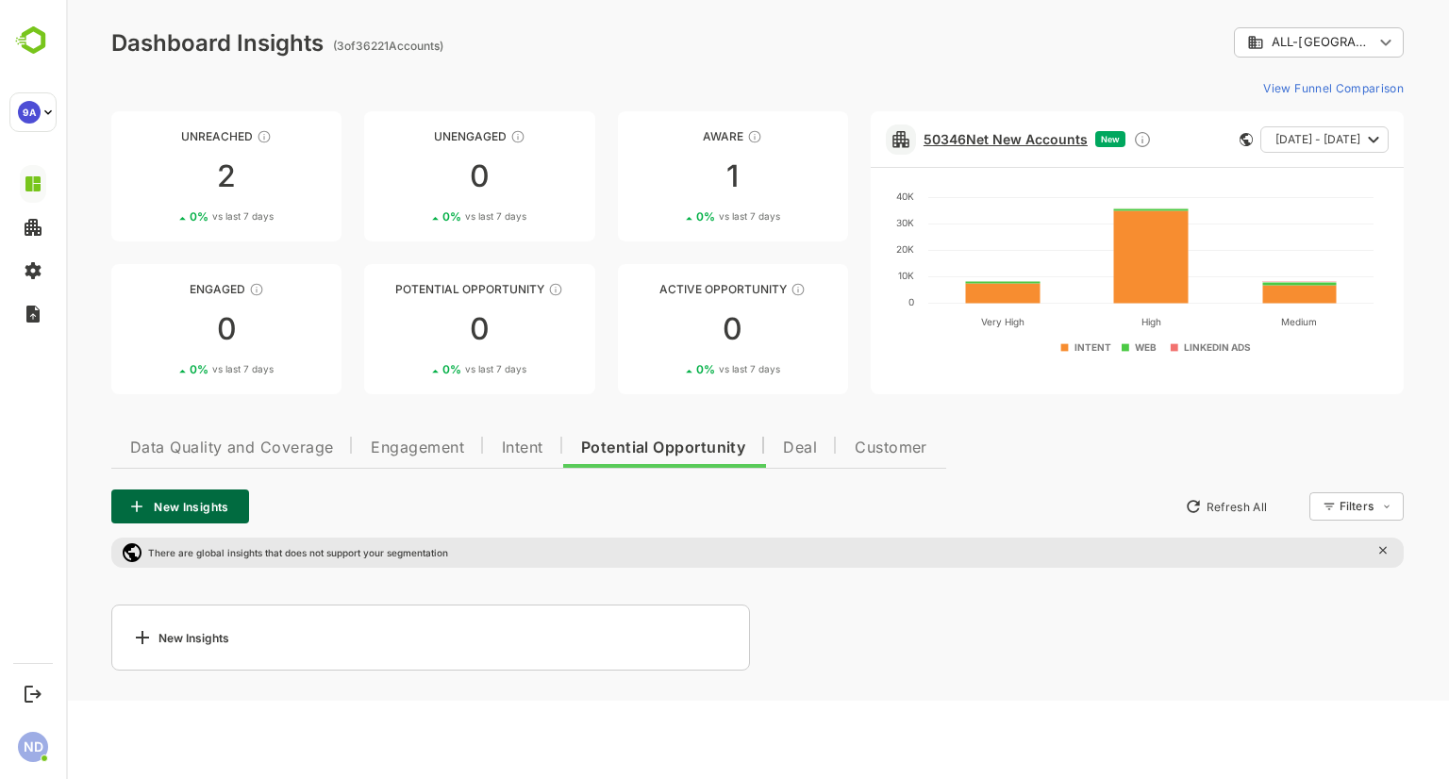
click at [966, 143] on link "50346 Net New Accounts" at bounding box center [1005, 139] width 164 height 16
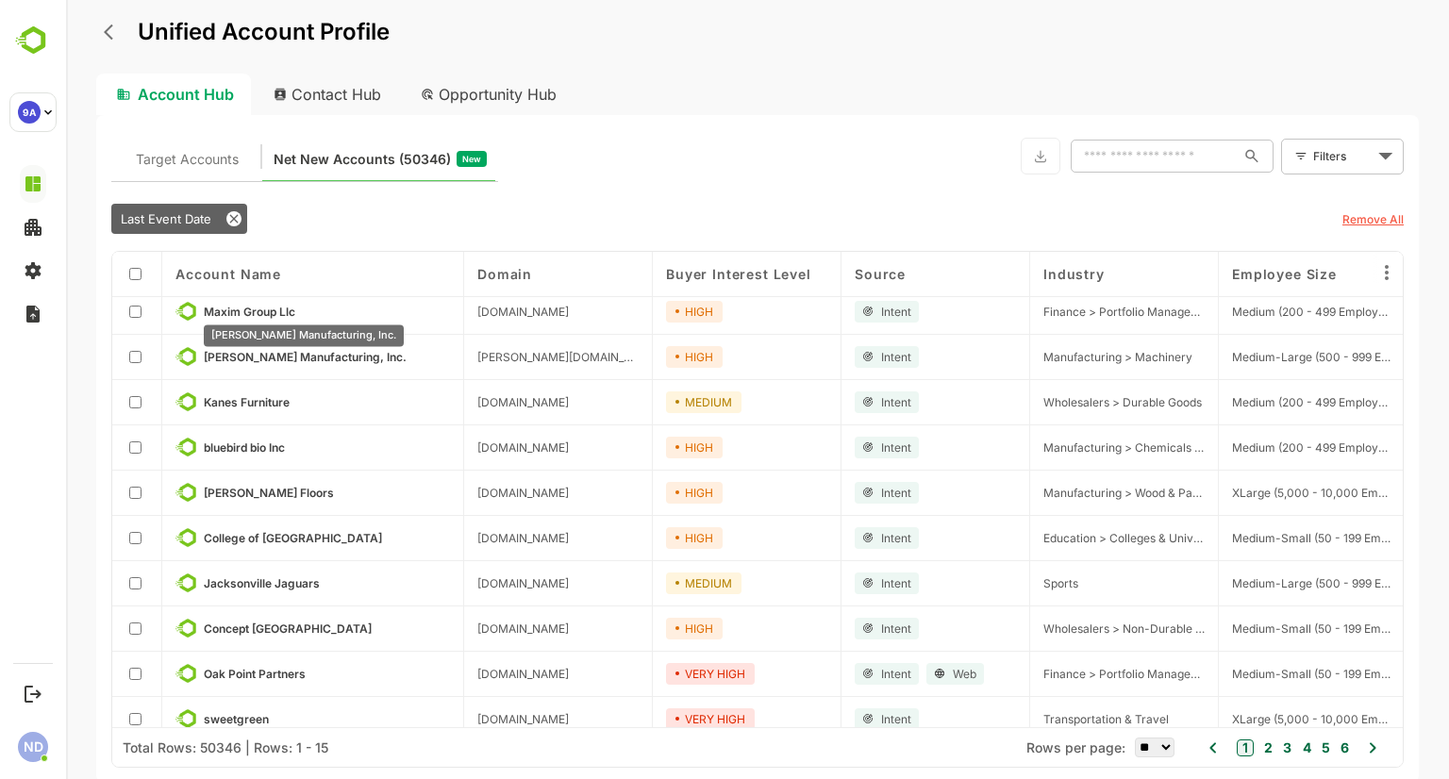
scroll to position [253, 0]
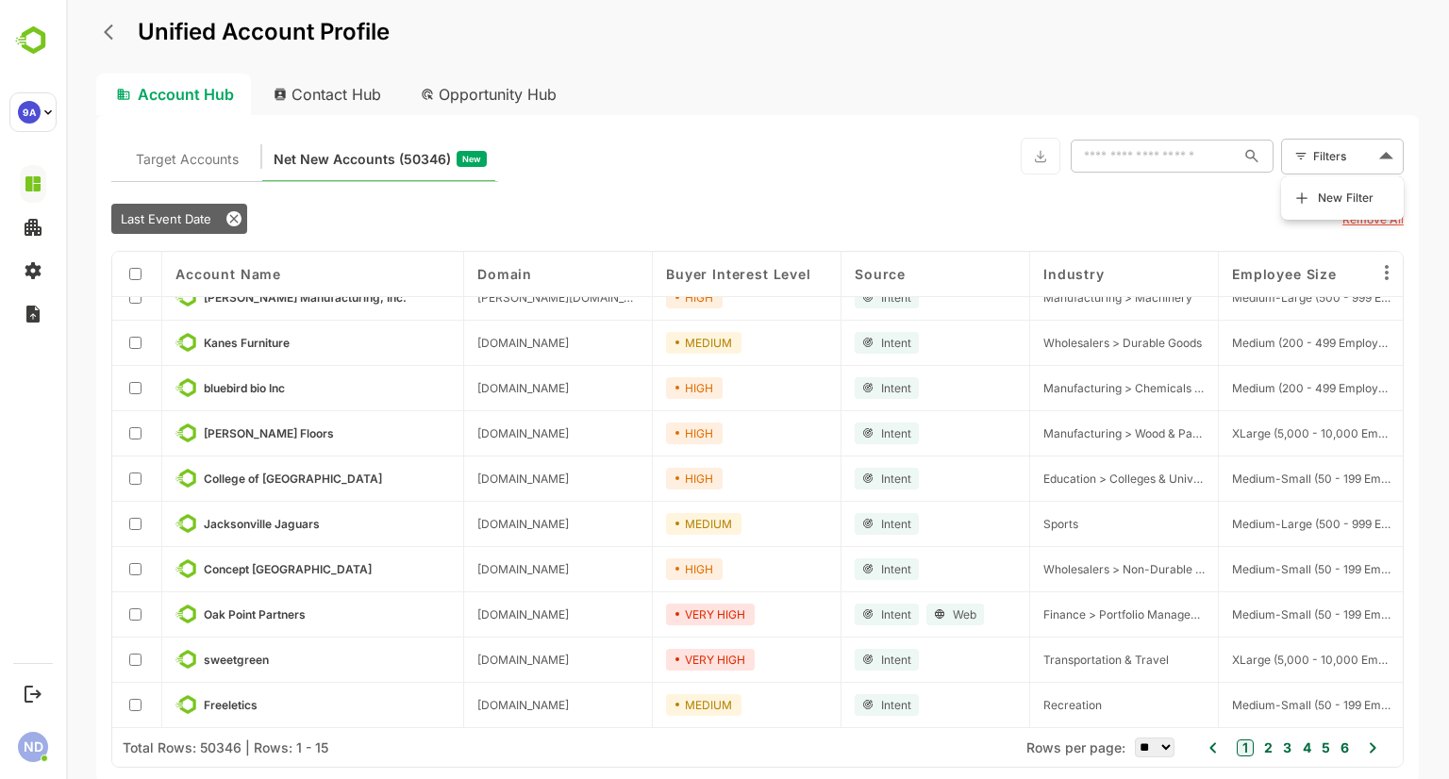
click at [1379, 160] on body "Unified Account Profile Account Hub Contact Hub Opportunity Hub Target Accounts…" at bounding box center [757, 389] width 1383 height 779
click at [1313, 193] on li "New Filter" at bounding box center [1341, 198] width 113 height 34
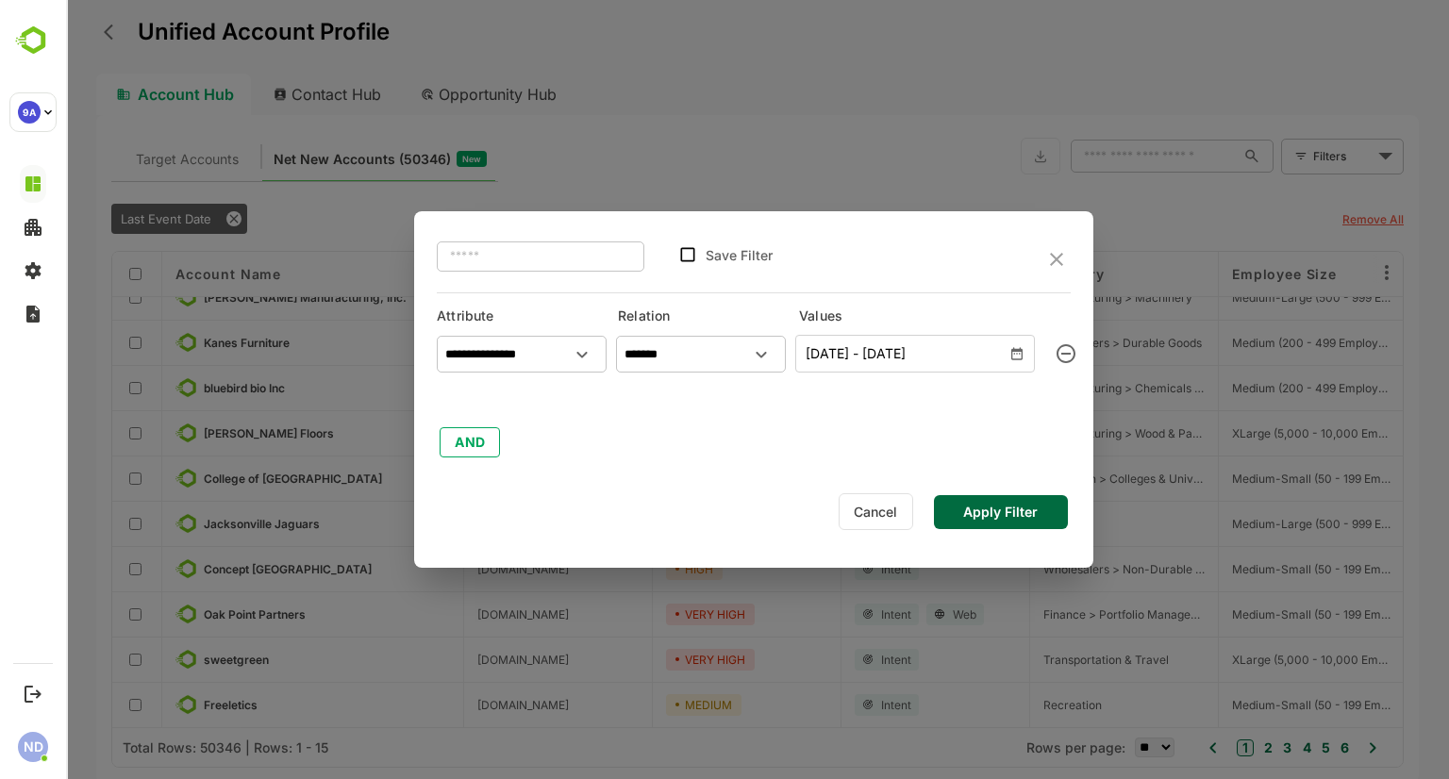
click at [514, 251] on input "text" at bounding box center [540, 257] width 207 height 34
type input "*******"
click at [651, 386] on div "**********" at bounding box center [754, 393] width 634 height 133
click at [1042, 251] on div "******* ​ Save Filter" at bounding box center [754, 259] width 634 height 66
click at [1056, 256] on icon "close" at bounding box center [1056, 259] width 23 height 23
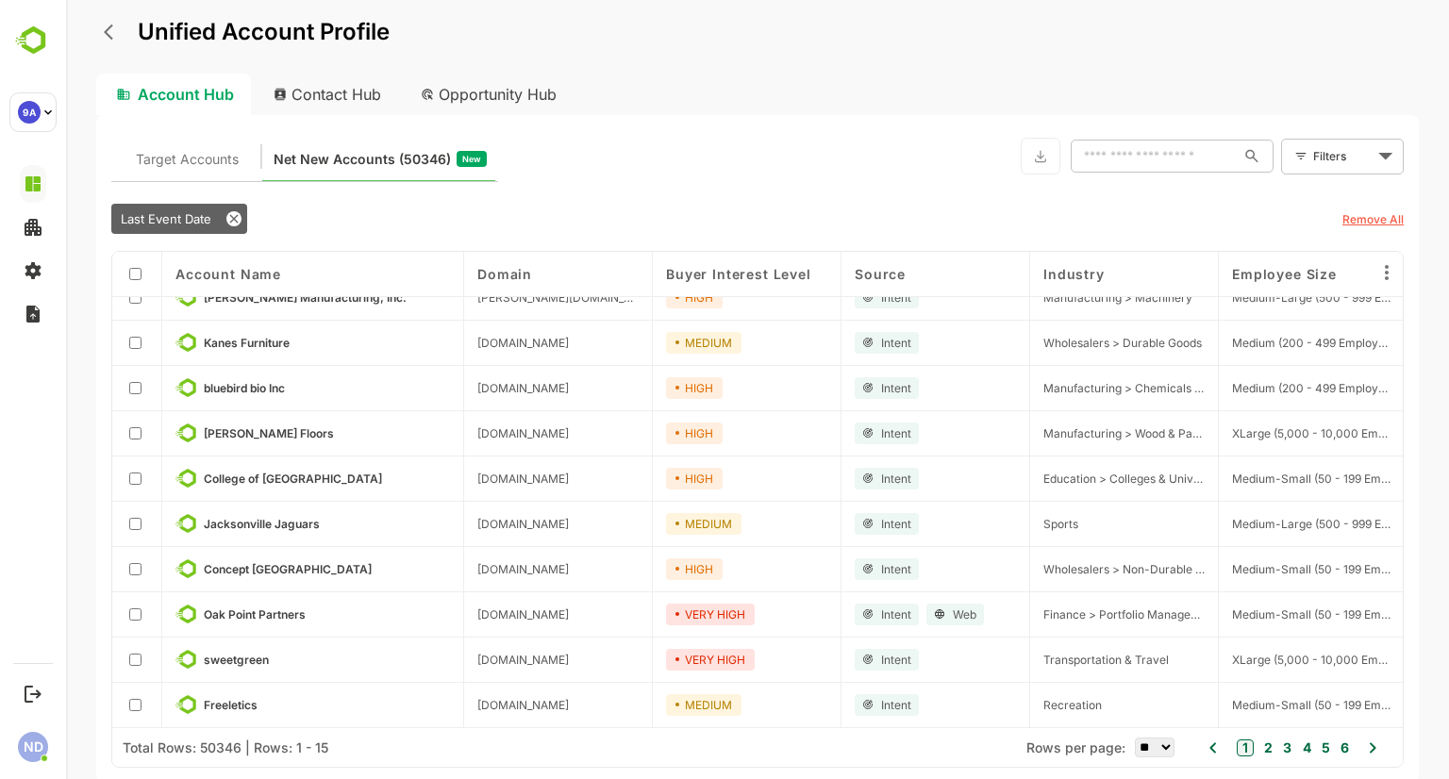
click at [1176, 150] on input "text" at bounding box center [1152, 157] width 165 height 34
click at [192, 159] on span "Target Accounts" at bounding box center [187, 159] width 103 height 25
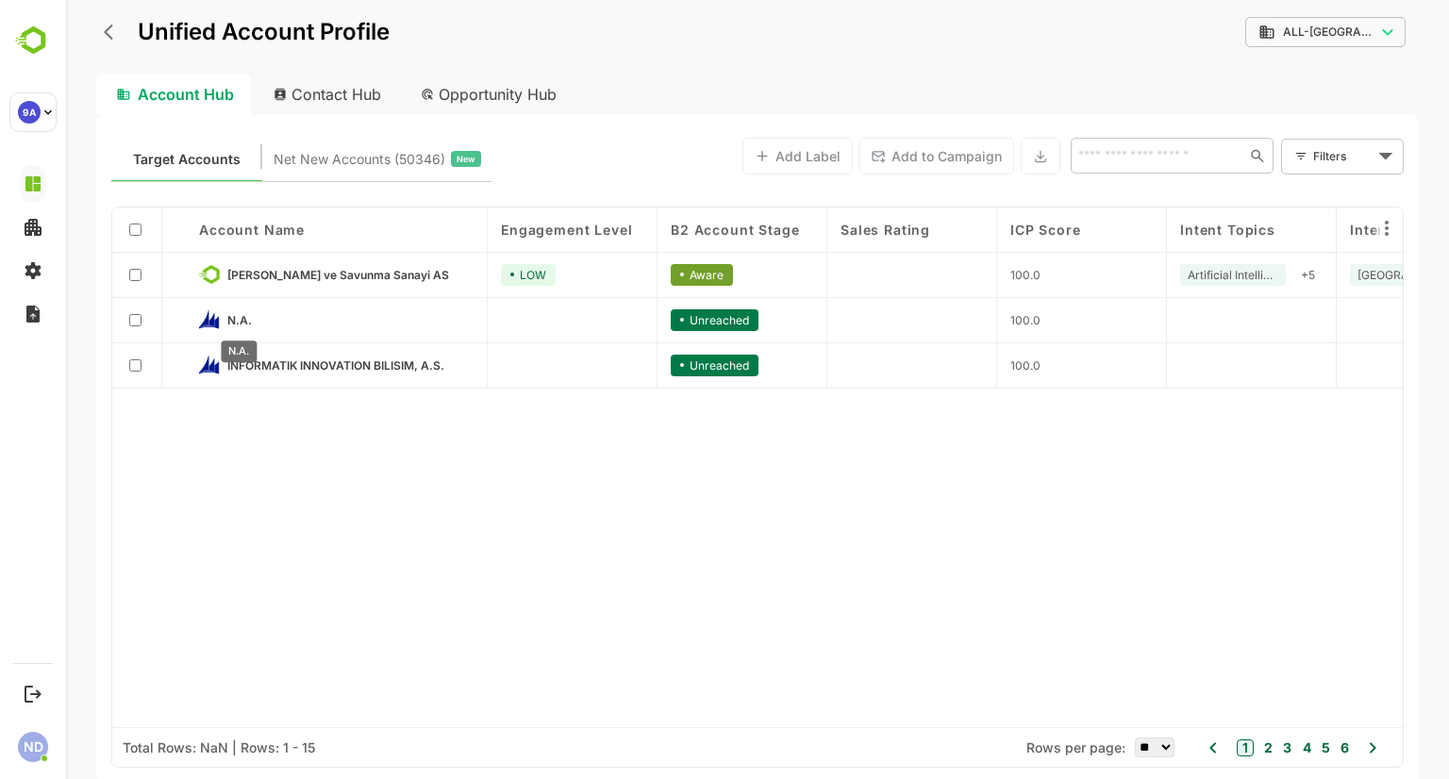
click at [238, 314] on span "N.A." at bounding box center [239, 320] width 25 height 14
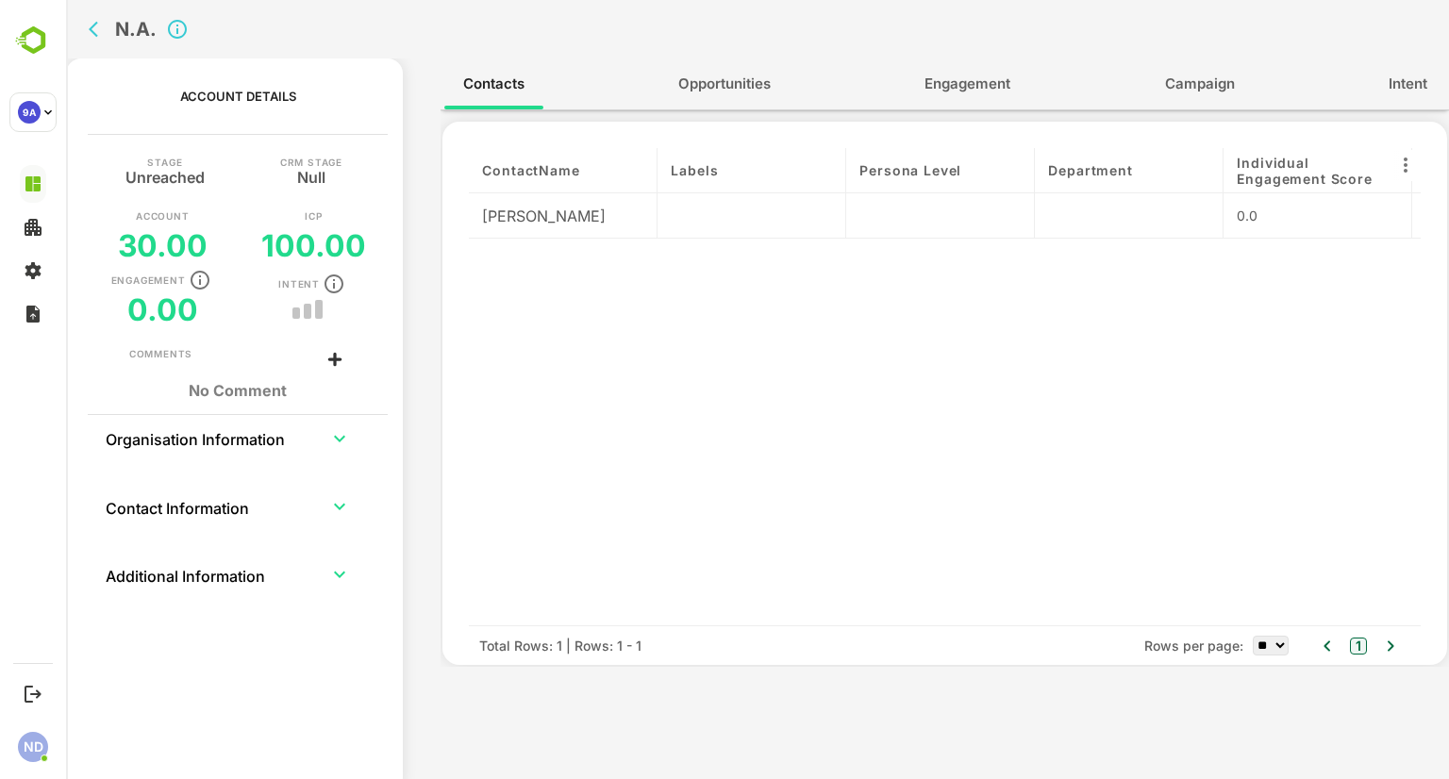
click at [102, 34] on icon "back" at bounding box center [98, 29] width 19 height 19
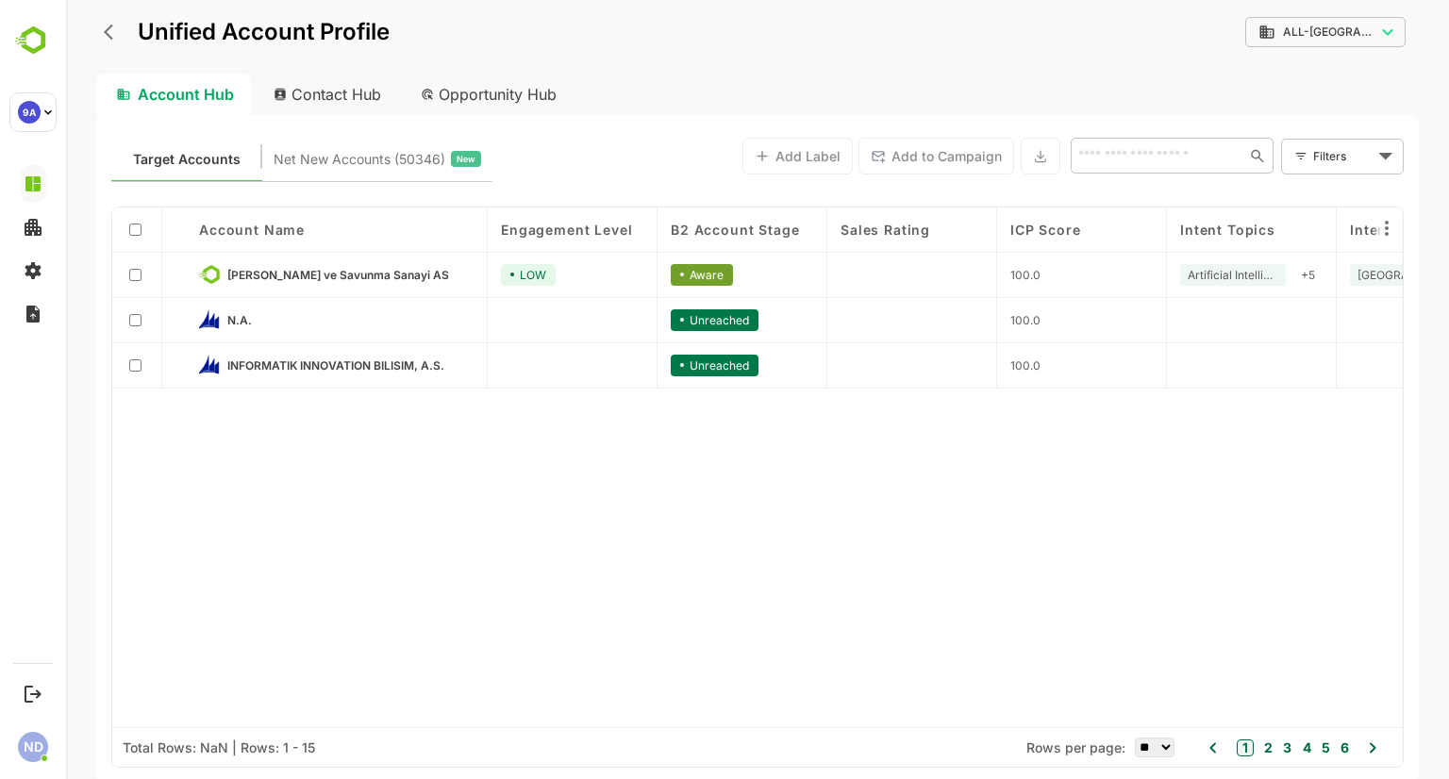
click at [271, 170] on button "Net New Accounts ( 50346 ) New" at bounding box center [377, 156] width 230 height 45
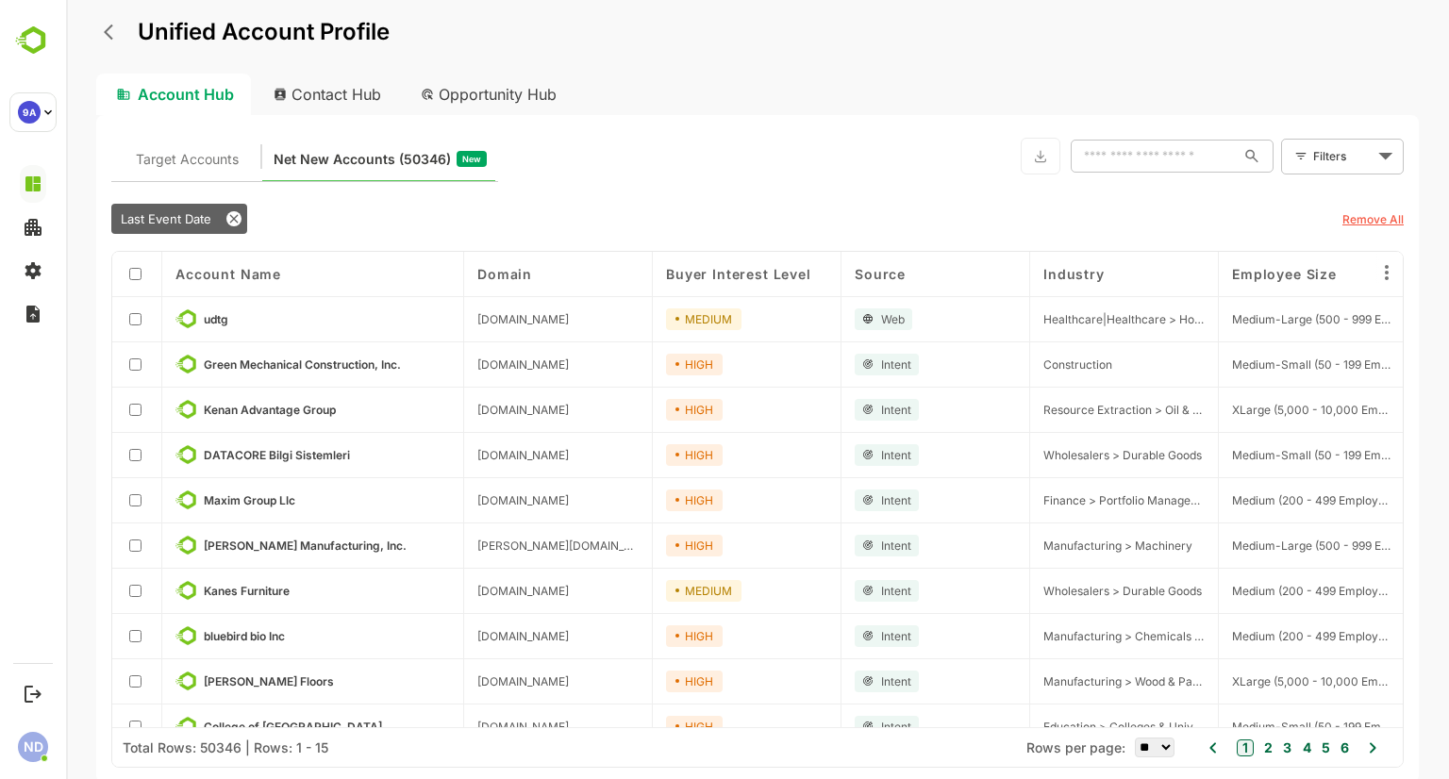
click at [1342, 152] on body "Unified Account Profile Account Hub Contact Hub Opportunity Hub Target Accounts…" at bounding box center [757, 389] width 1383 height 779
click at [803, 182] on div at bounding box center [757, 389] width 1383 height 779
click at [1388, 272] on icon at bounding box center [1386, 272] width 4 height 15
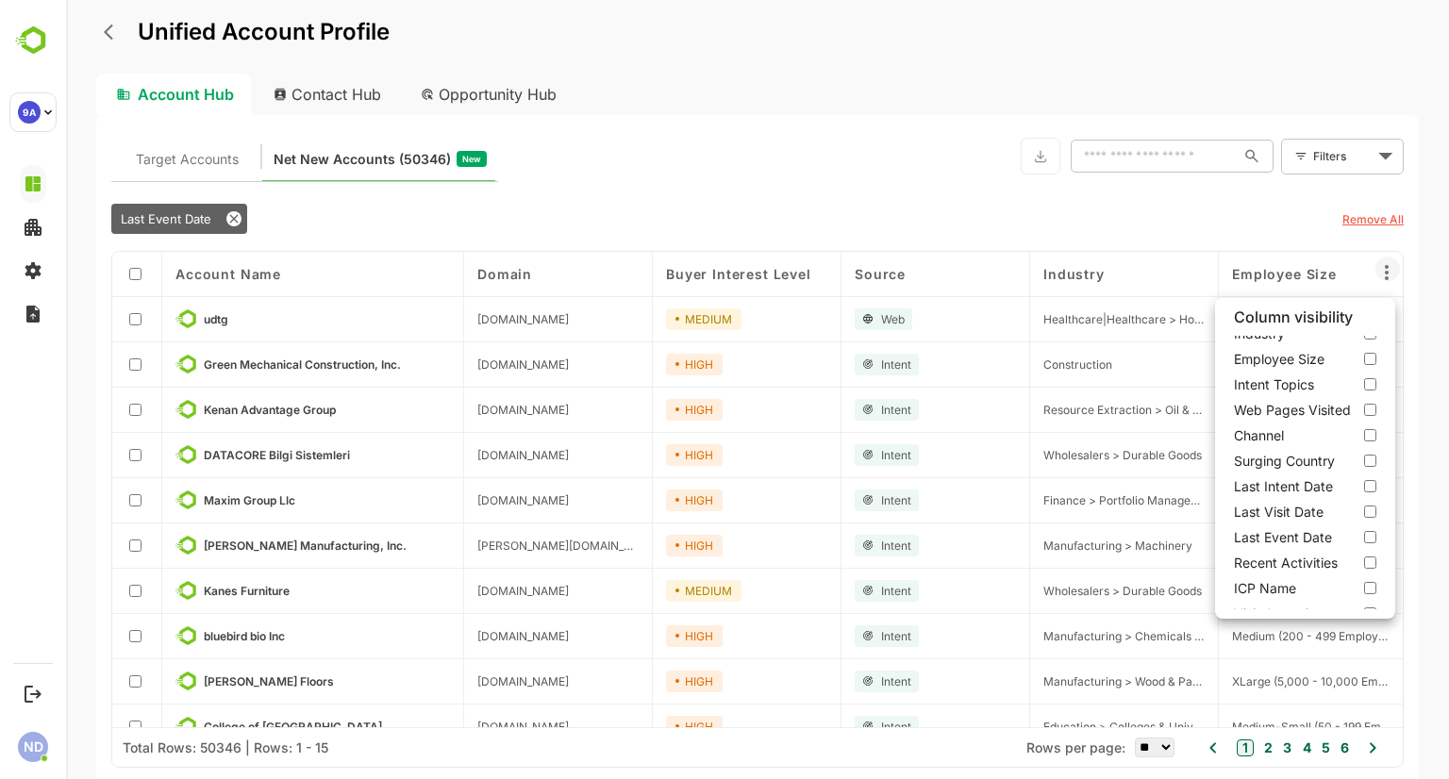
scroll to position [130, 0]
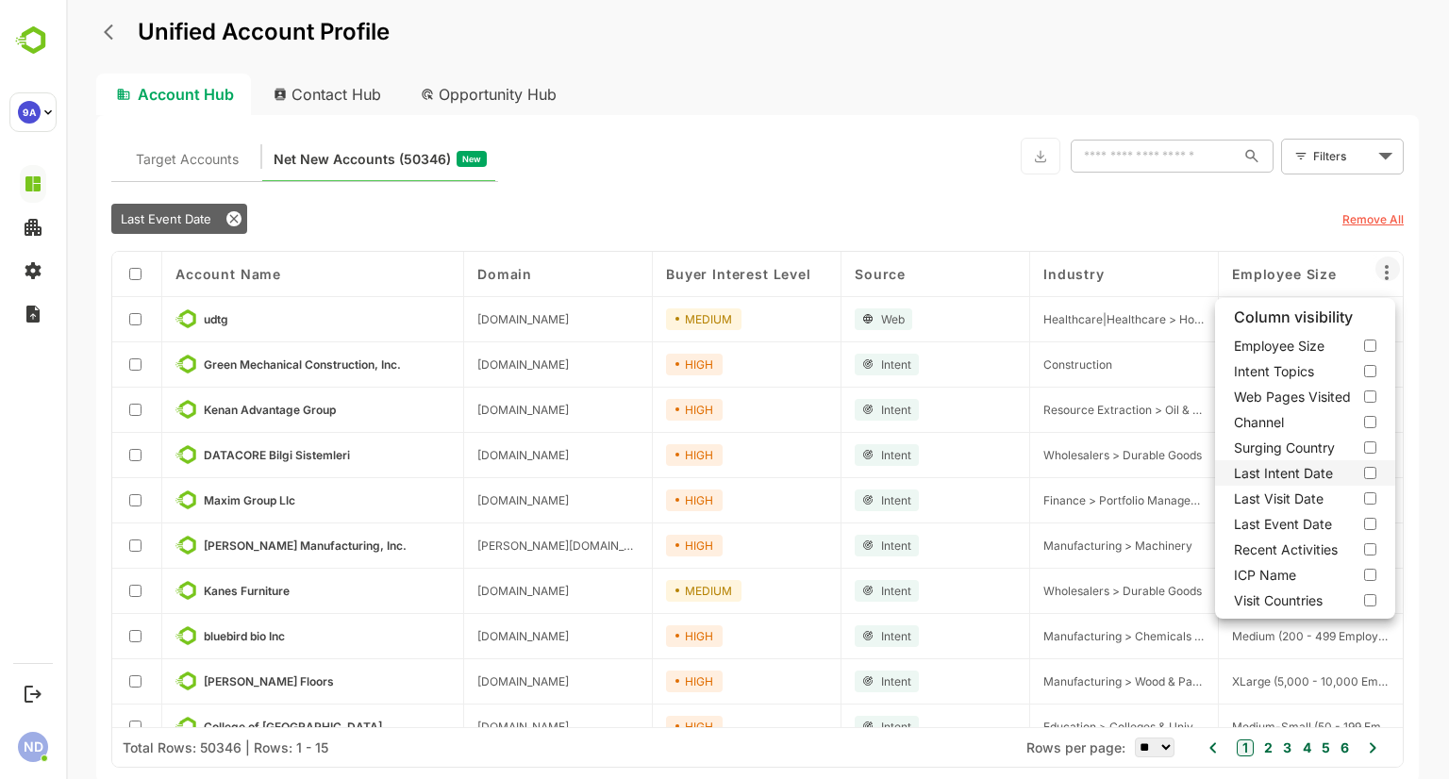
click at [1363, 465] on label "Last Intent Date" at bounding box center [1305, 472] width 180 height 25
click at [1366, 443] on label "Surging Country" at bounding box center [1305, 447] width 180 height 25
click at [1366, 395] on label "Web Pages Visited" at bounding box center [1305, 396] width 180 height 25
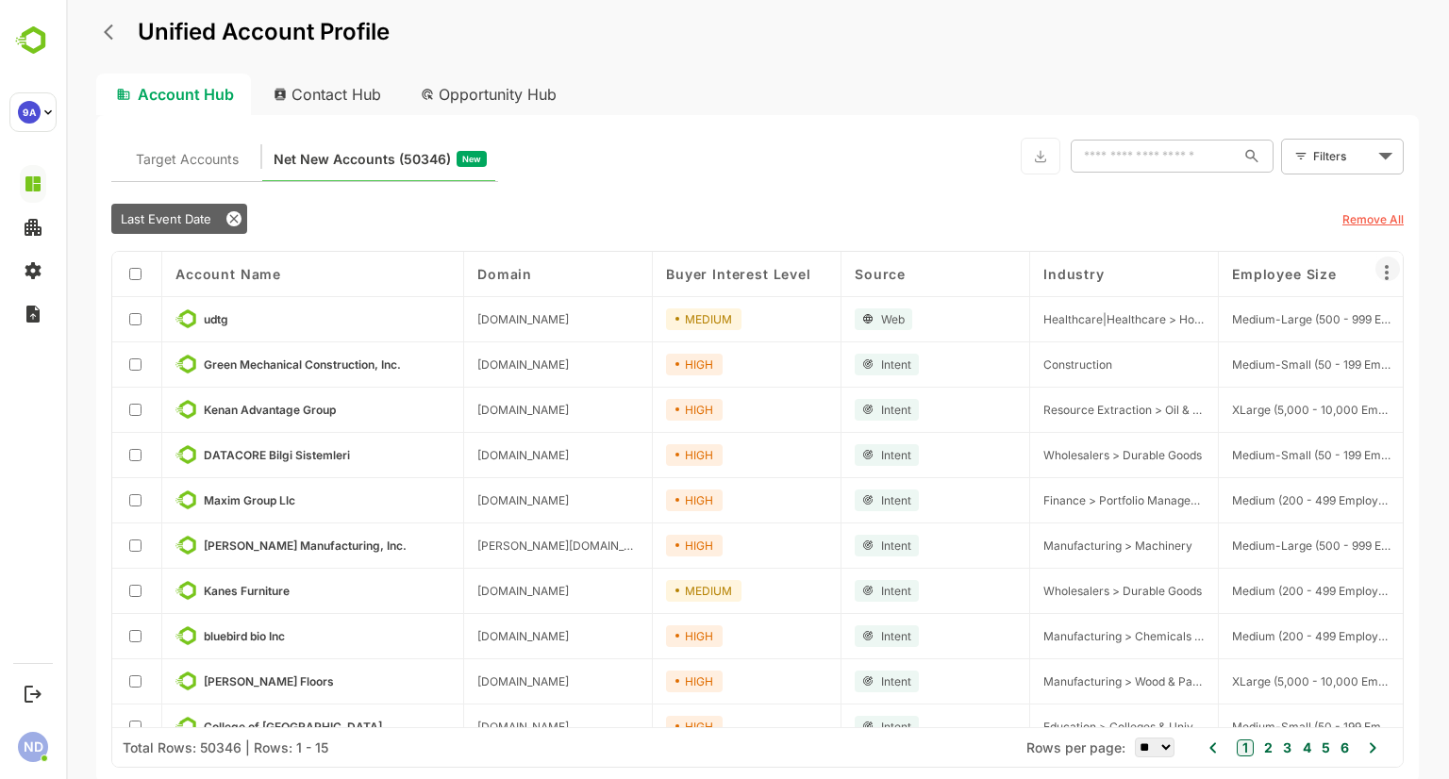
click at [1383, 269] on icon at bounding box center [1386, 272] width 23 height 23
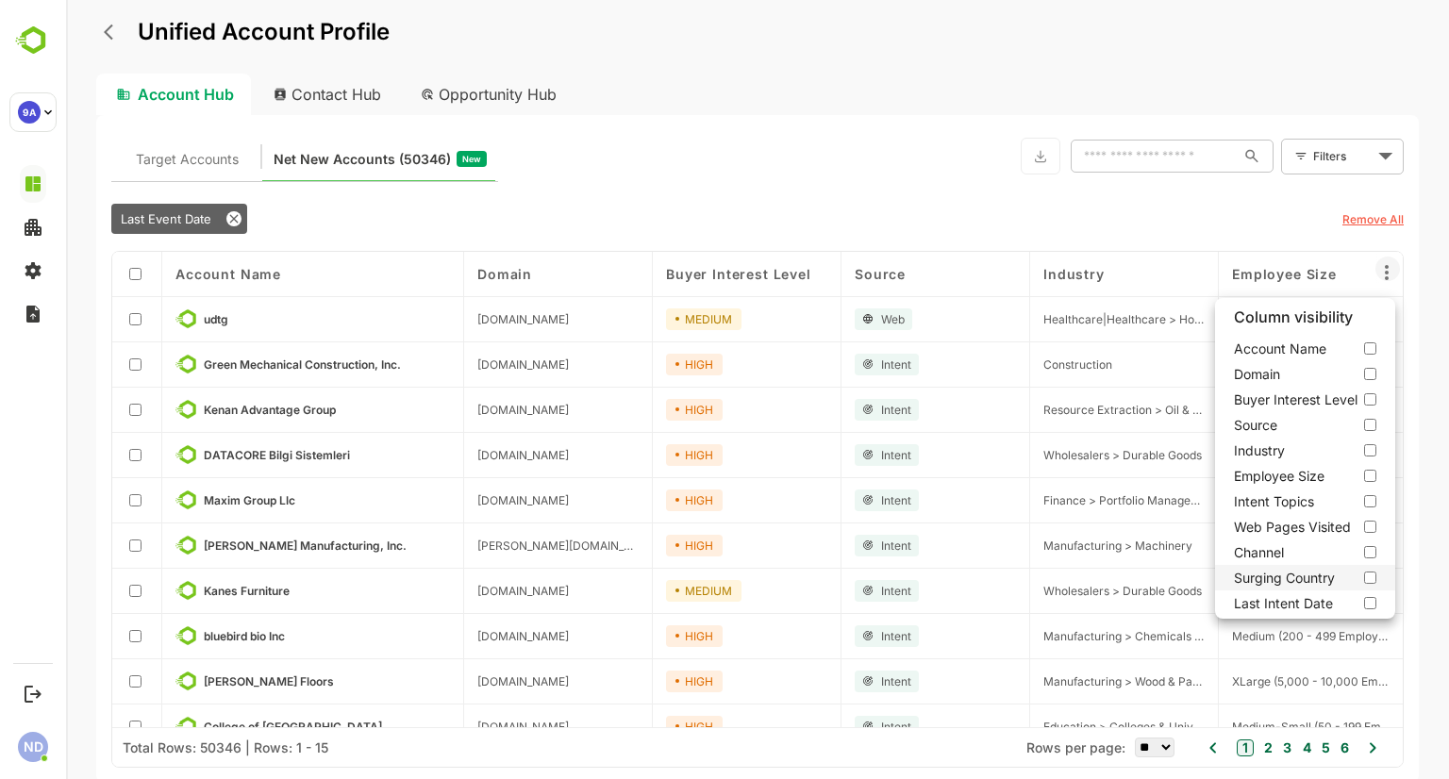
drag, startPoint x: 1226, startPoint y: 555, endPoint x: 1249, endPoint y: 566, distance: 25.3
click at [1226, 555] on label "Channel" at bounding box center [1305, 551] width 180 height 25
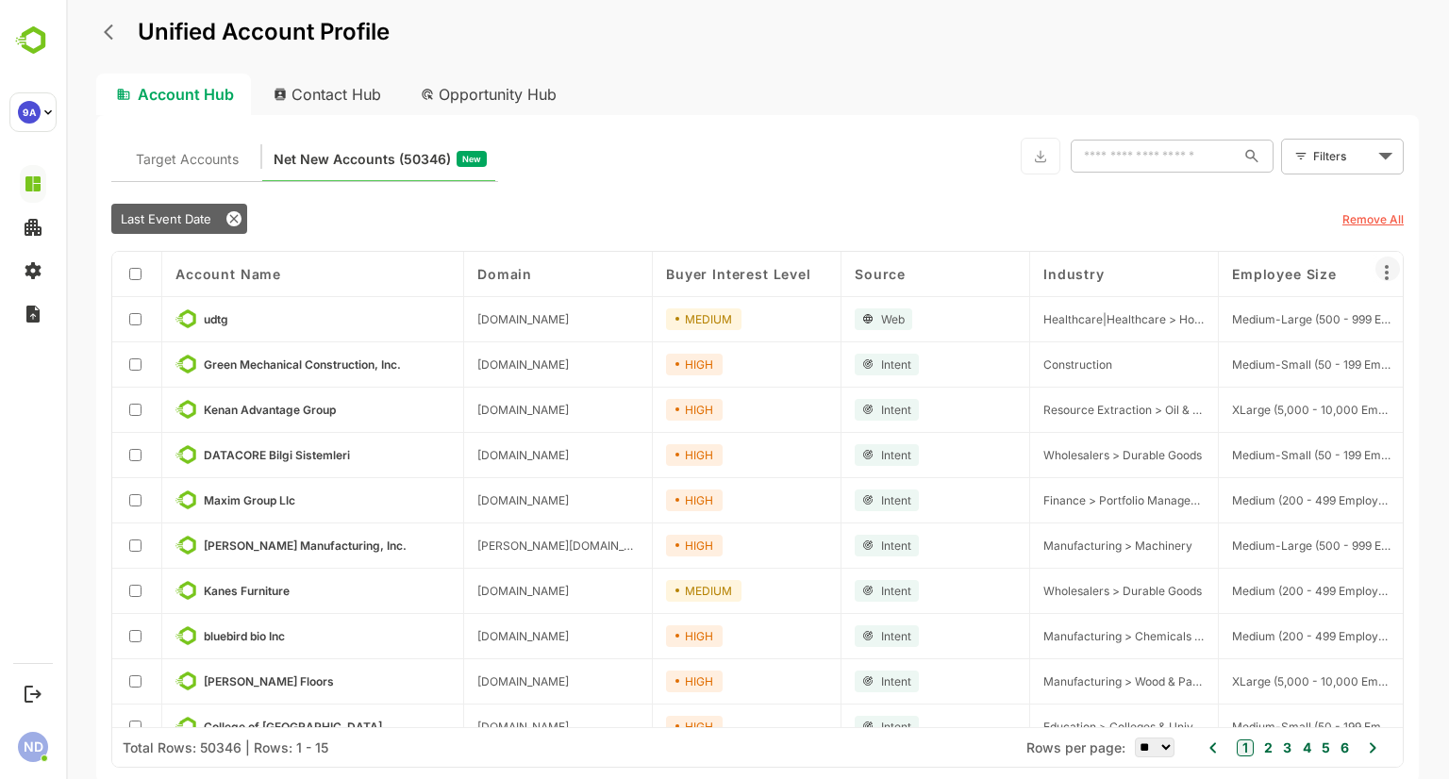
click at [1386, 272] on icon at bounding box center [1386, 272] width 4 height 15
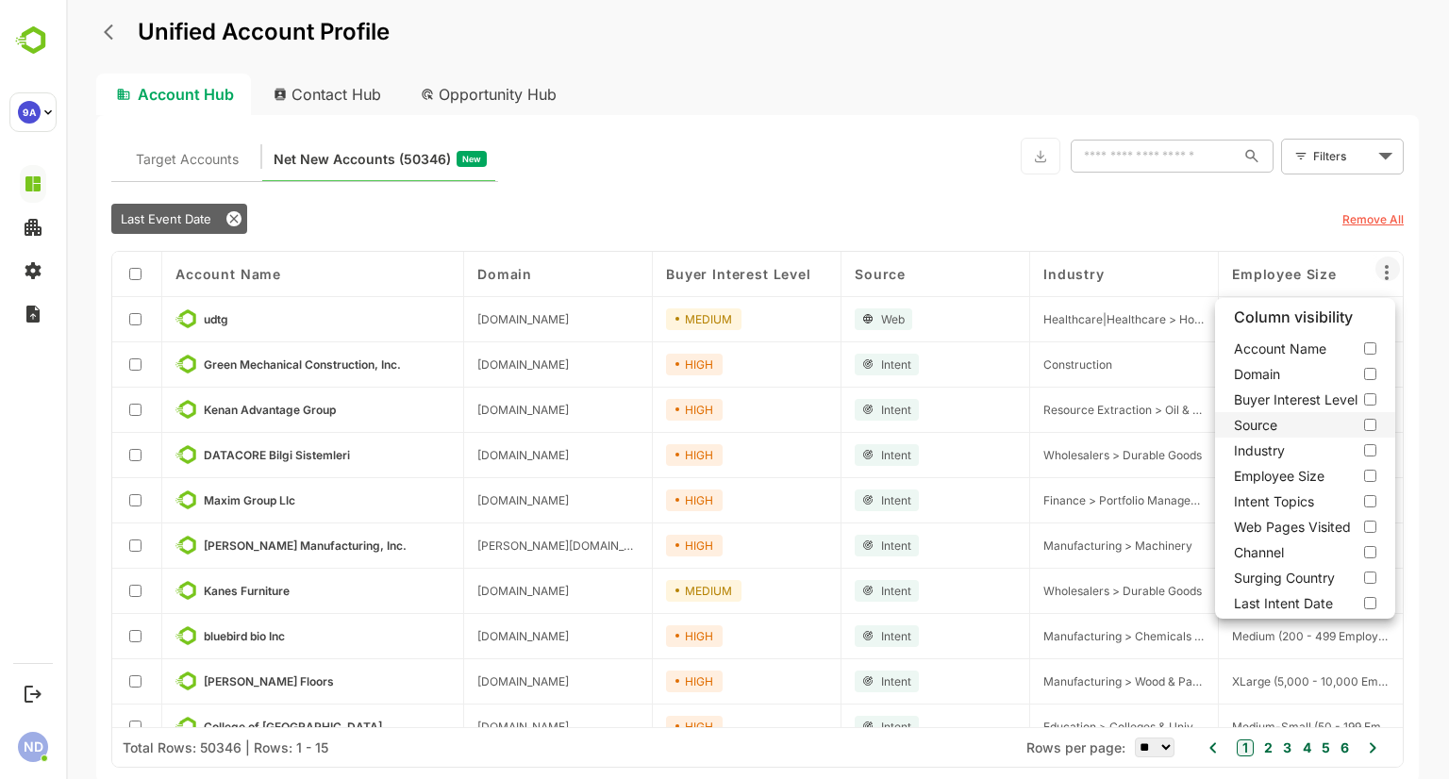
click at [1369, 426] on label "Source" at bounding box center [1305, 424] width 180 height 25
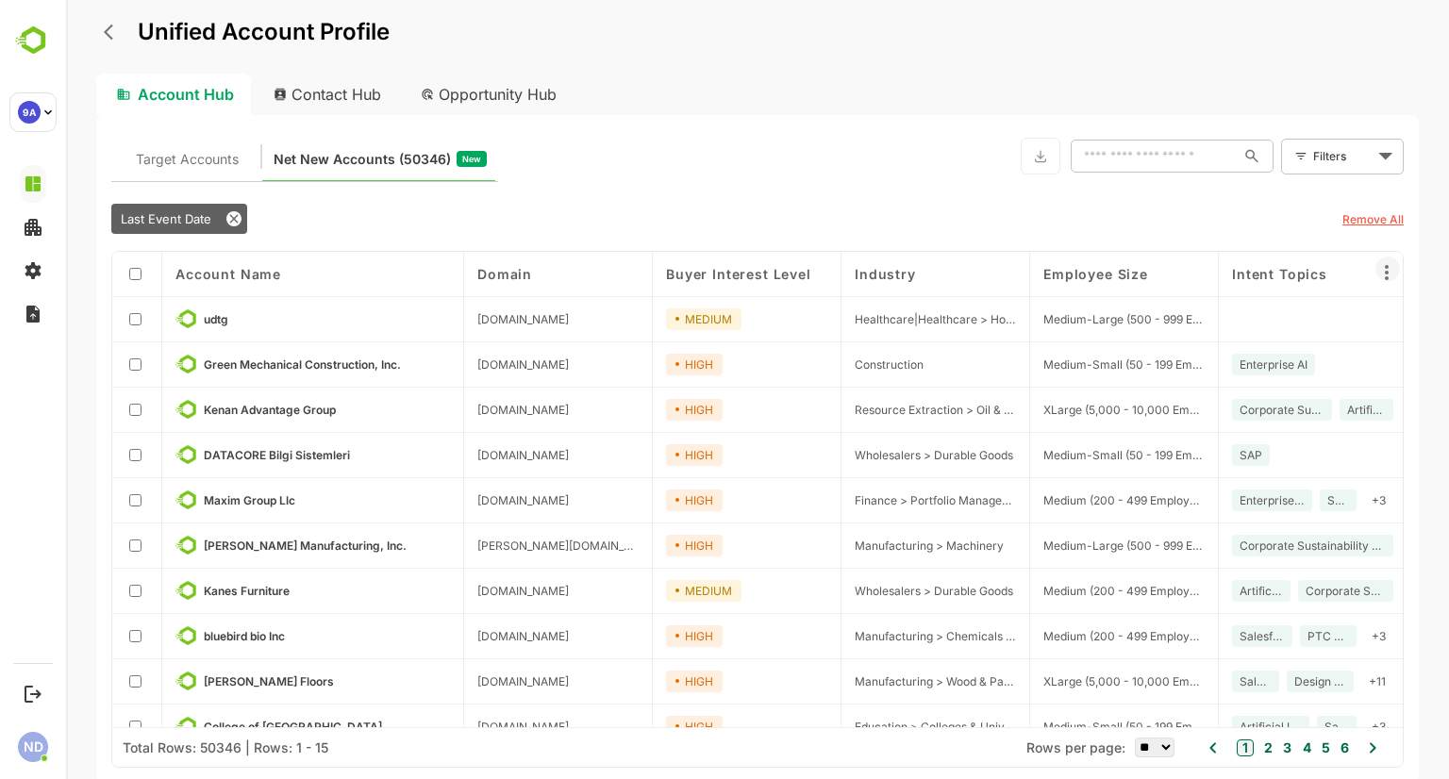
click at [1392, 261] on icon at bounding box center [1386, 272] width 23 height 23
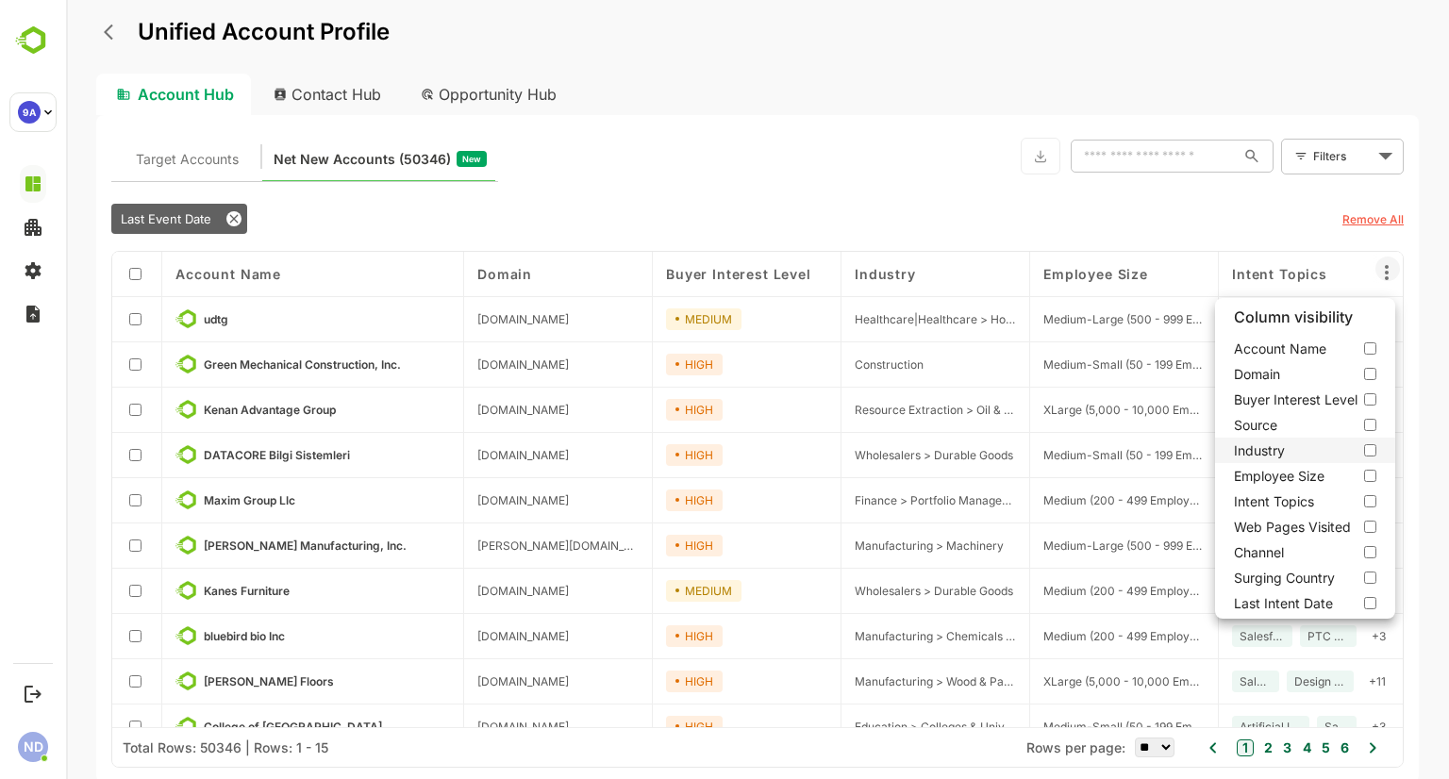
click at [1372, 447] on label "Industry" at bounding box center [1305, 450] width 180 height 25
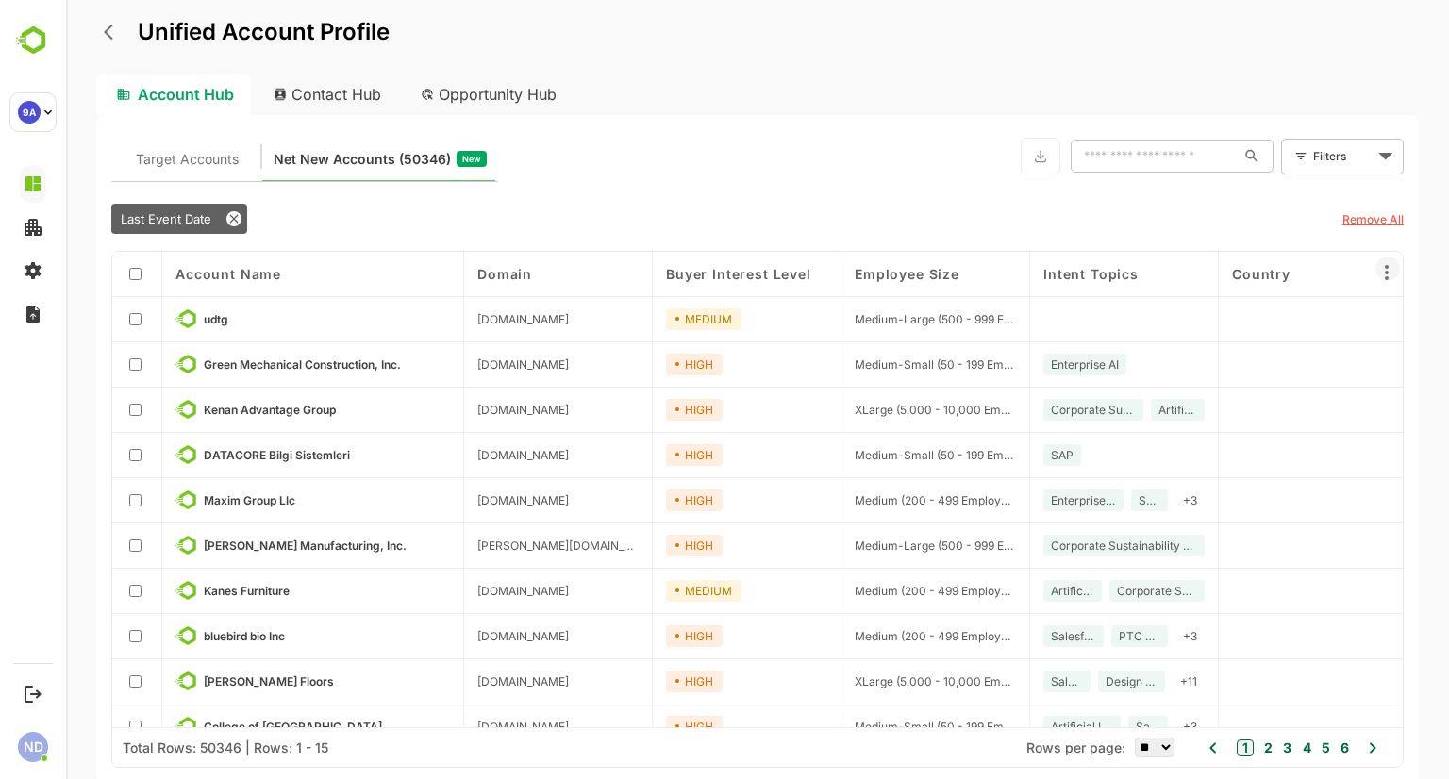
click at [1389, 269] on icon at bounding box center [1386, 272] width 23 height 23
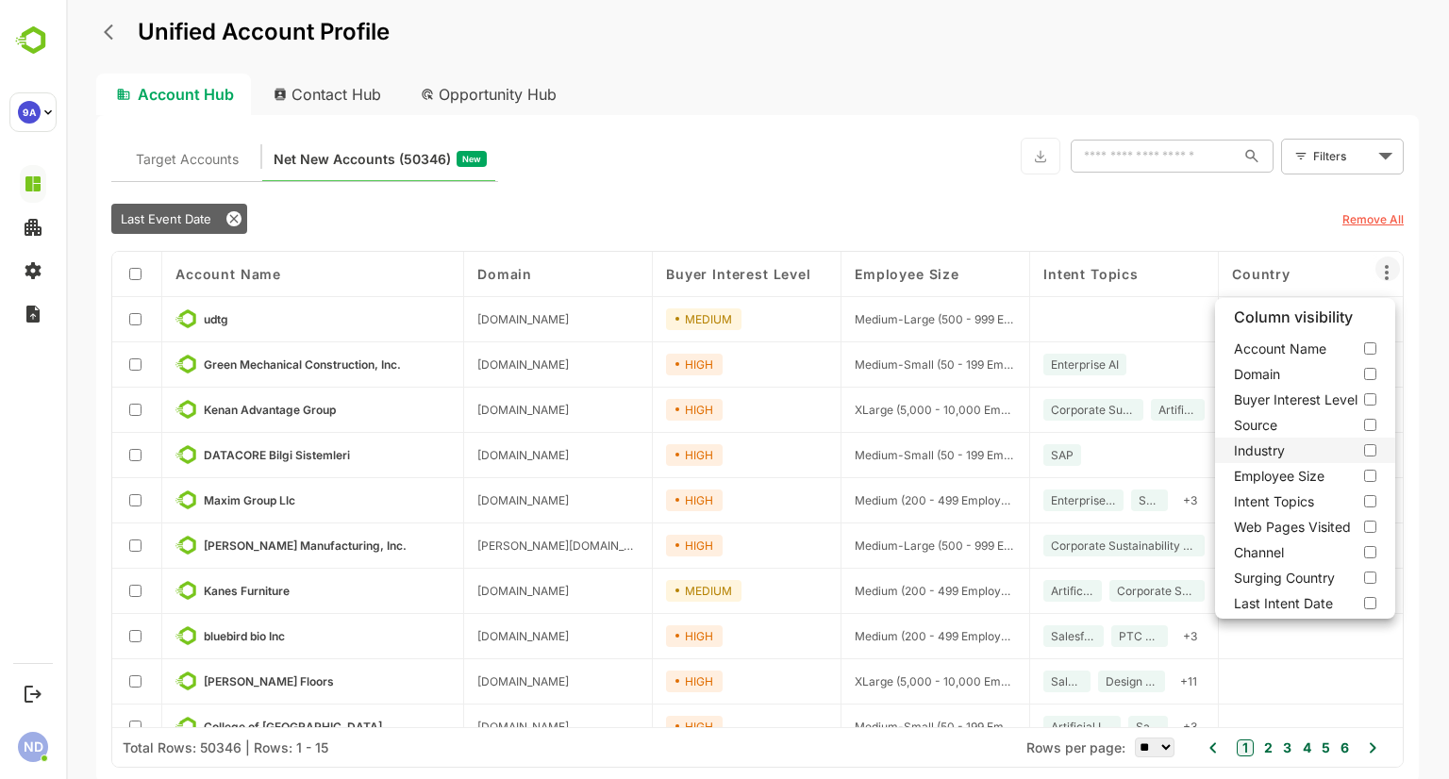
click at [1370, 451] on label "Industry" at bounding box center [1305, 450] width 180 height 25
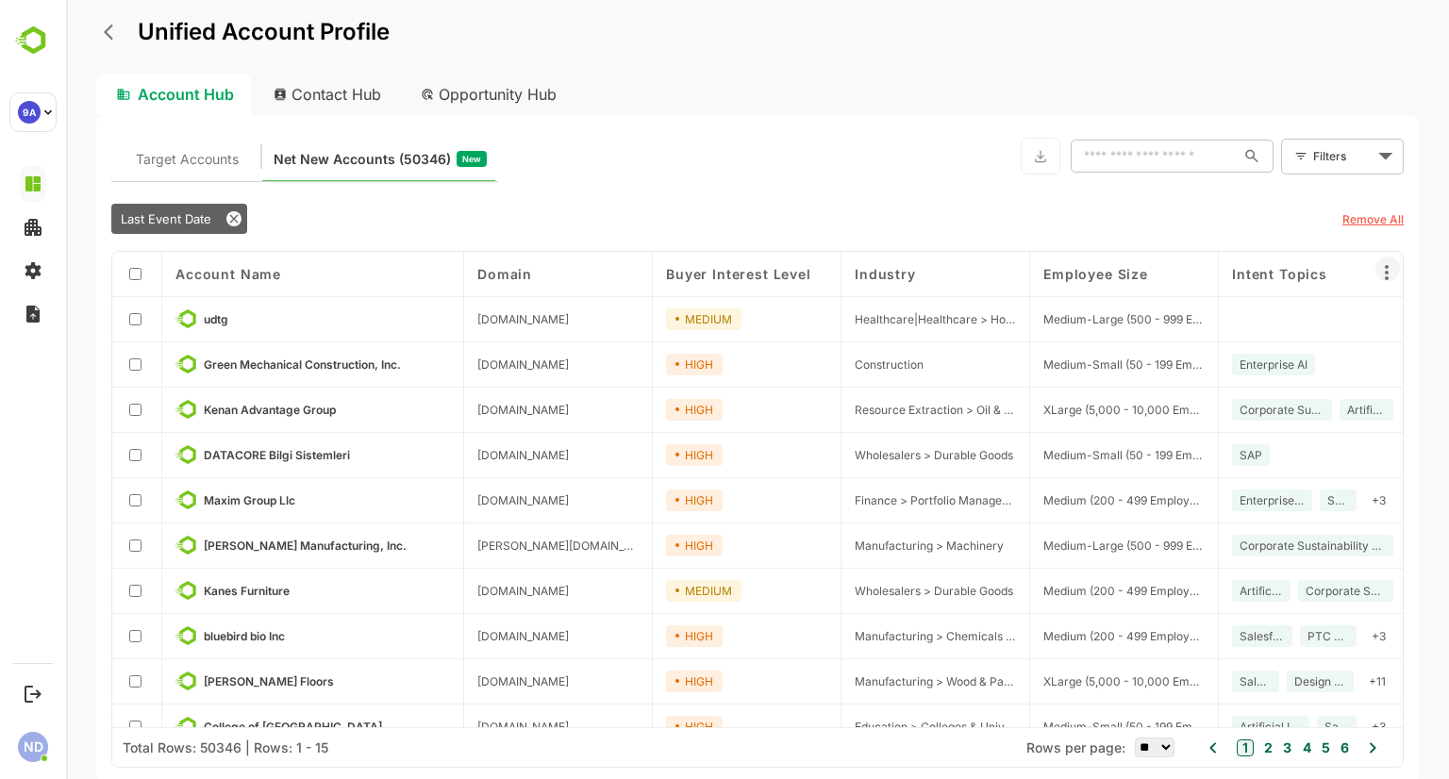
click at [1383, 276] on icon at bounding box center [1386, 272] width 23 height 23
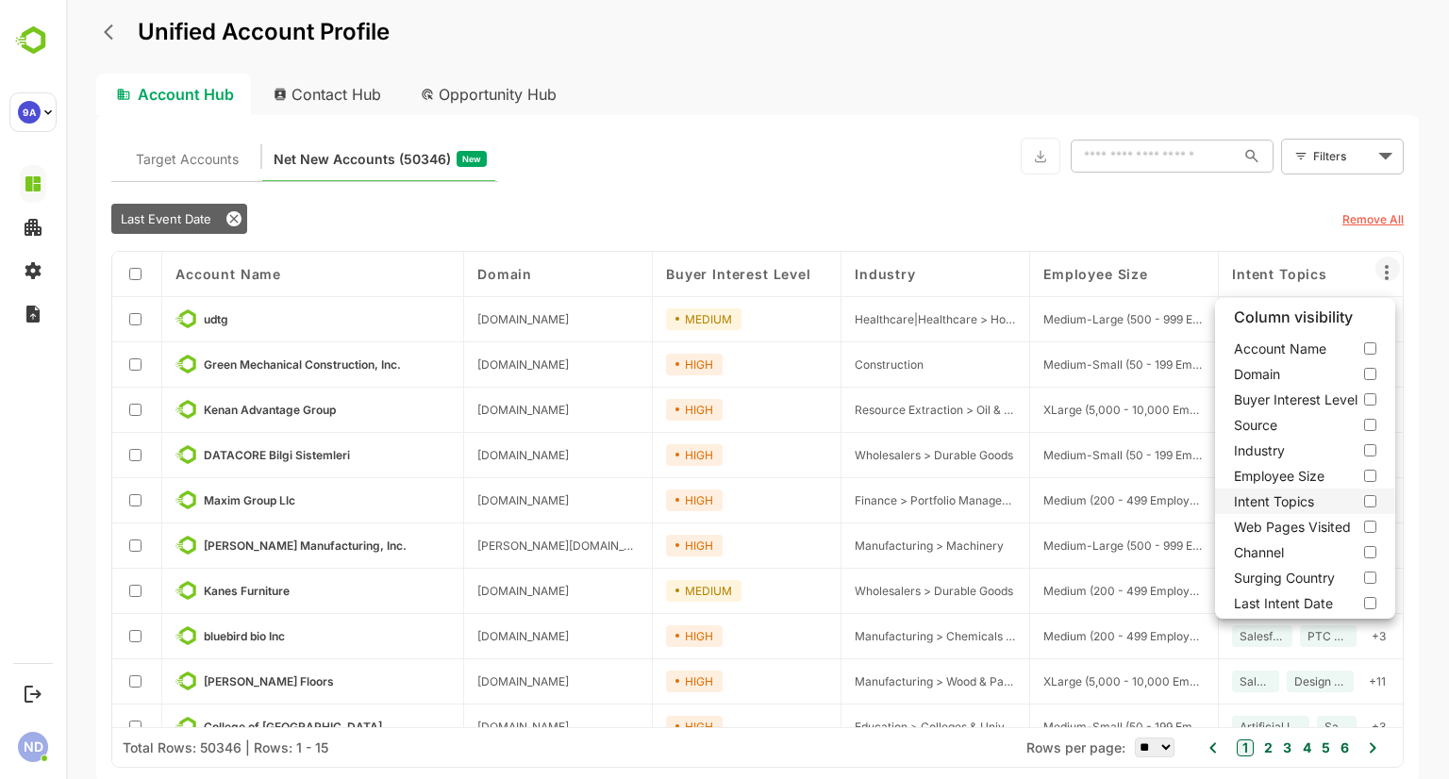
click at [1372, 502] on label "Intent Topics" at bounding box center [1305, 500] width 180 height 25
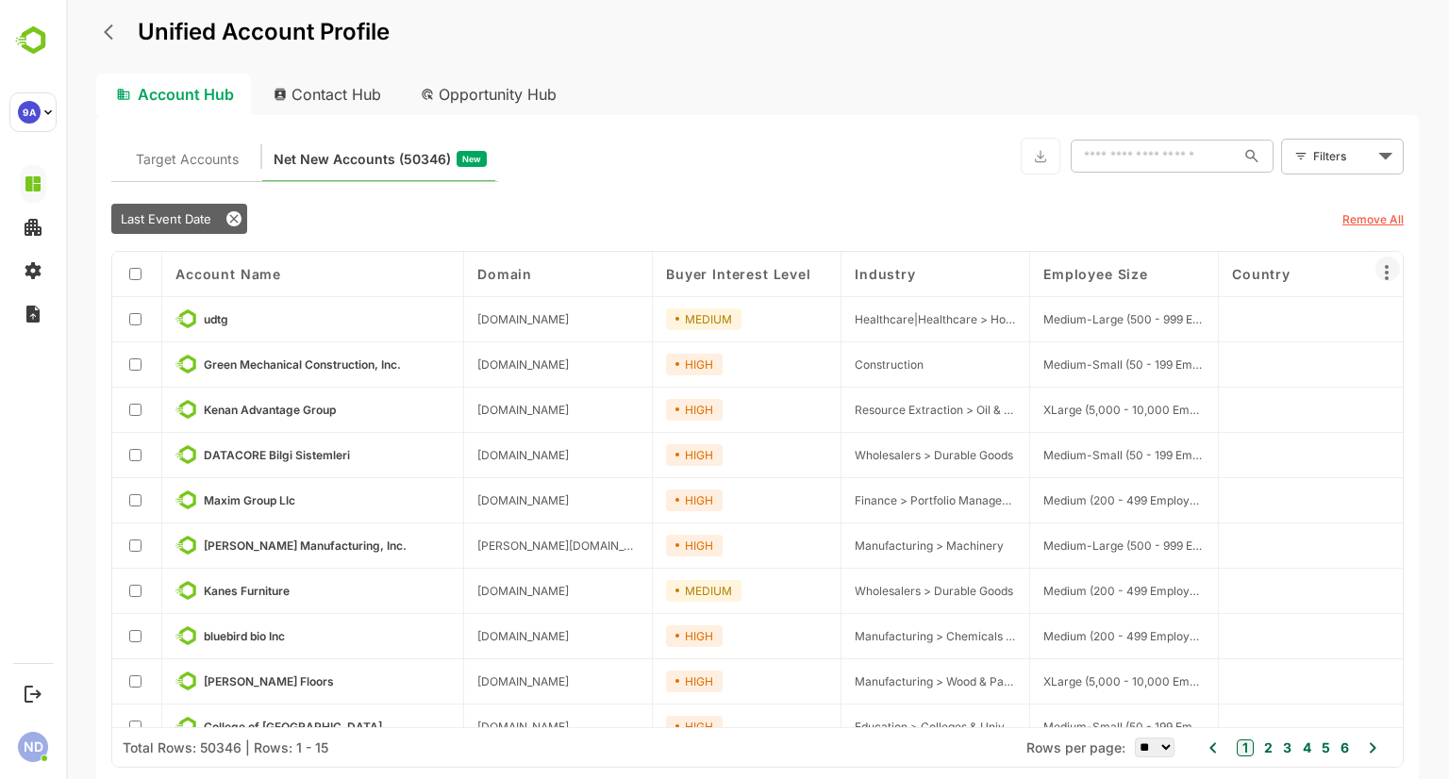
click at [1386, 276] on icon at bounding box center [1386, 272] width 4 height 15
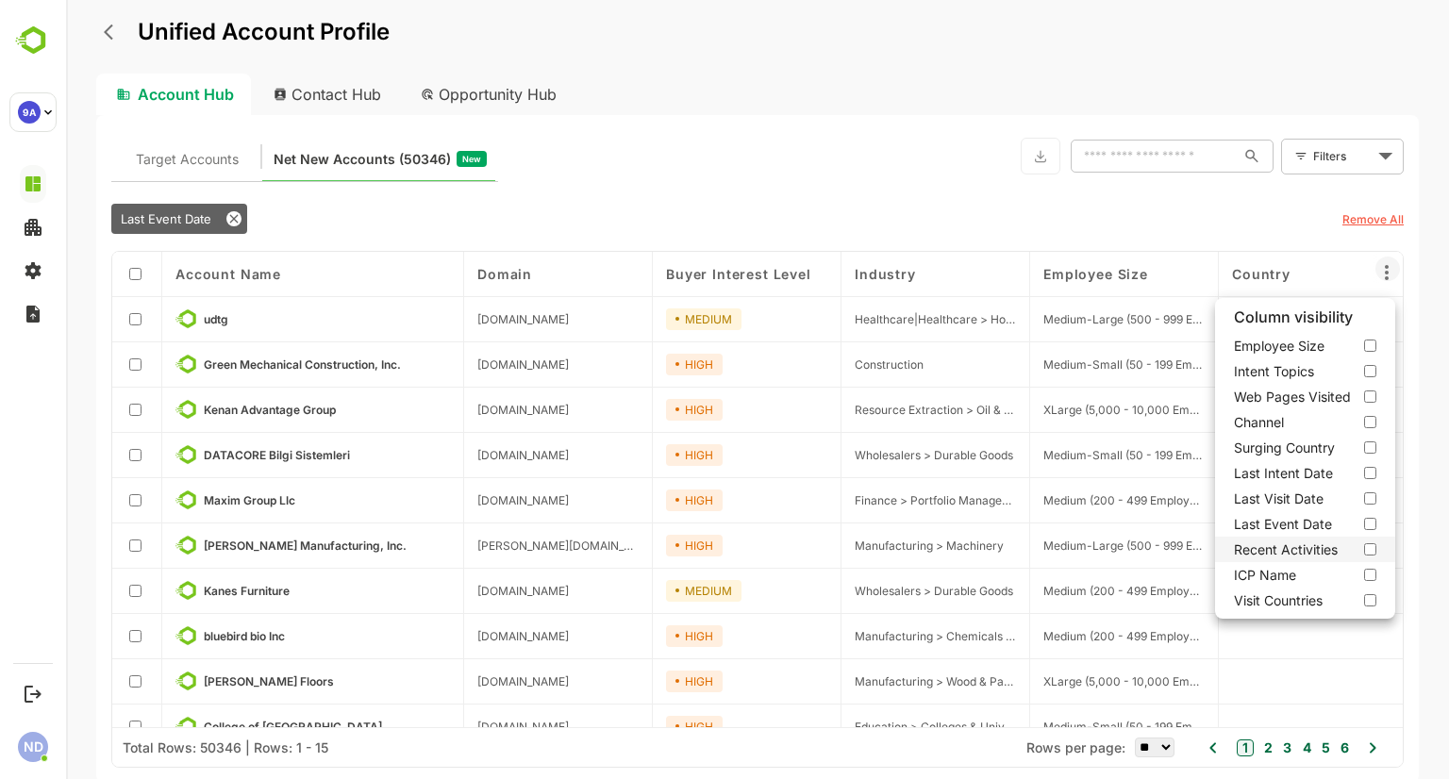
click at [1370, 544] on label "Recent Activities" at bounding box center [1305, 549] width 180 height 25
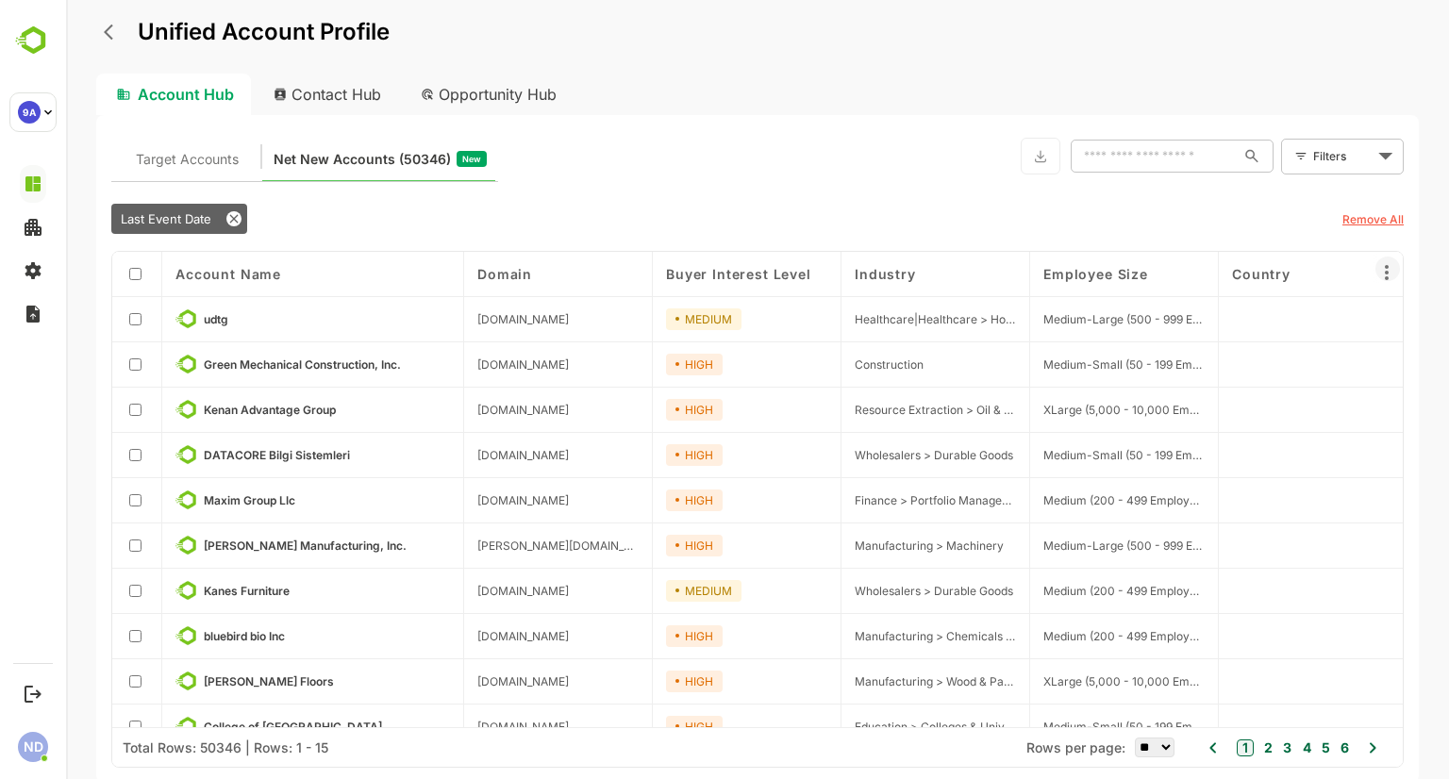
click at [1385, 282] on icon at bounding box center [1386, 272] width 23 height 23
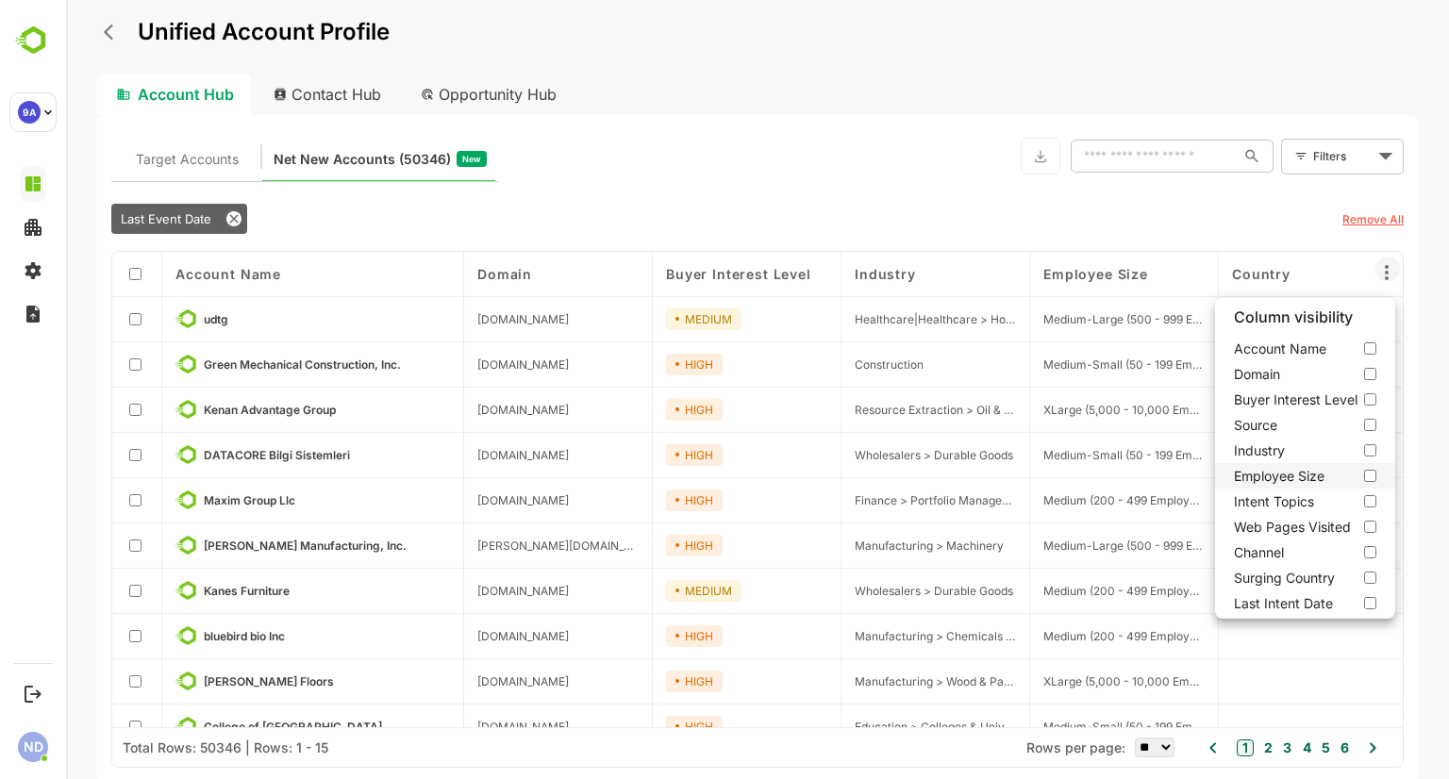
click at [1373, 474] on label "Employee Size" at bounding box center [1305, 475] width 180 height 25
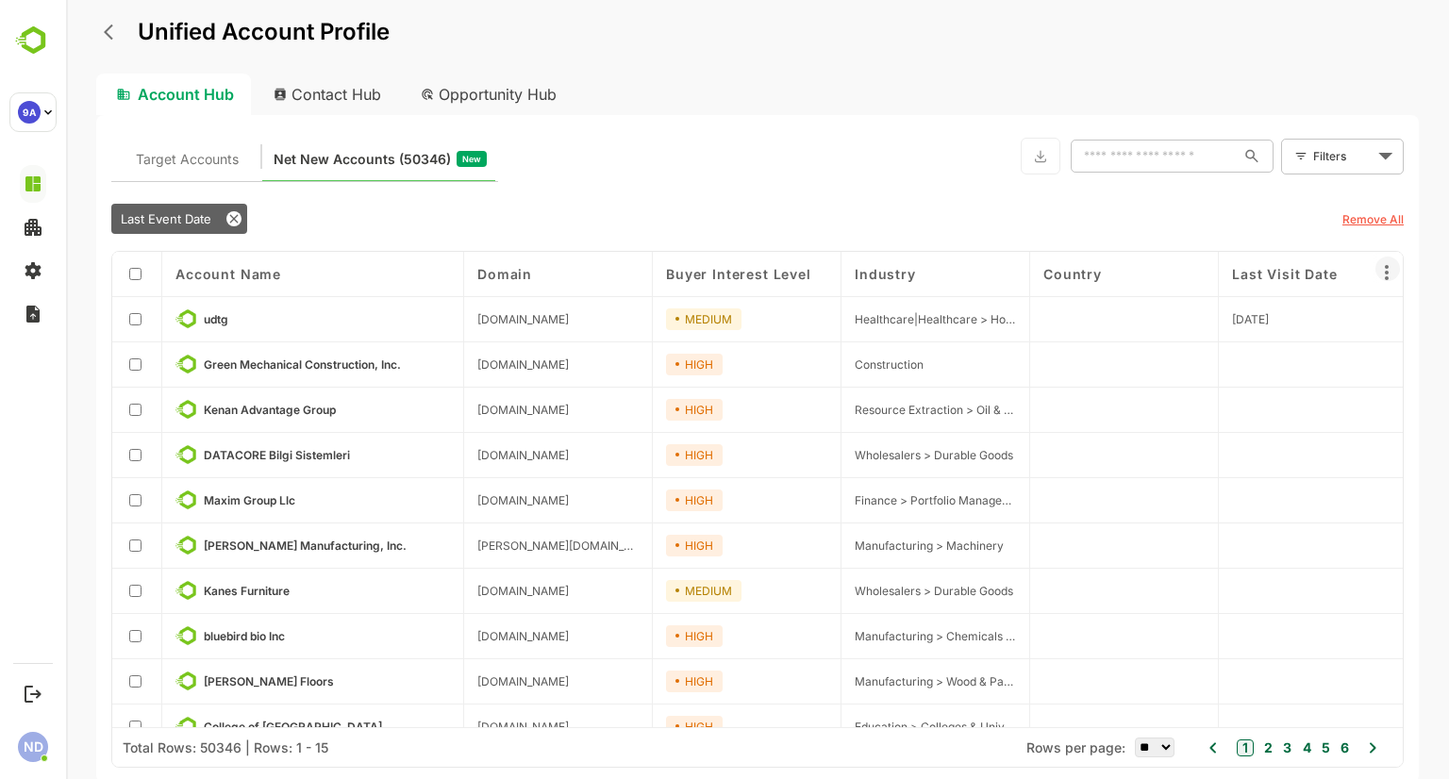
click at [1396, 275] on icon at bounding box center [1386, 272] width 23 height 23
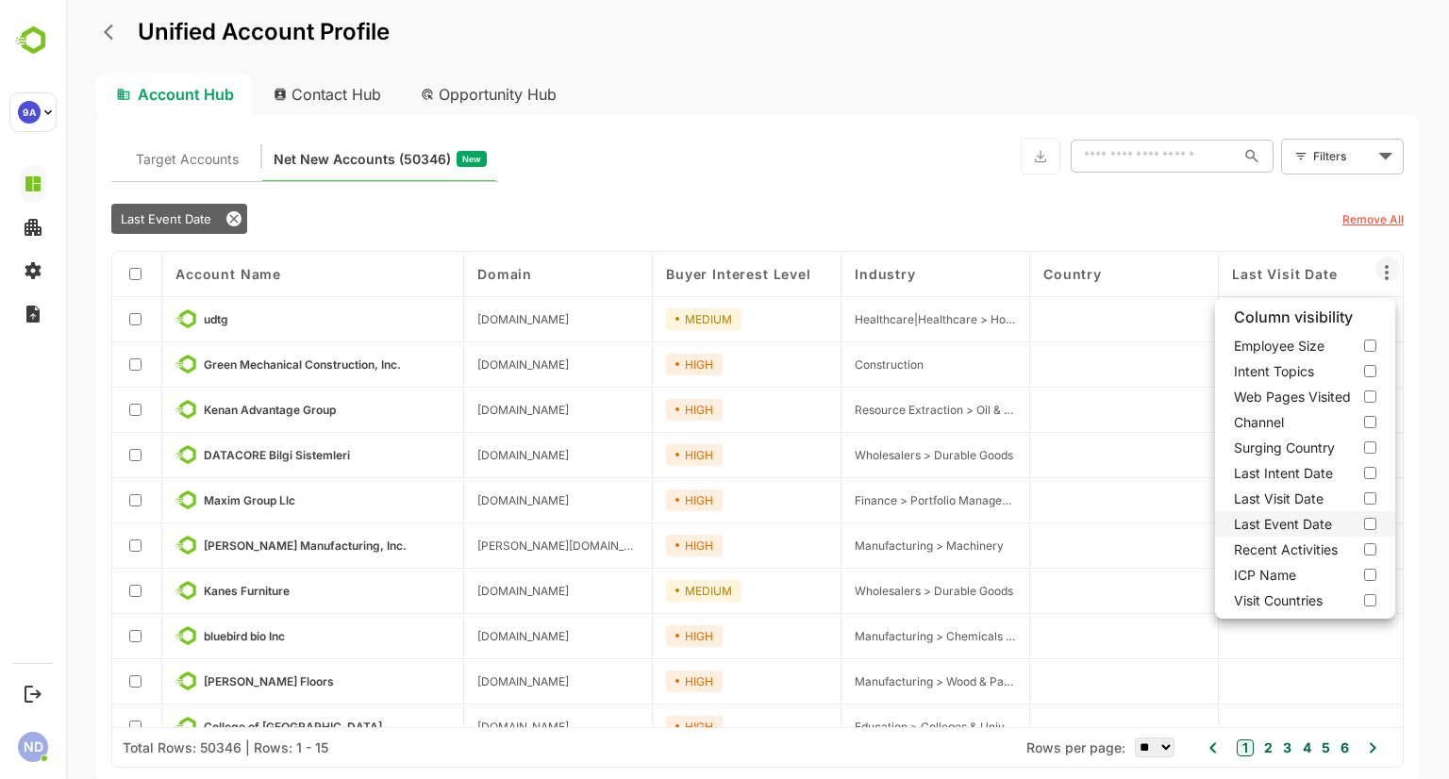
click at [1370, 520] on label "Last Event Date" at bounding box center [1305, 523] width 180 height 25
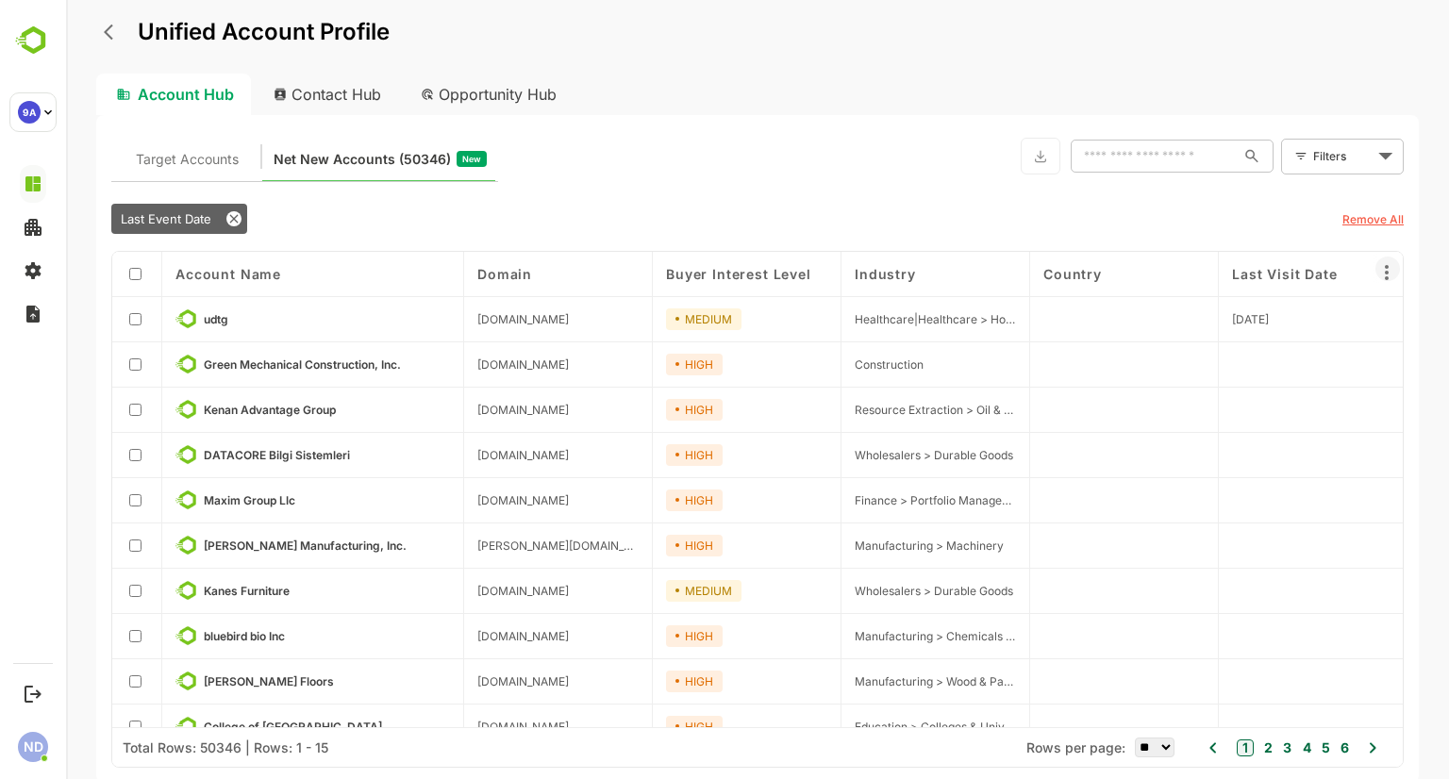
click at [1396, 276] on icon at bounding box center [1386, 272] width 23 height 23
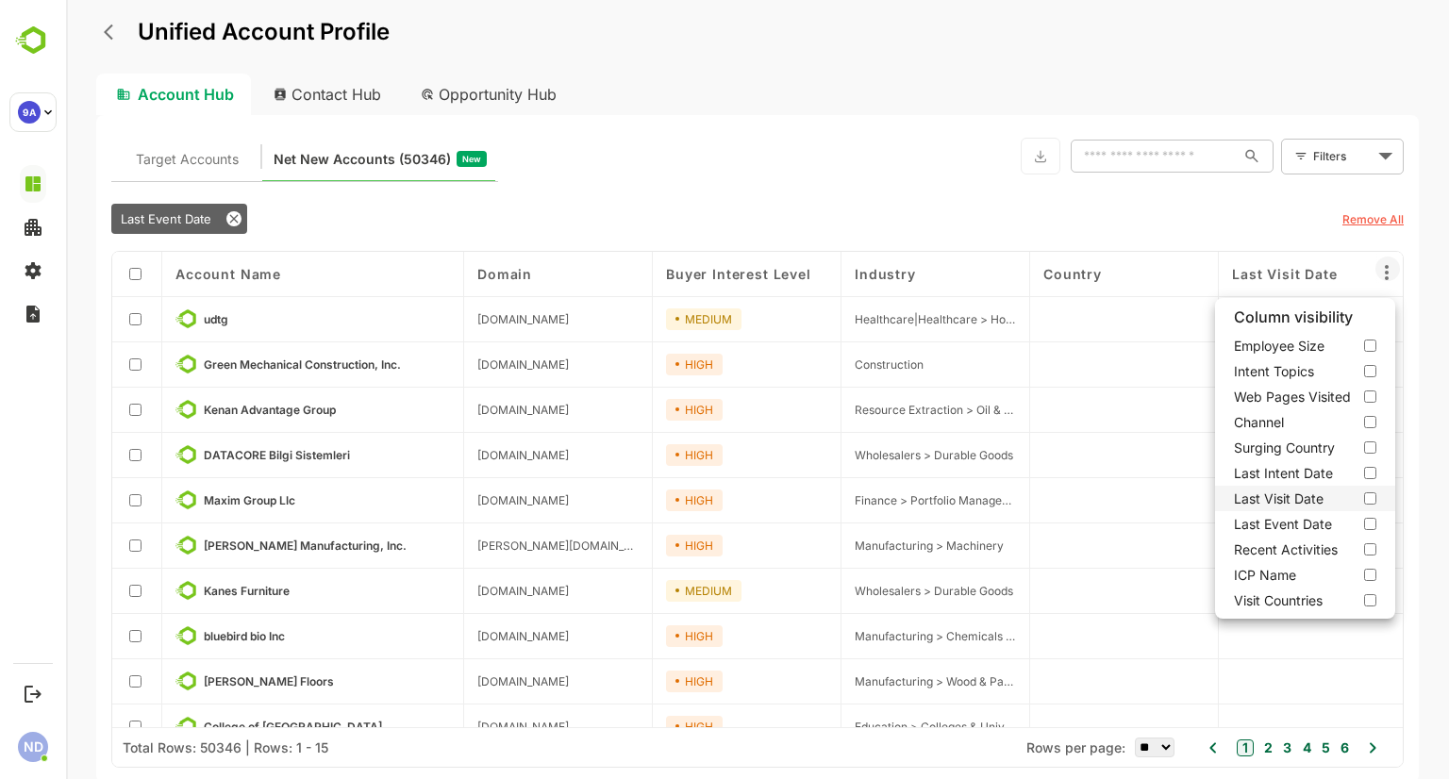
click at [1368, 495] on label "Last Visit Date" at bounding box center [1305, 498] width 180 height 25
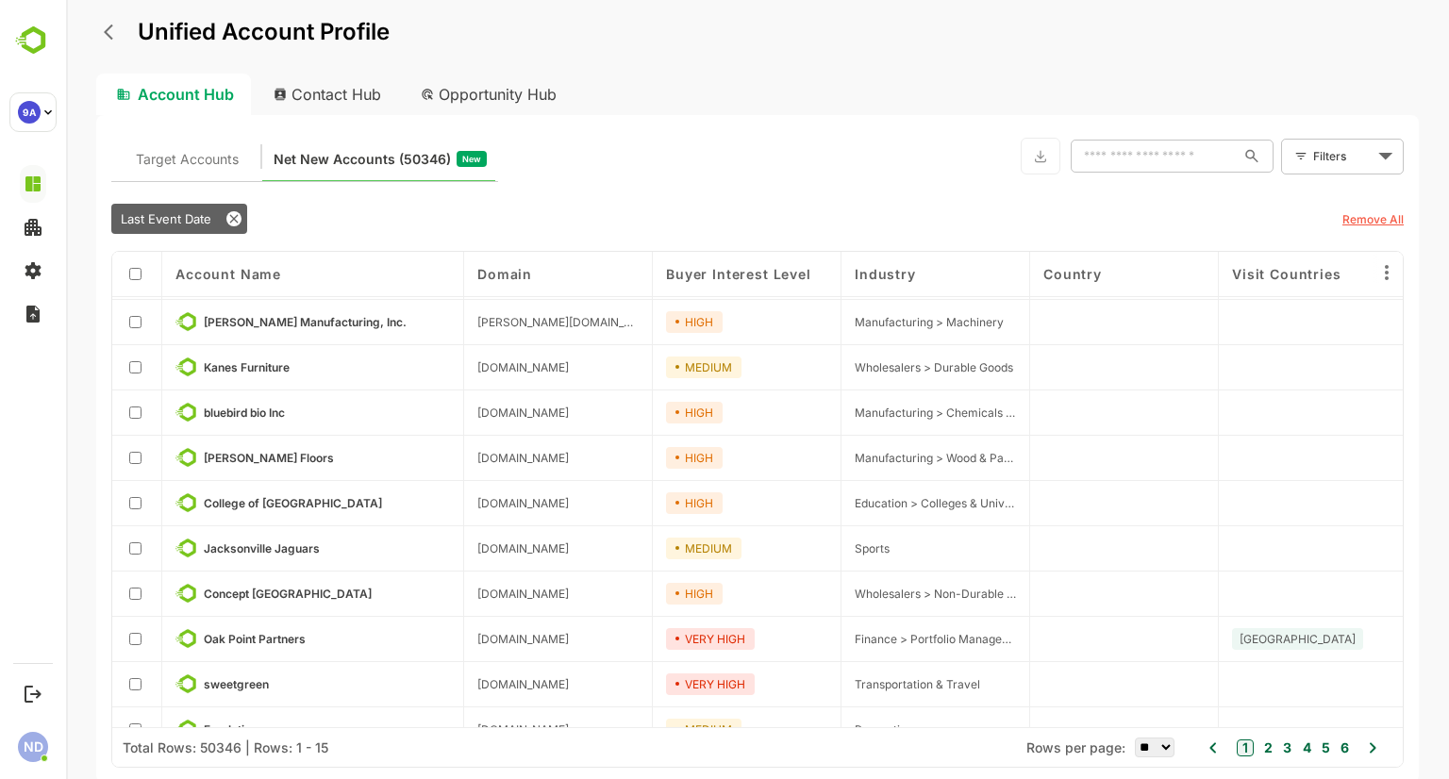
scroll to position [253, 0]
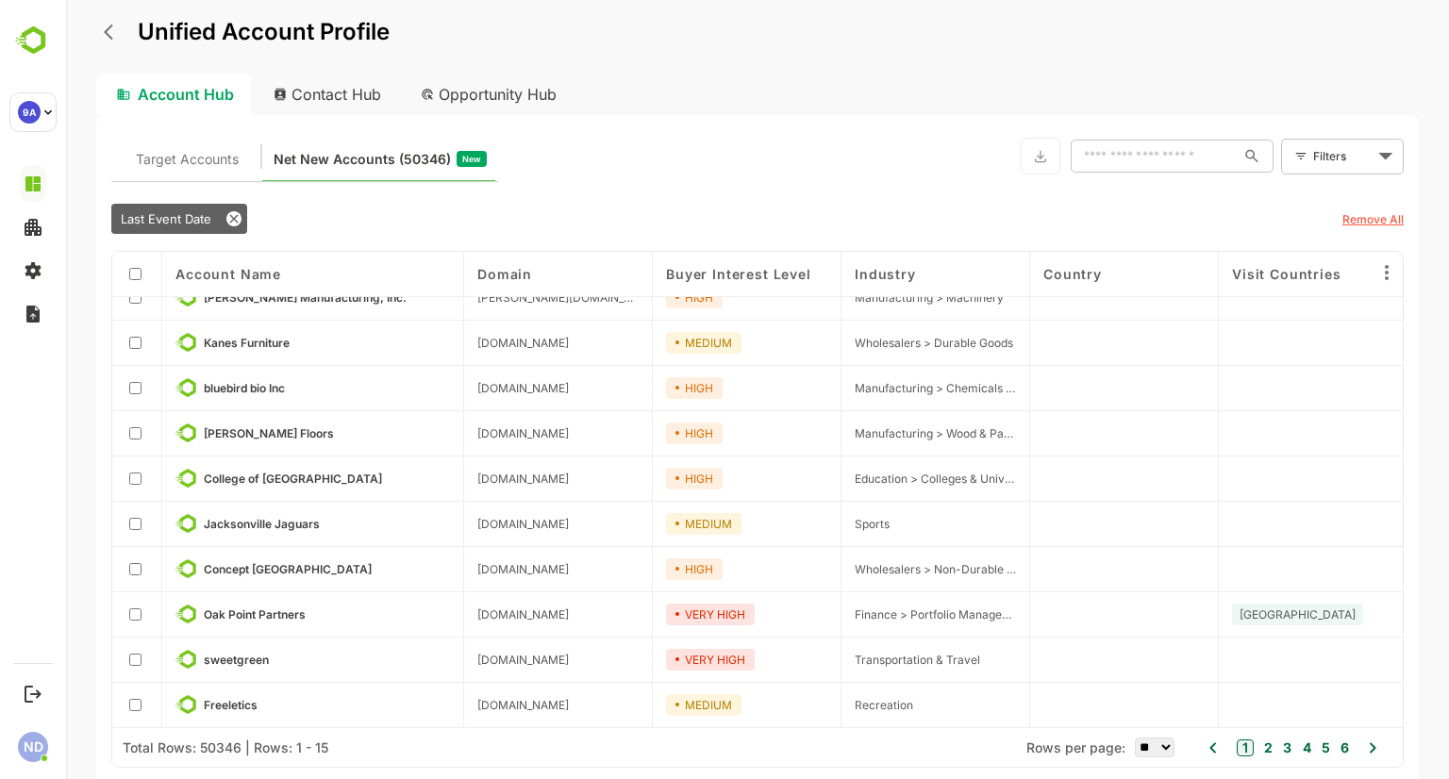
click at [1087, 273] on span "Country" at bounding box center [1072, 274] width 58 height 16
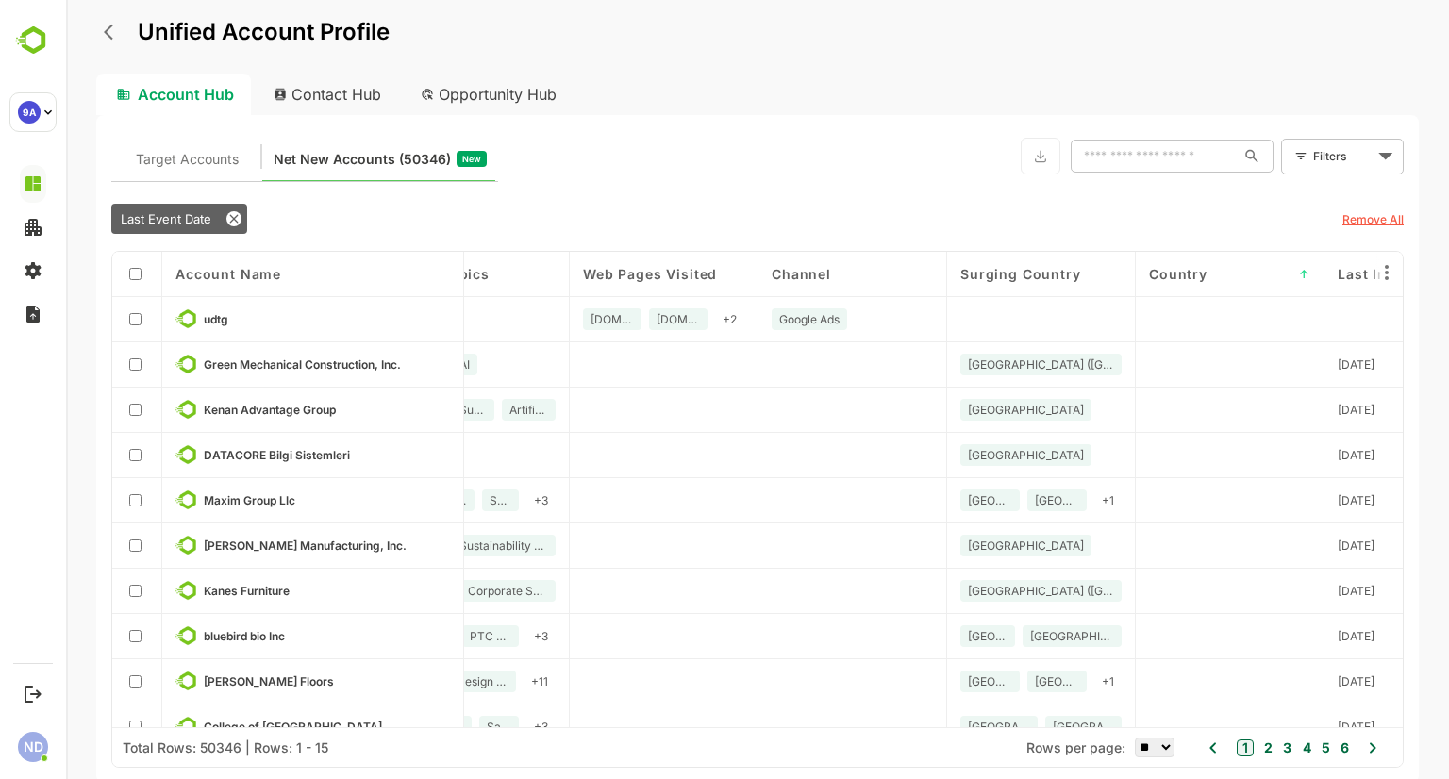
scroll to position [94, 1026]
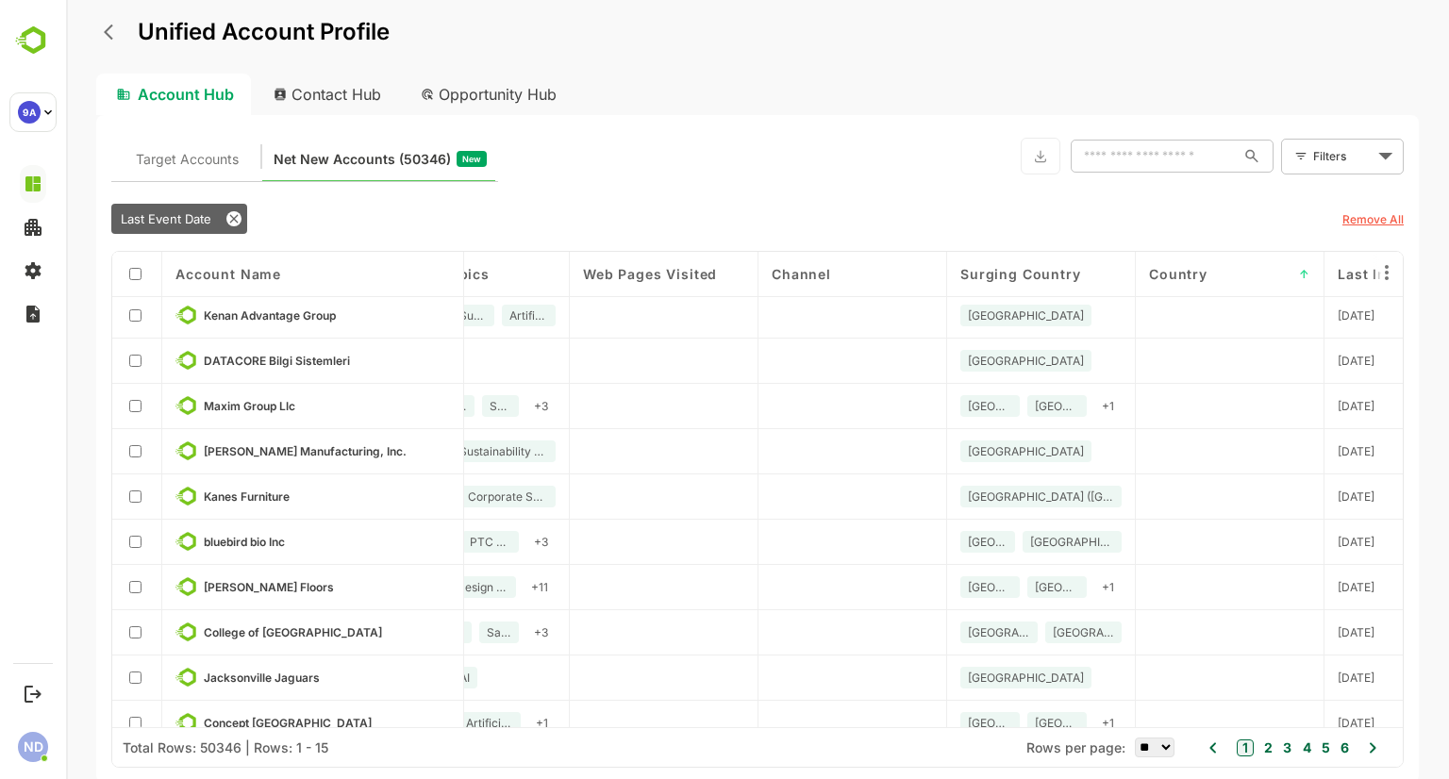
click at [1056, 269] on span "Surging Country" at bounding box center [1020, 274] width 121 height 16
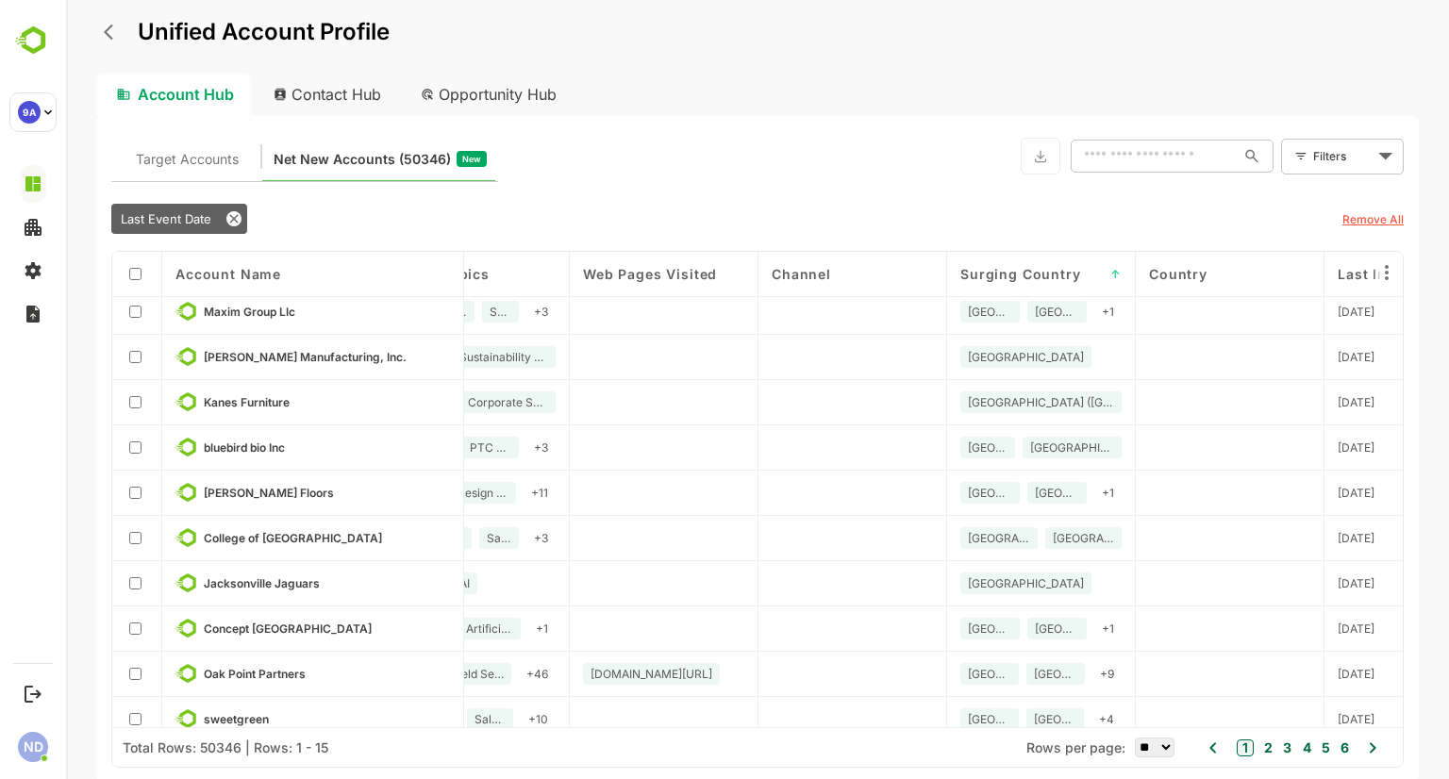
scroll to position [253, 1026]
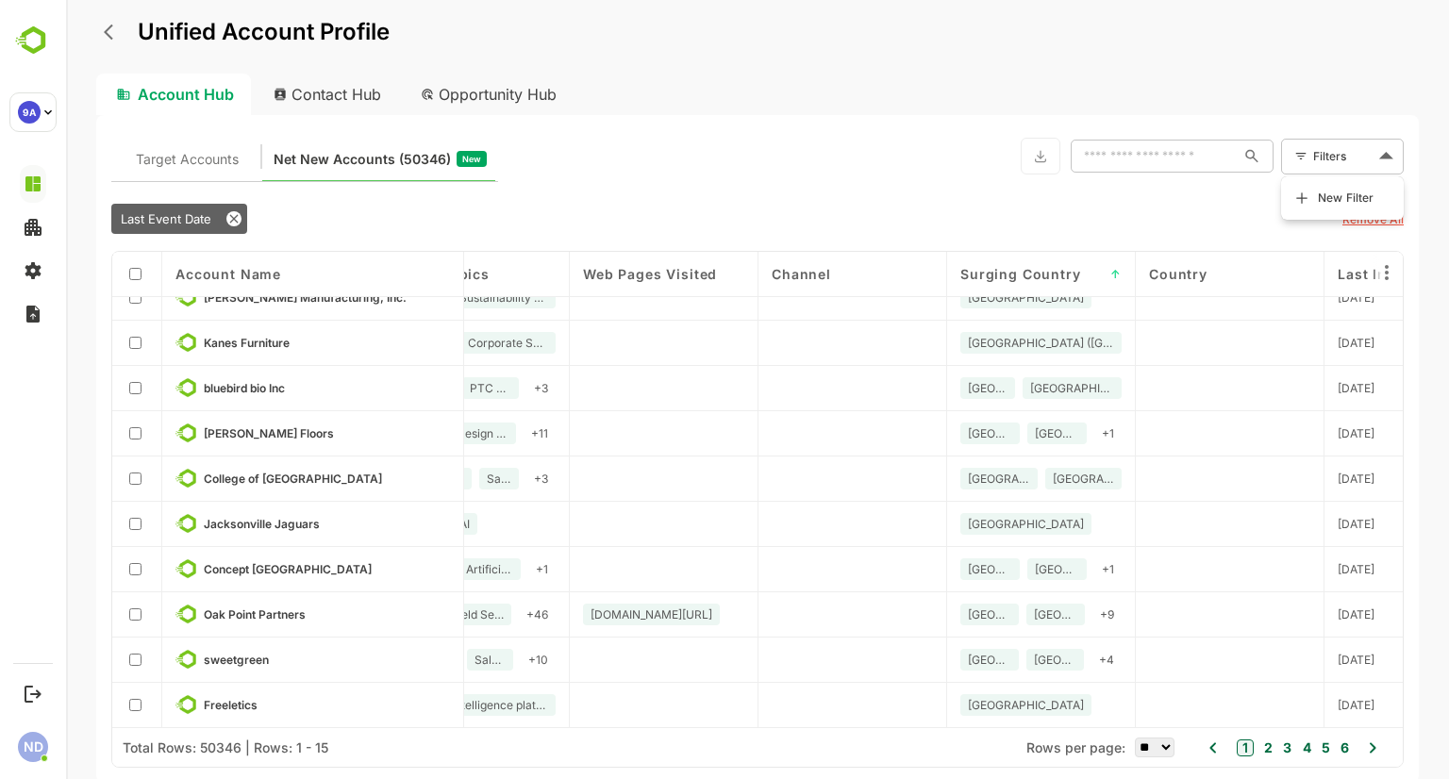
click at [1389, 168] on body "Unified Account Profile Account Hub Contact Hub Opportunity Hub Target Accounts…" at bounding box center [757, 389] width 1383 height 779
click at [1349, 190] on span "New Filter" at bounding box center [1345, 198] width 57 height 23
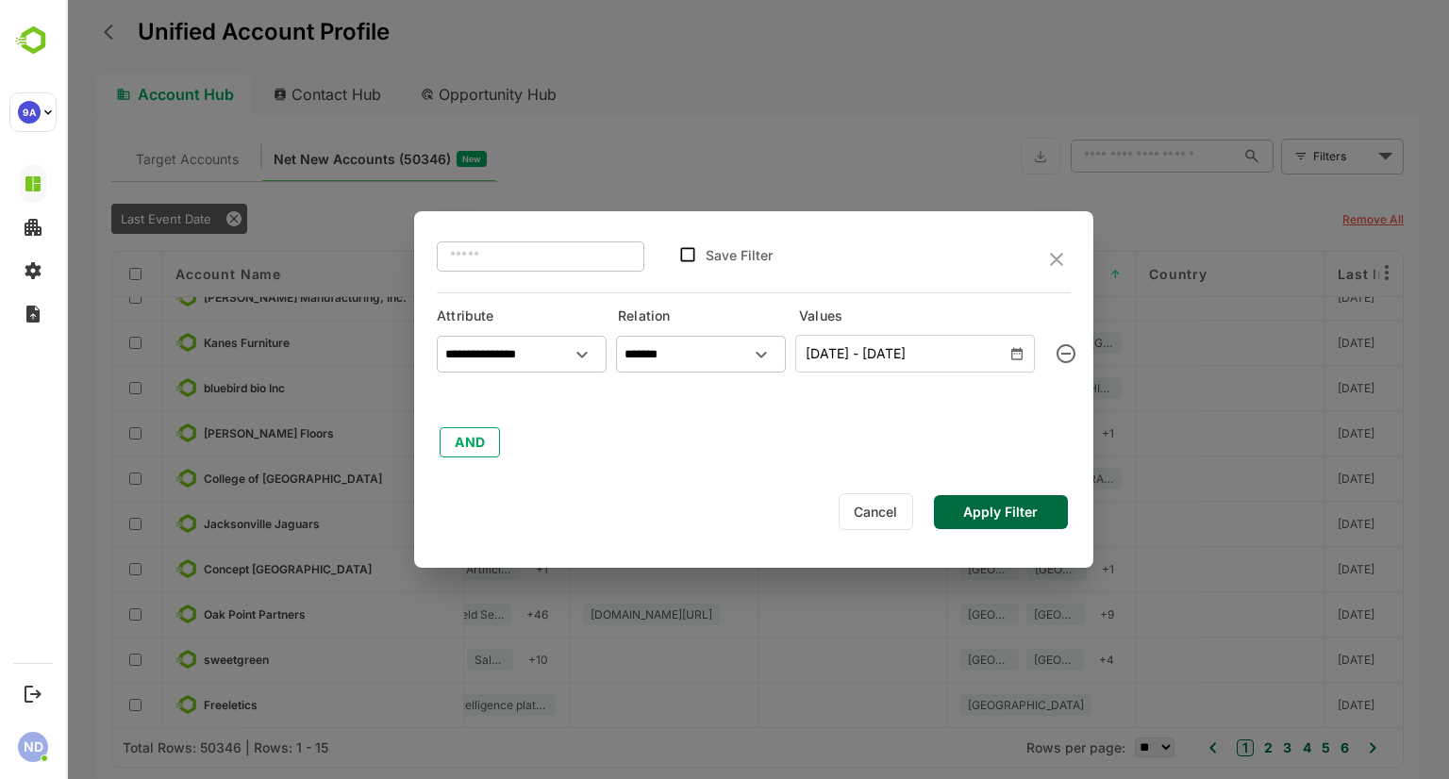
click at [566, 265] on input "text" at bounding box center [540, 257] width 207 height 34
drag, startPoint x: 566, startPoint y: 261, endPoint x: 579, endPoint y: 263, distance: 13.3
click at [567, 261] on input "text" at bounding box center [540, 257] width 207 height 34
type input "*******"
click at [1031, 492] on div "Cancel Apply Filter" at bounding box center [754, 511] width 634 height 42
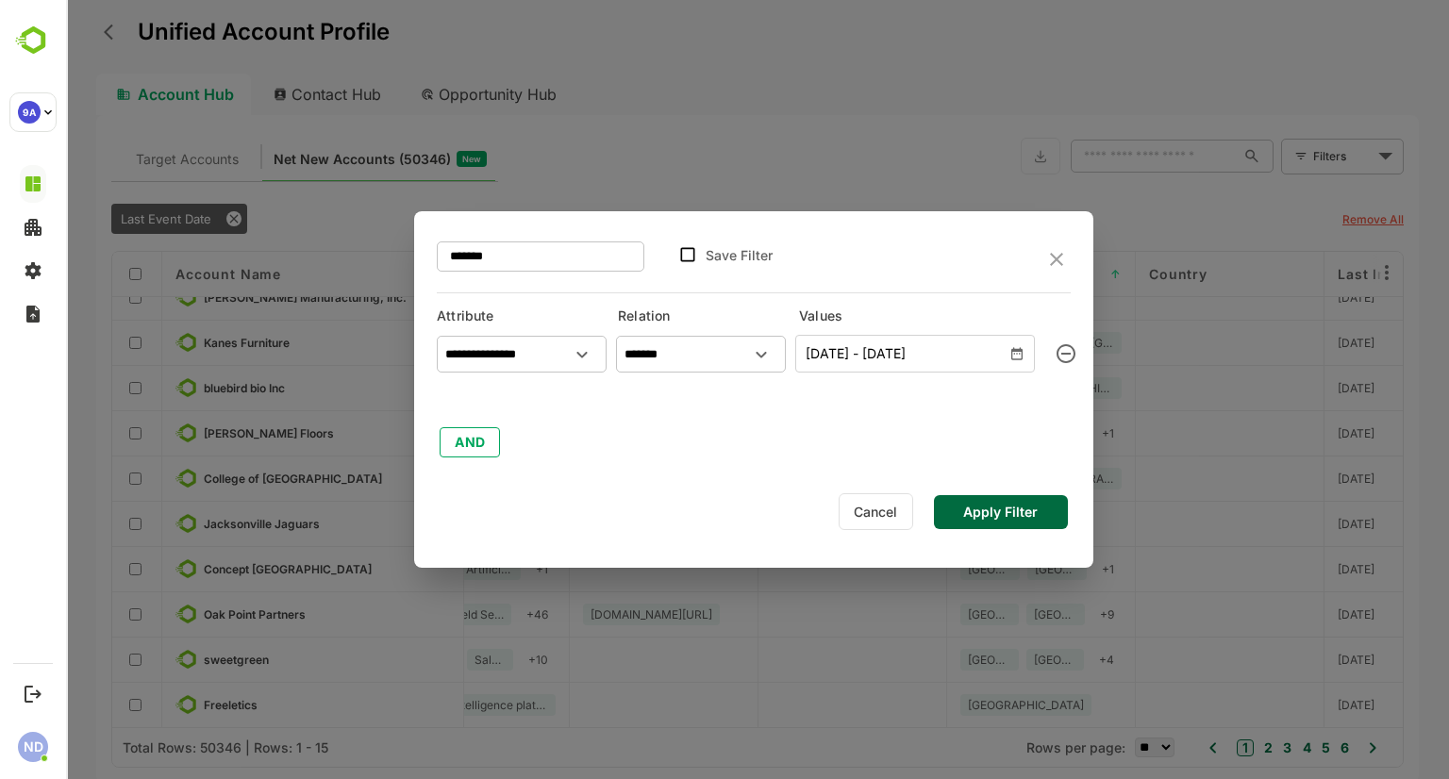
click at [1035, 510] on button "Apply Filter" at bounding box center [1001, 512] width 134 height 34
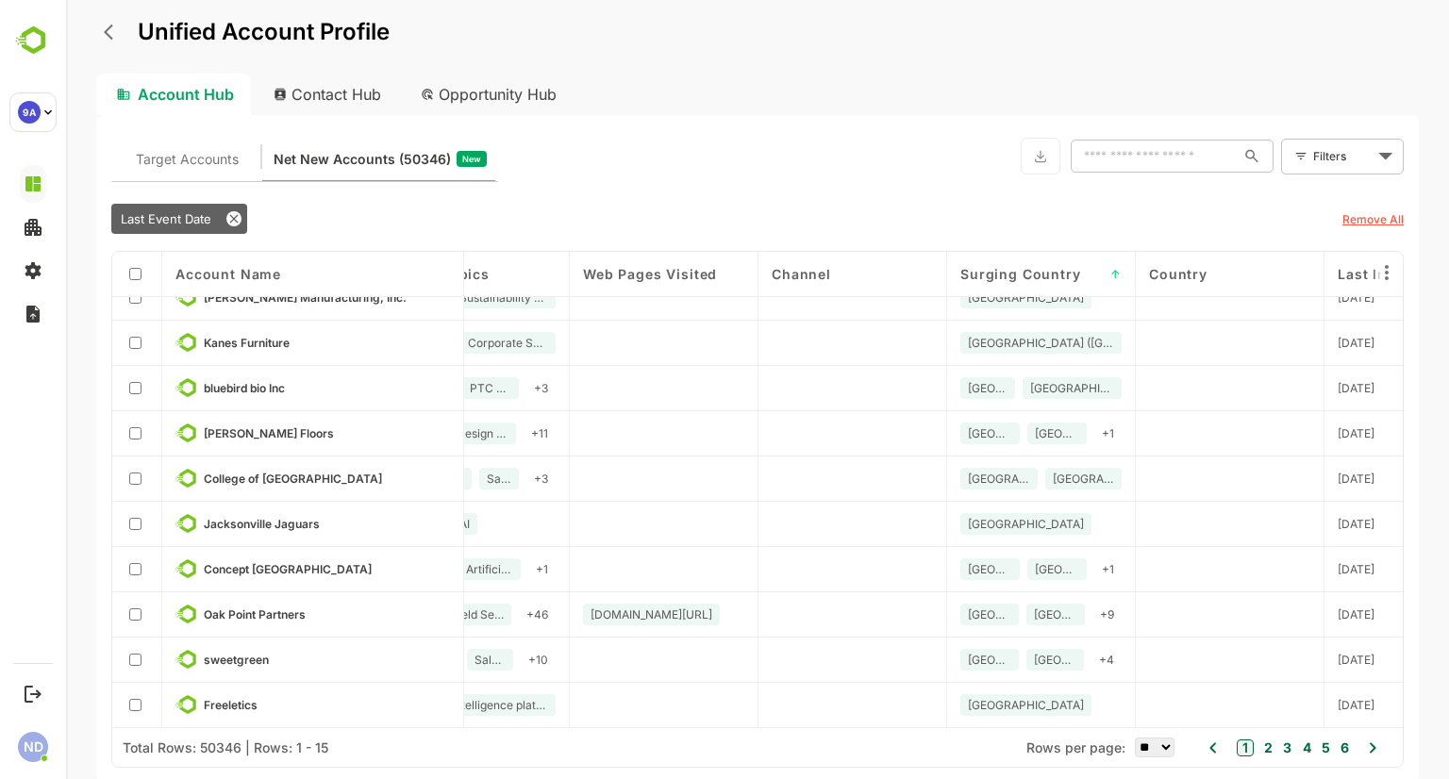
click at [1347, 158] on body "Unified Account Profile Account Hub Contact Hub Opportunity Hub Target Accounts…" at bounding box center [757, 389] width 1383 height 779
click at [1322, 188] on span "New Filter" at bounding box center [1345, 198] width 57 height 23
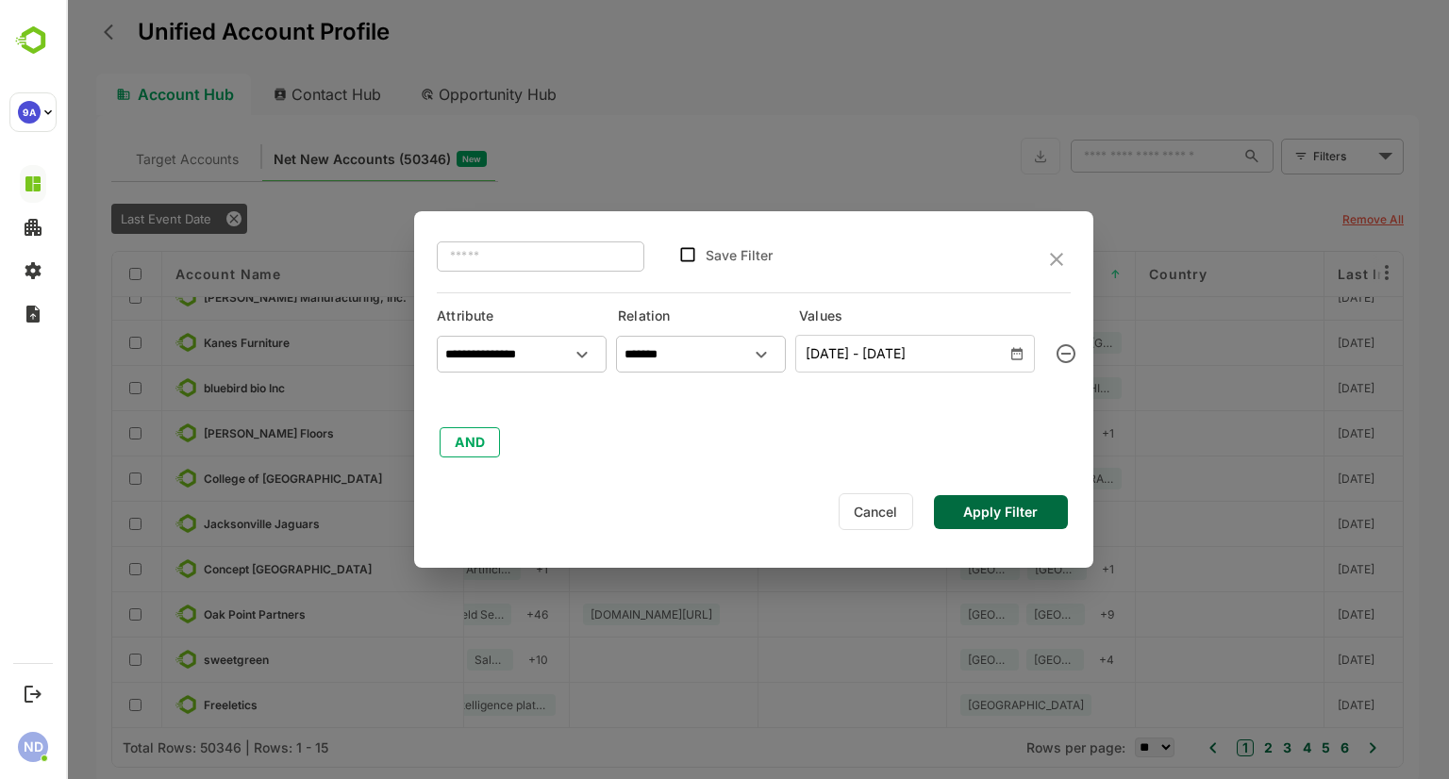
click at [594, 257] on input "text" at bounding box center [540, 257] width 207 height 34
type input "******"
click at [1027, 515] on button "Apply Filter" at bounding box center [1001, 512] width 134 height 34
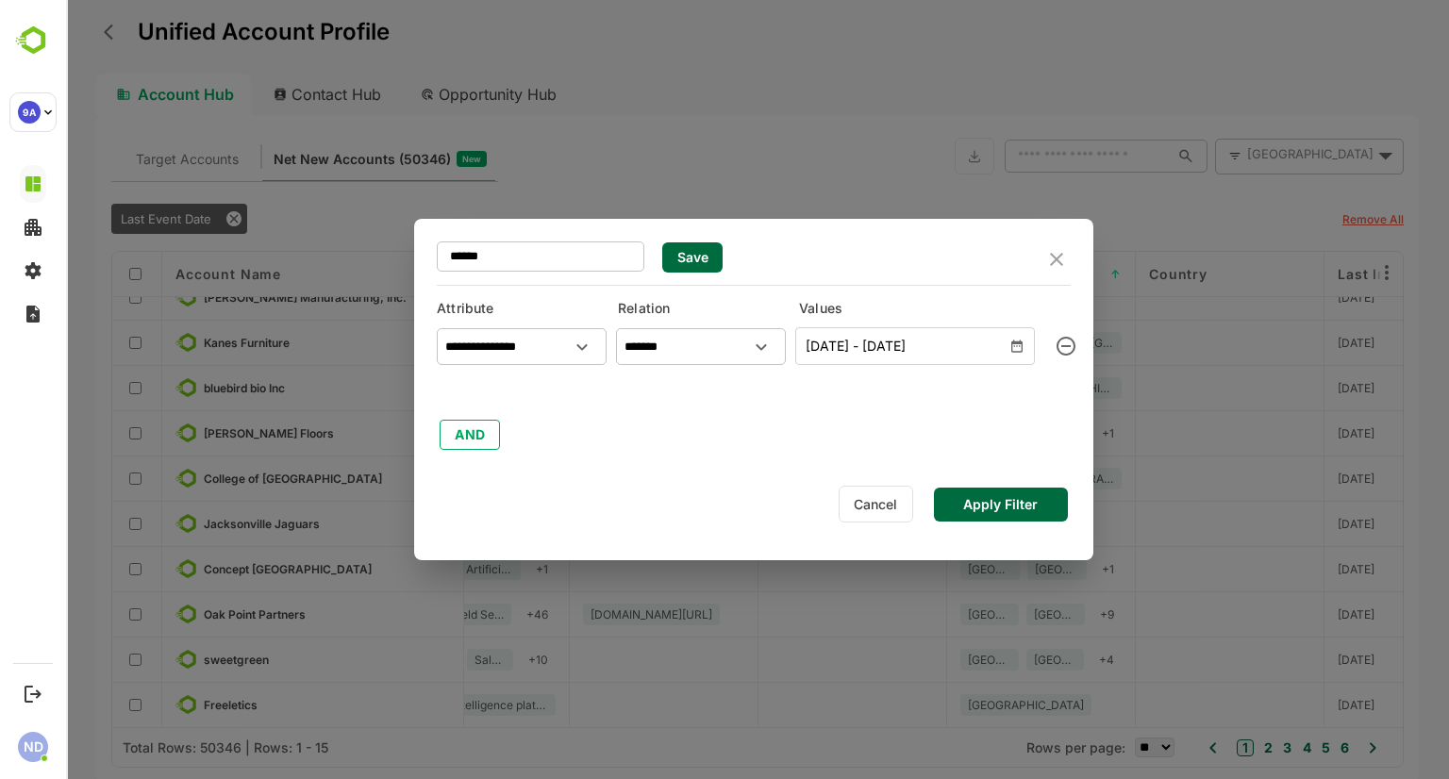
type input "******"
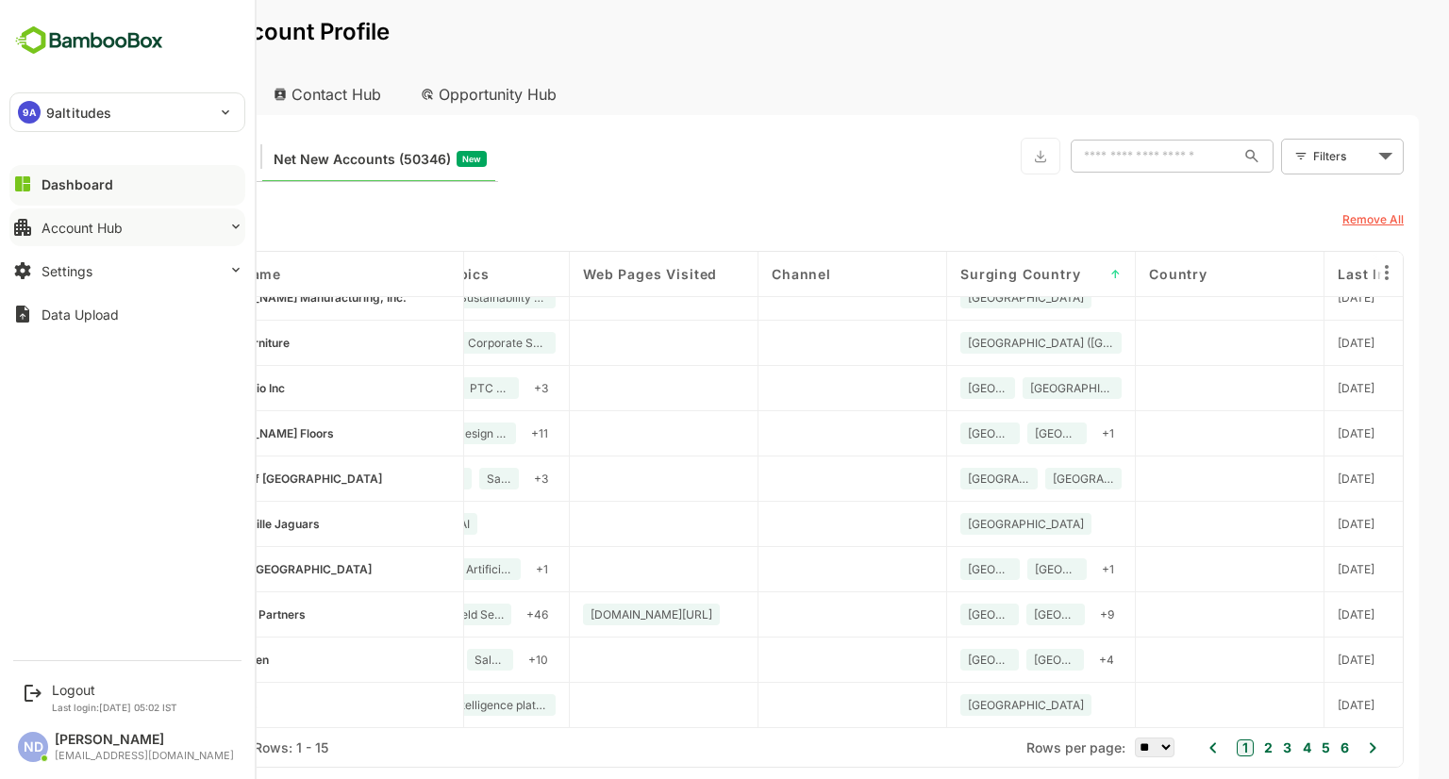
click at [167, 236] on button "Account Hub" at bounding box center [127, 227] width 236 height 38
